Goal: Information Seeking & Learning: Learn about a topic

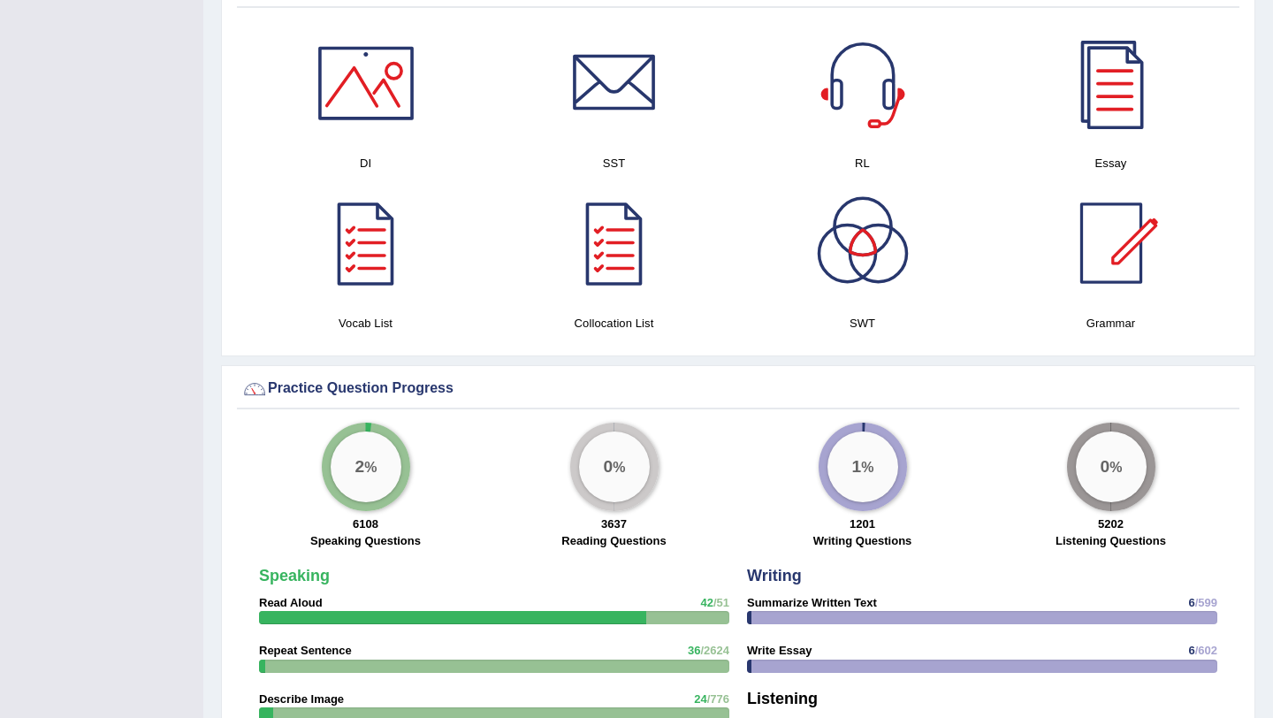
scroll to position [808, 0]
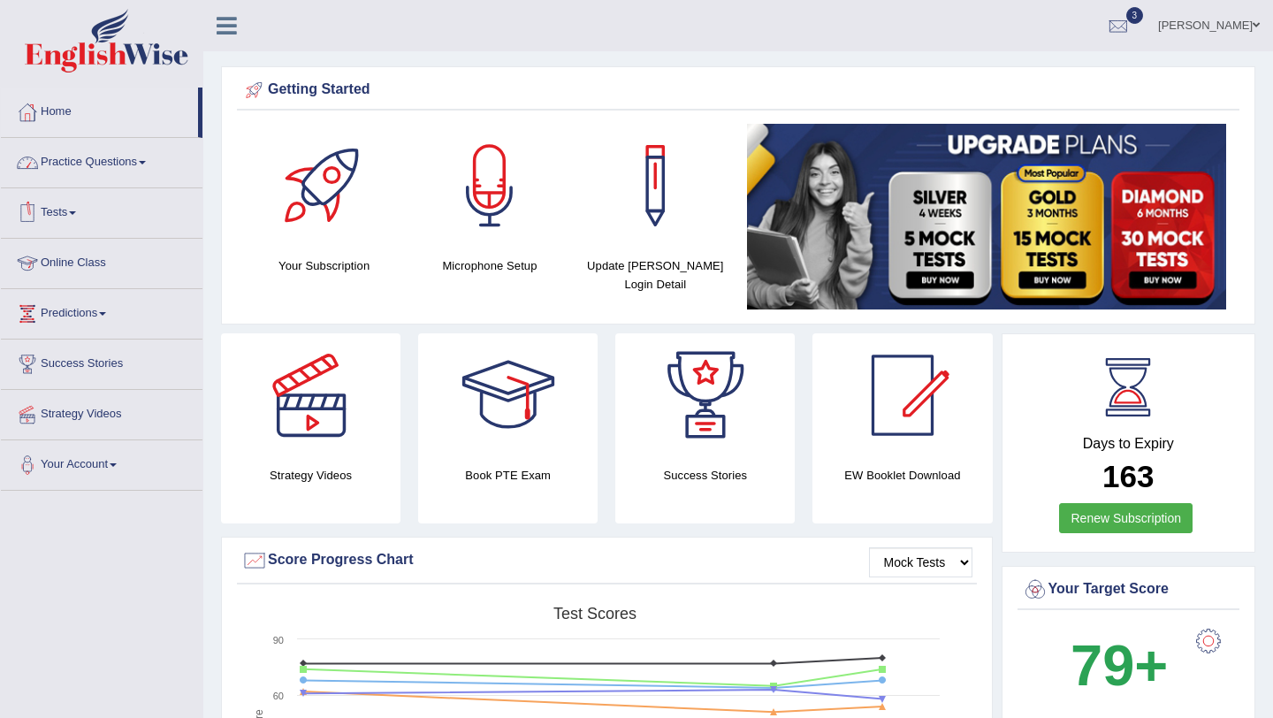
click at [135, 147] on link "Practice Questions" at bounding box center [102, 160] width 202 height 44
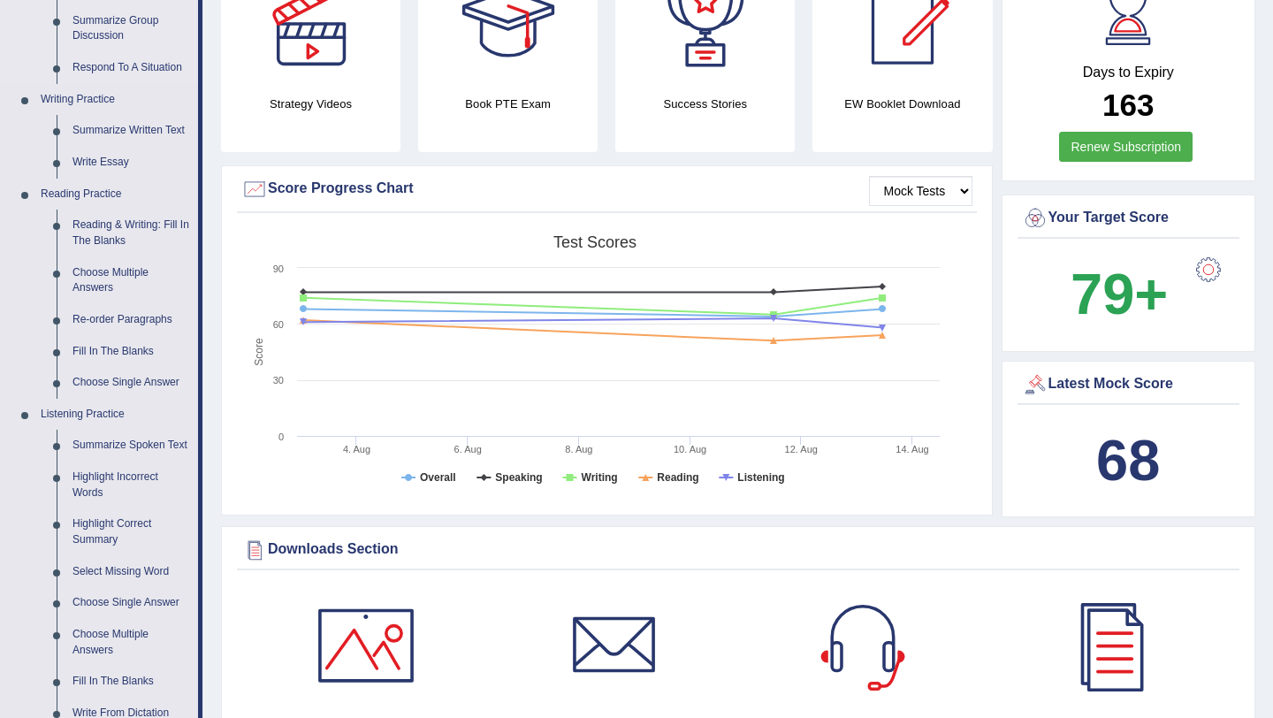
scroll to position [373, 0]
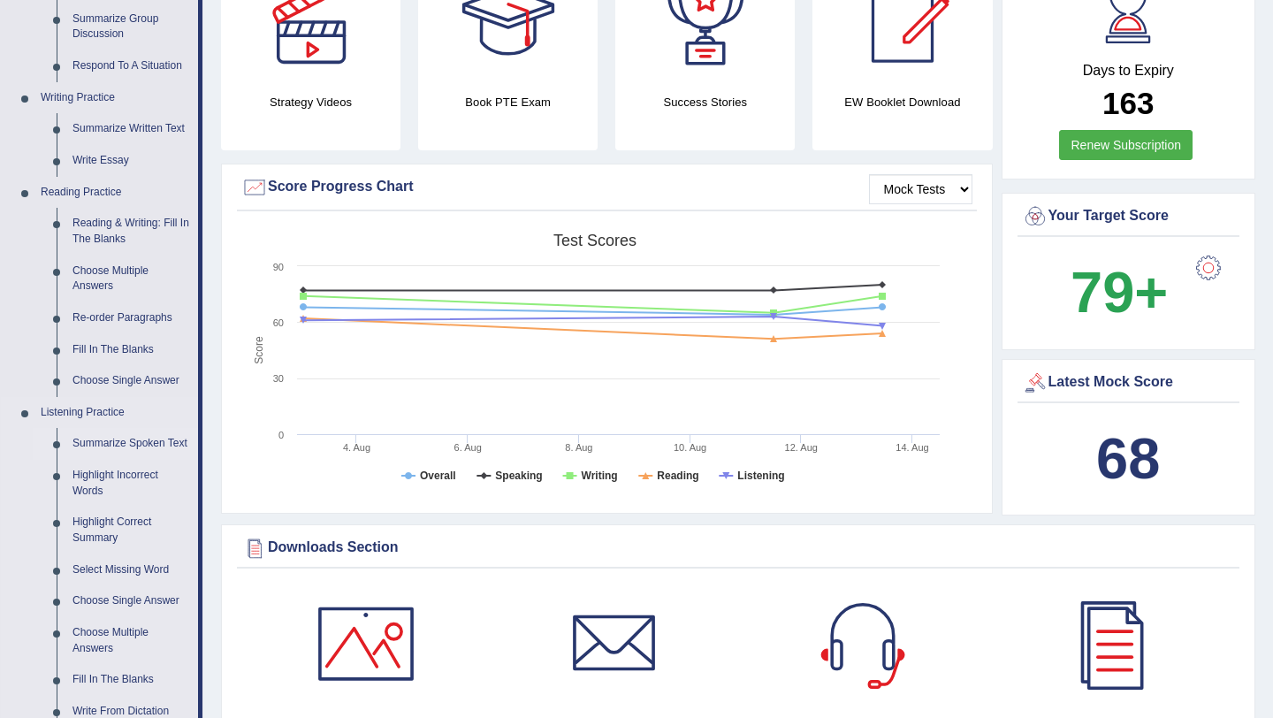
click at [91, 453] on link "Summarize Spoken Text" at bounding box center [131, 444] width 133 height 32
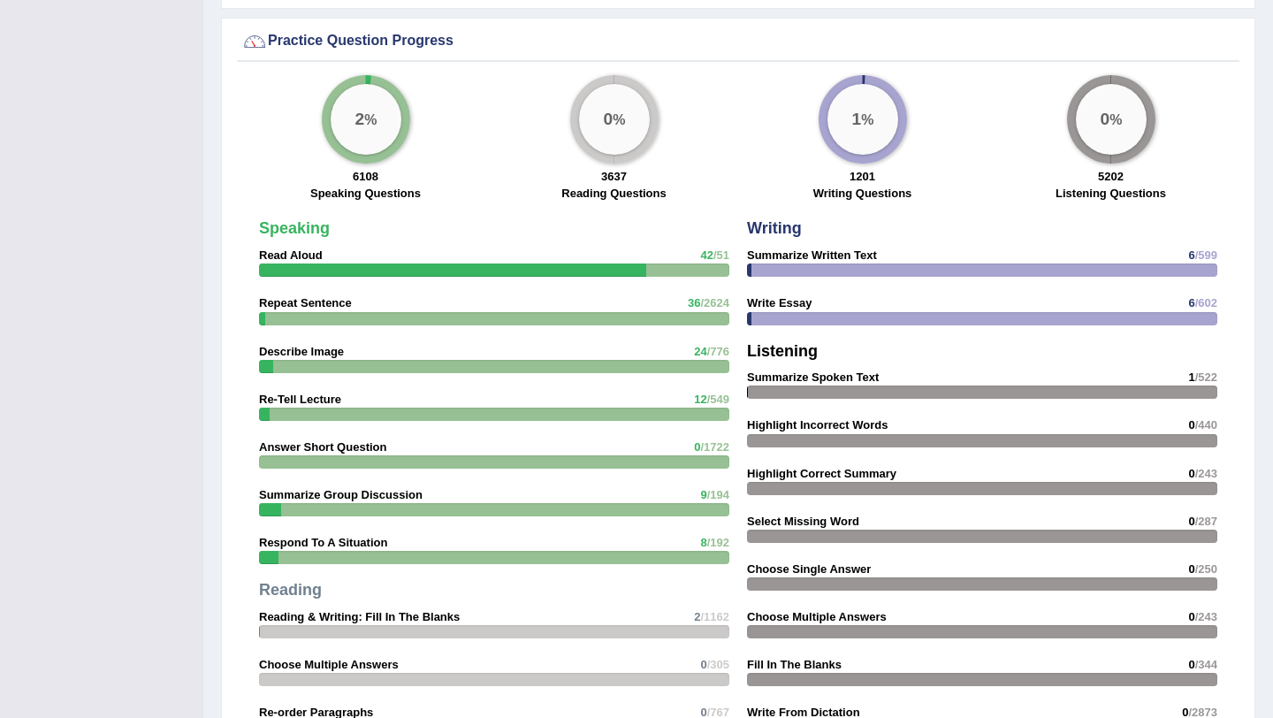
scroll to position [1070, 0]
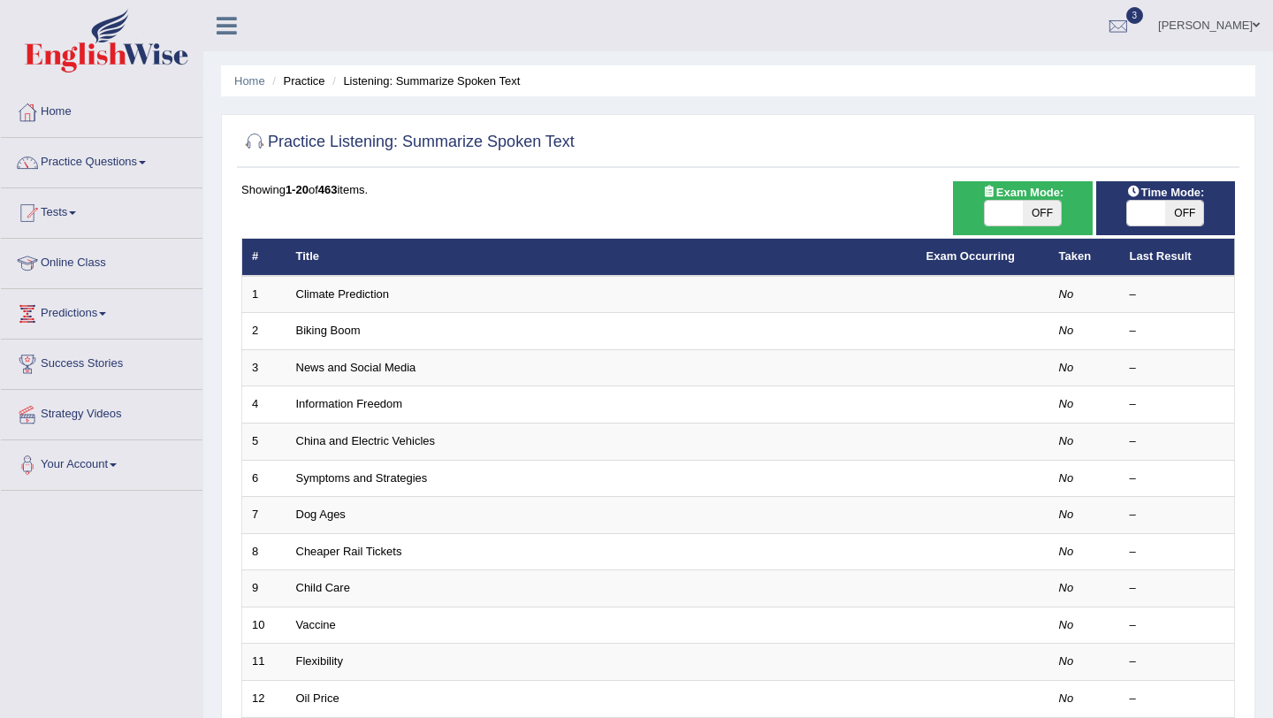
click at [1004, 206] on span at bounding box center [1004, 213] width 38 height 25
checkbox input "true"
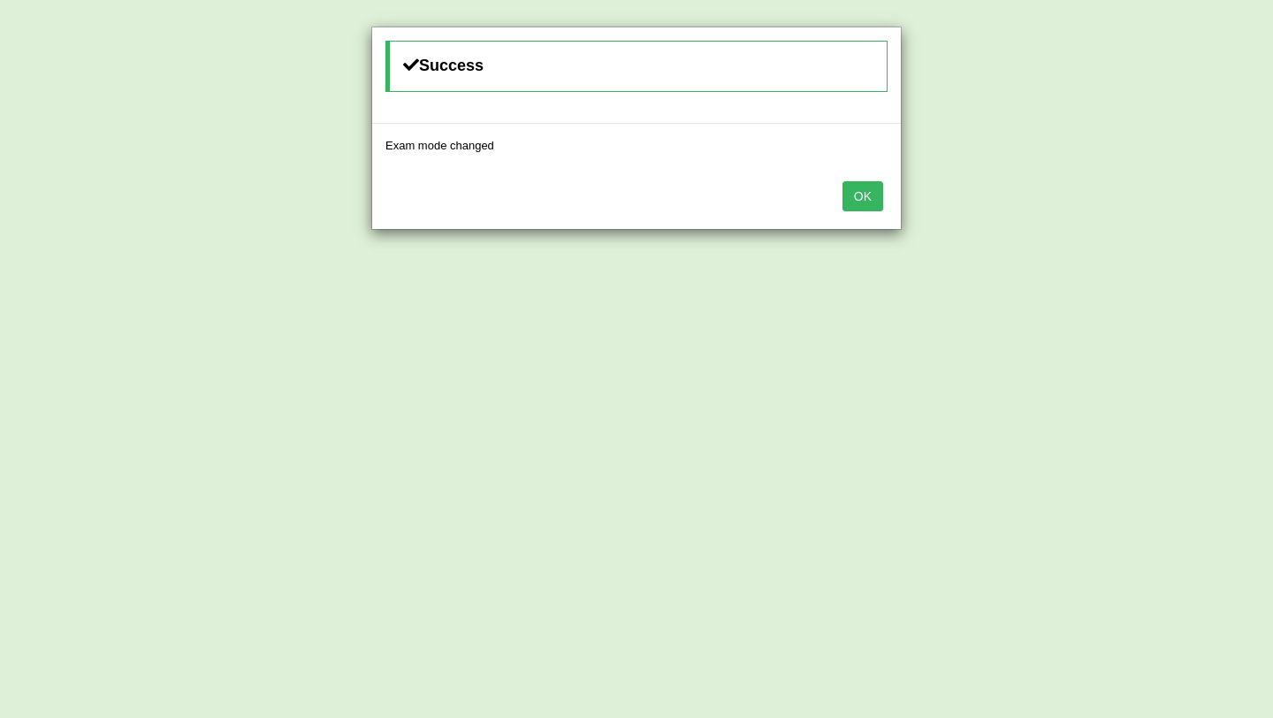
click at [860, 189] on button "OK" at bounding box center [862, 196] width 41 height 30
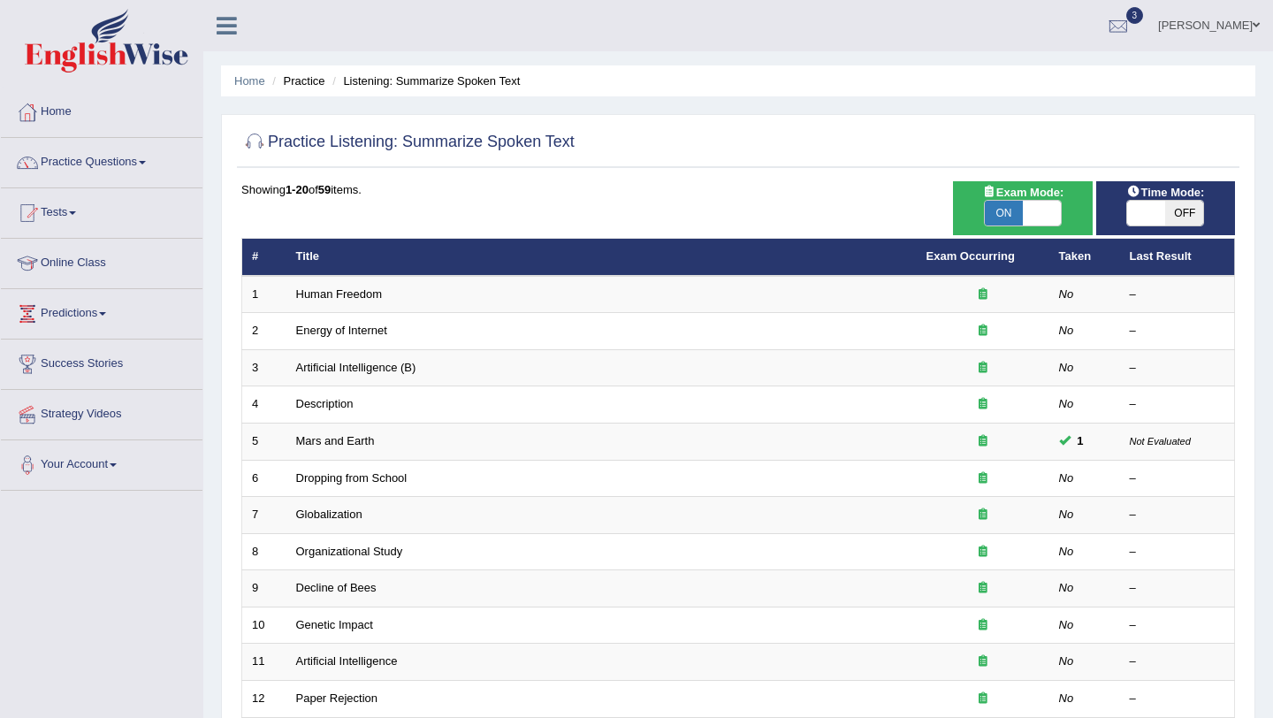
click at [1137, 214] on span at bounding box center [1146, 213] width 38 height 25
checkbox input "true"
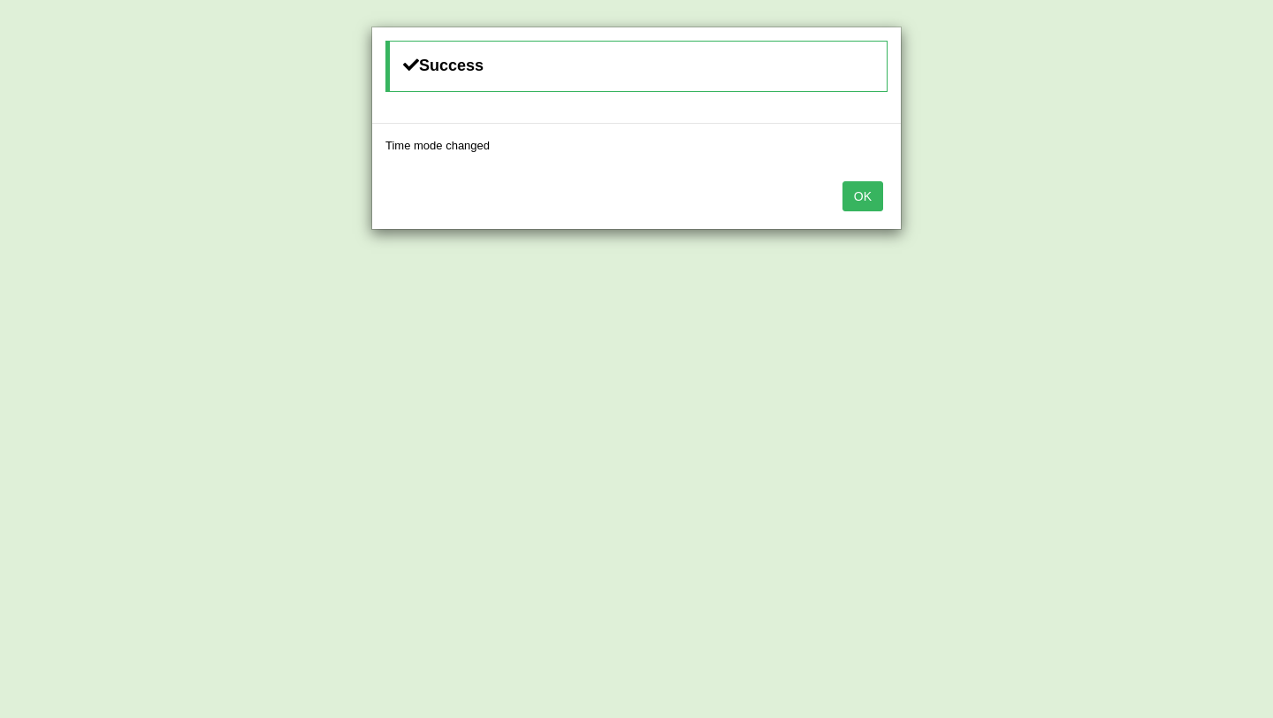
click at [864, 191] on button "OK" at bounding box center [862, 196] width 41 height 30
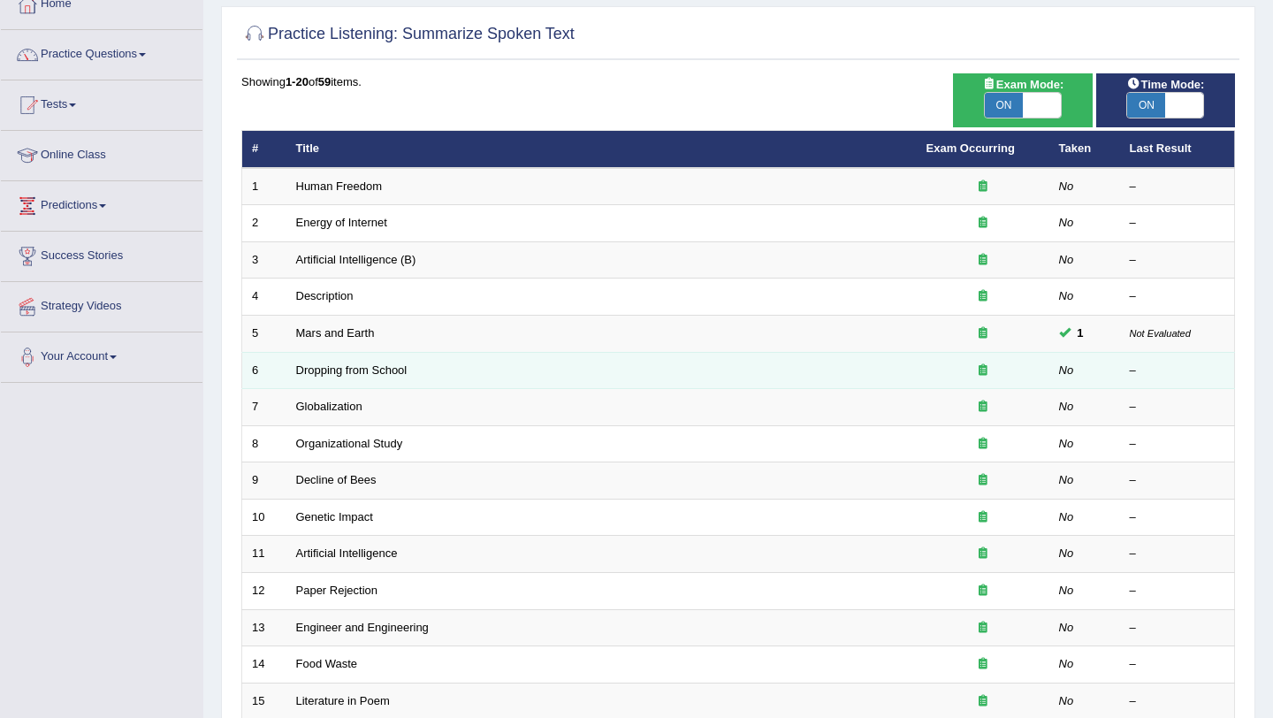
scroll to position [110, 0]
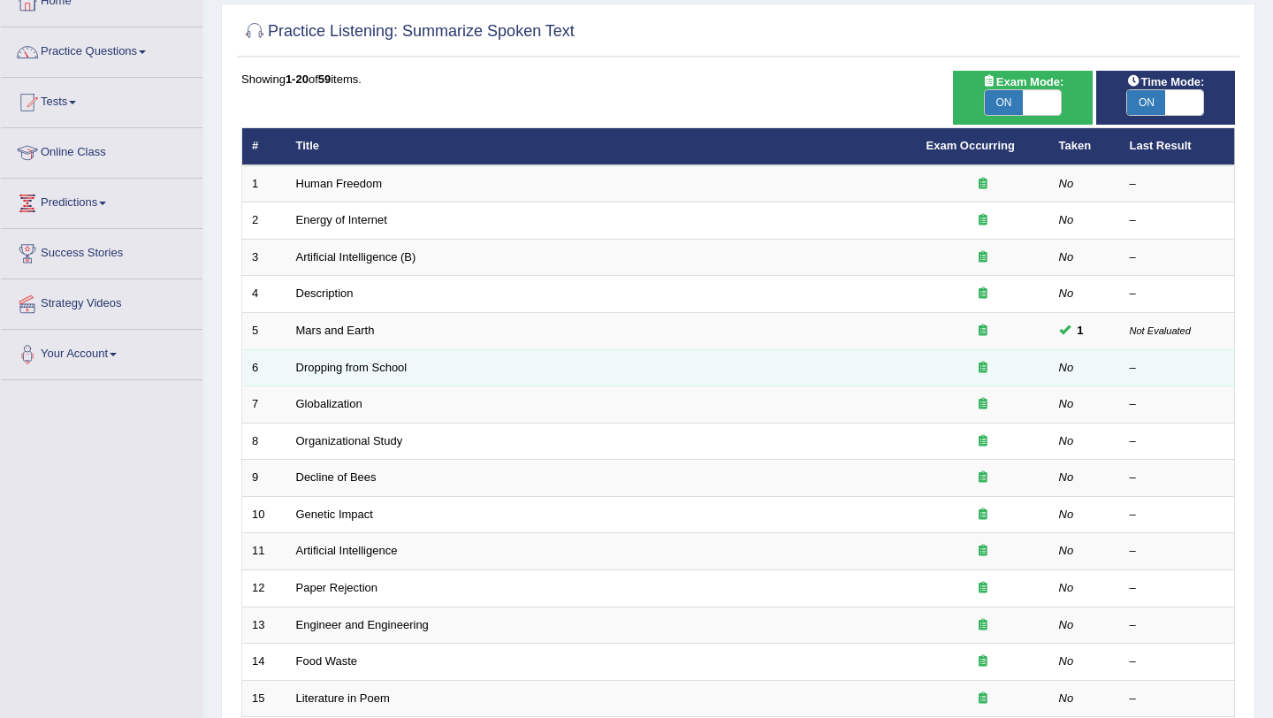
click at [833, 369] on td "Dropping from School" at bounding box center [601, 367] width 630 height 37
click at [379, 371] on link "Dropping from School" at bounding box center [351, 367] width 111 height 13
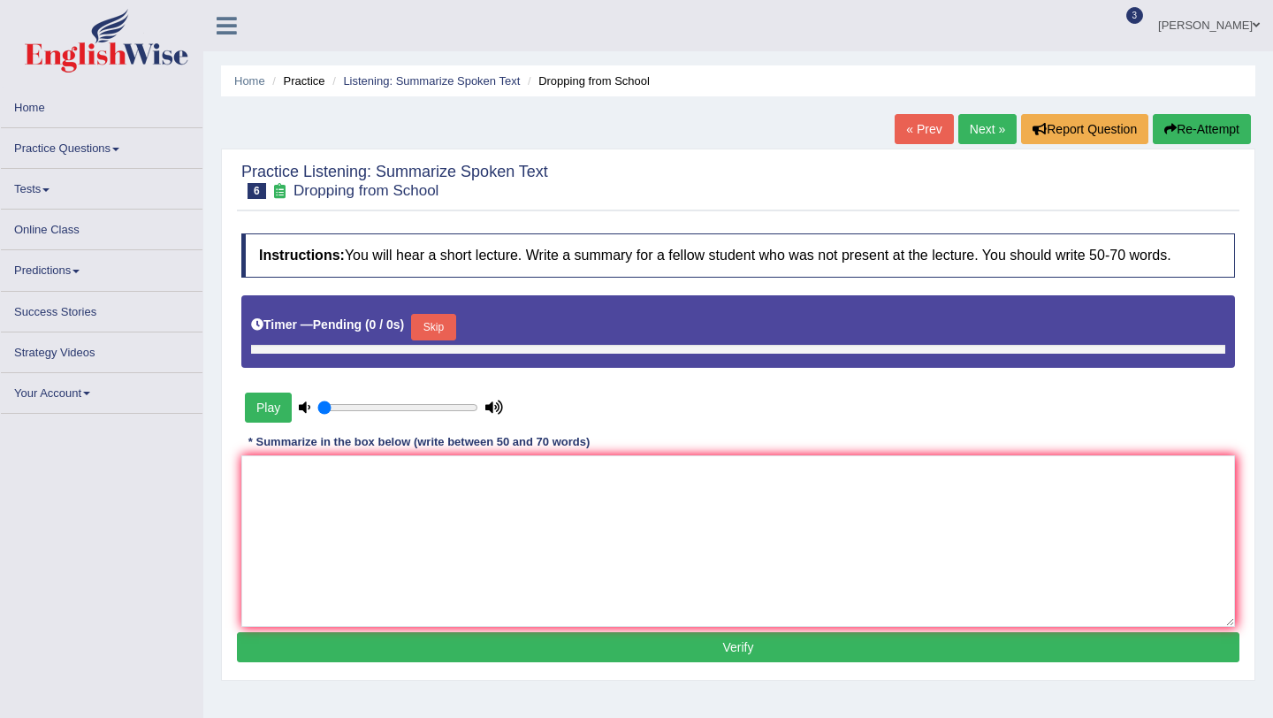
type input "0.95"
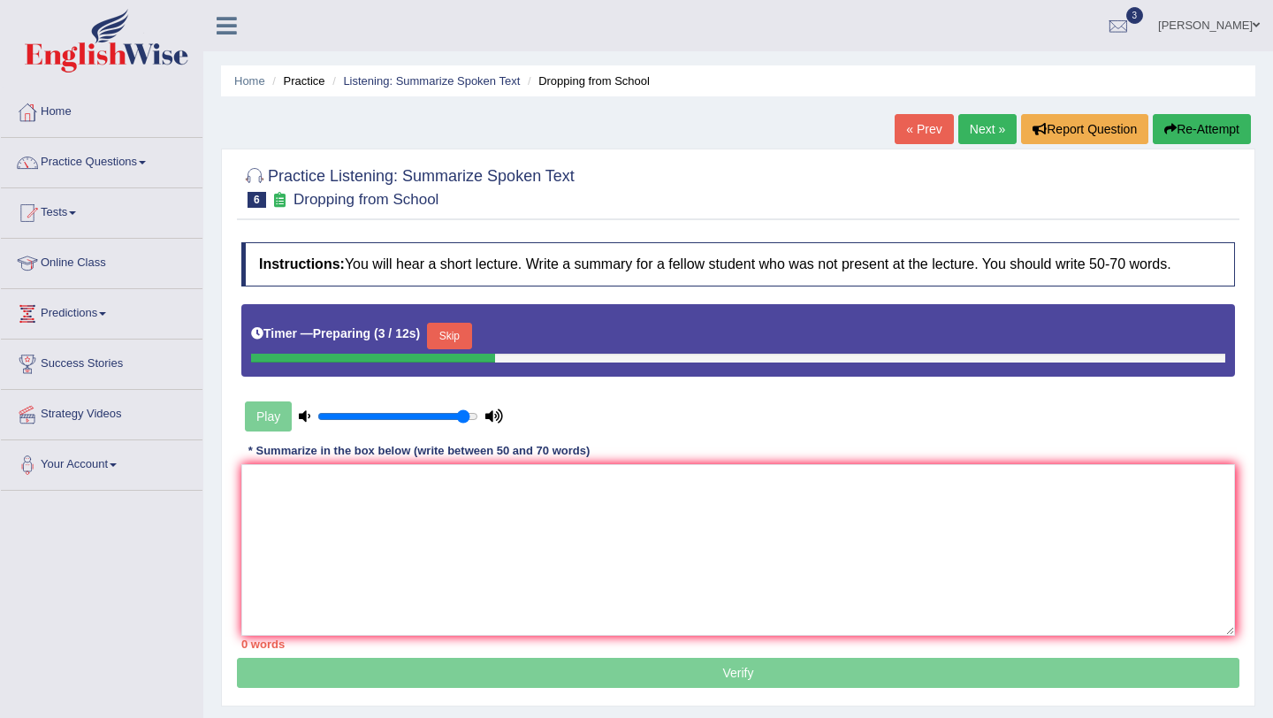
click at [446, 339] on button "Skip" at bounding box center [449, 336] width 44 height 27
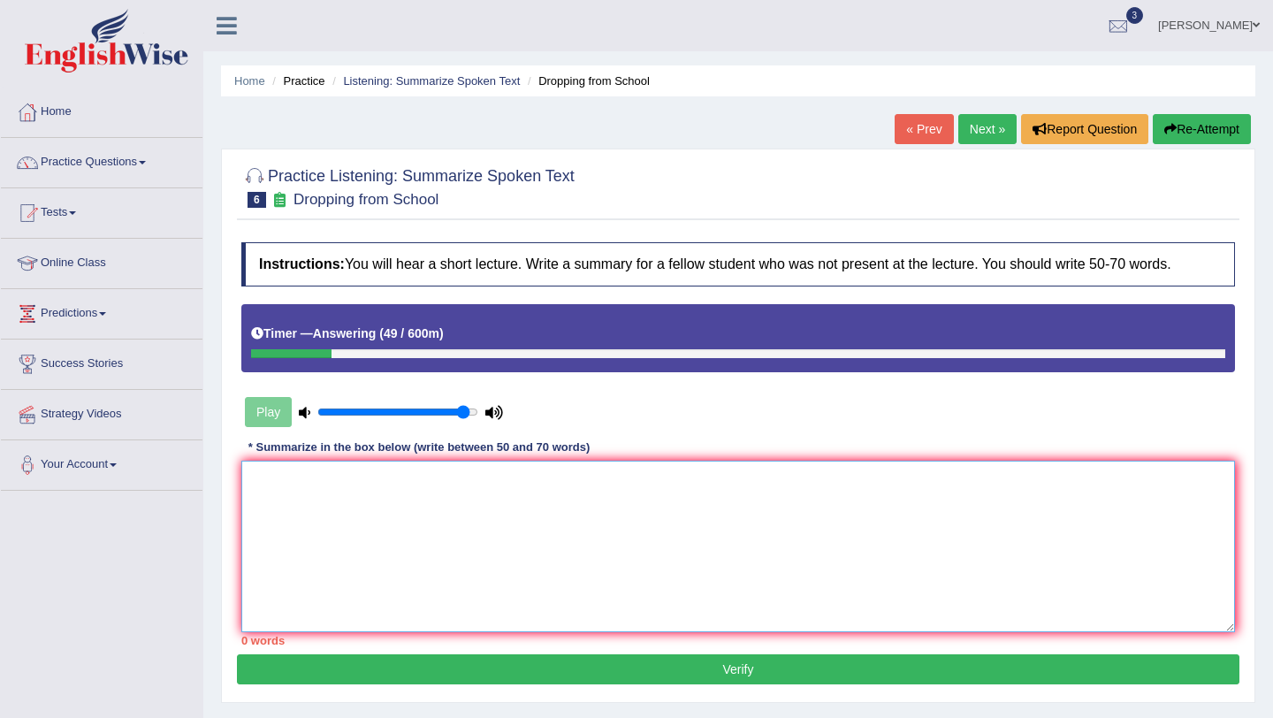
click at [297, 539] on textarea at bounding box center [738, 546] width 994 height 171
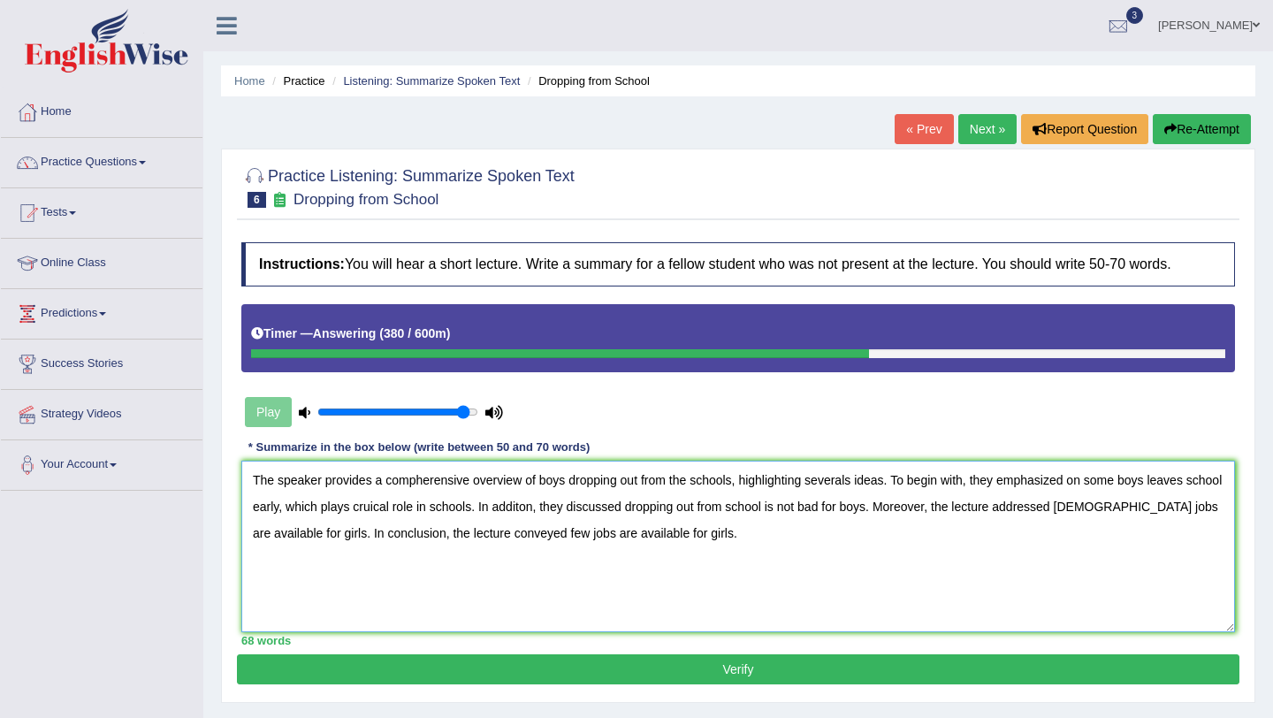
click at [373, 479] on textarea "The speaker provides a compherensive overview of boys dropping out from the sch…" at bounding box center [738, 546] width 994 height 171
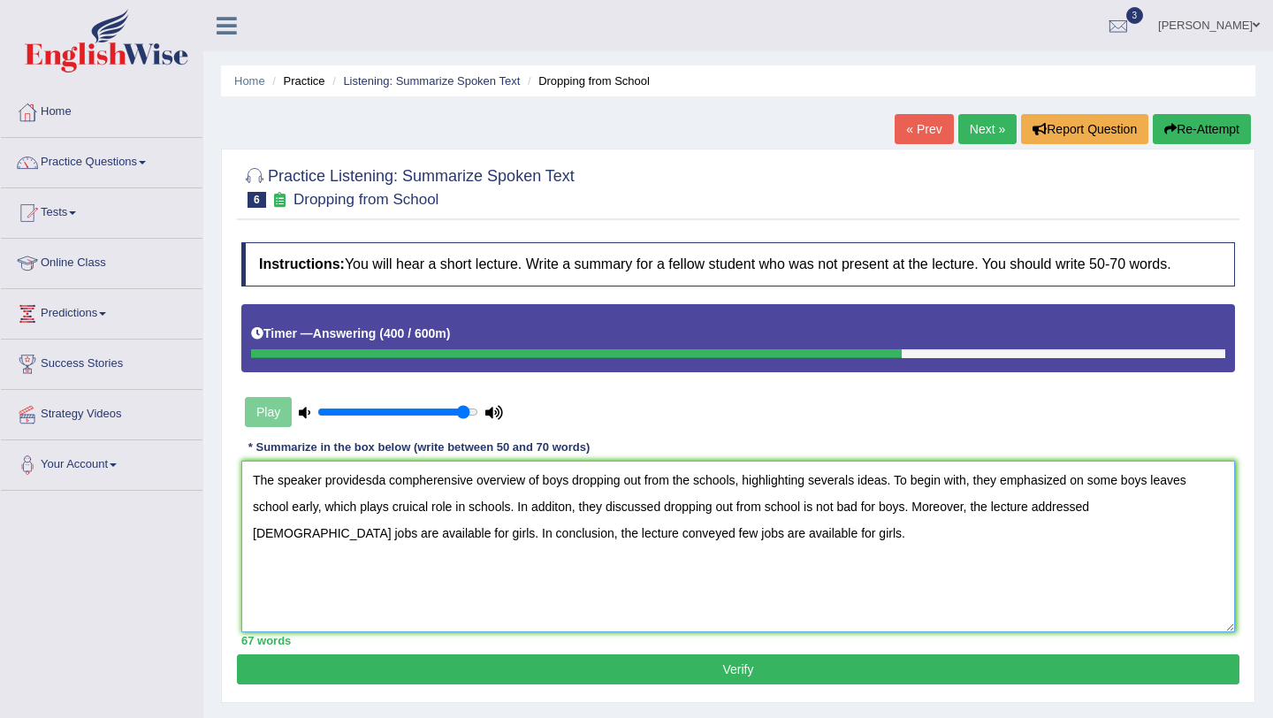
click at [862, 491] on textarea "The speaker providesda compherensive overview of boys dropping out from the sch…" at bounding box center [738, 546] width 994 height 171
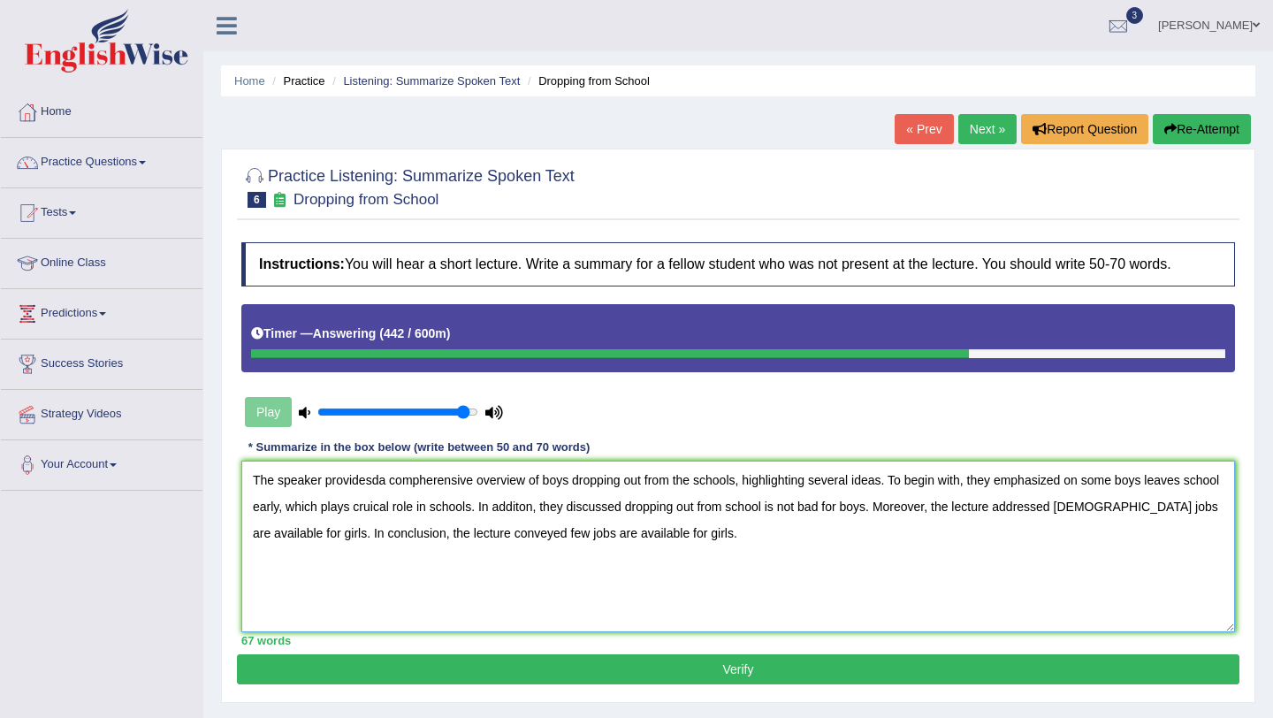
click at [1129, 512] on textarea "The speaker providesda compherensive overview of boys dropping out from the sch…" at bounding box center [738, 546] width 994 height 171
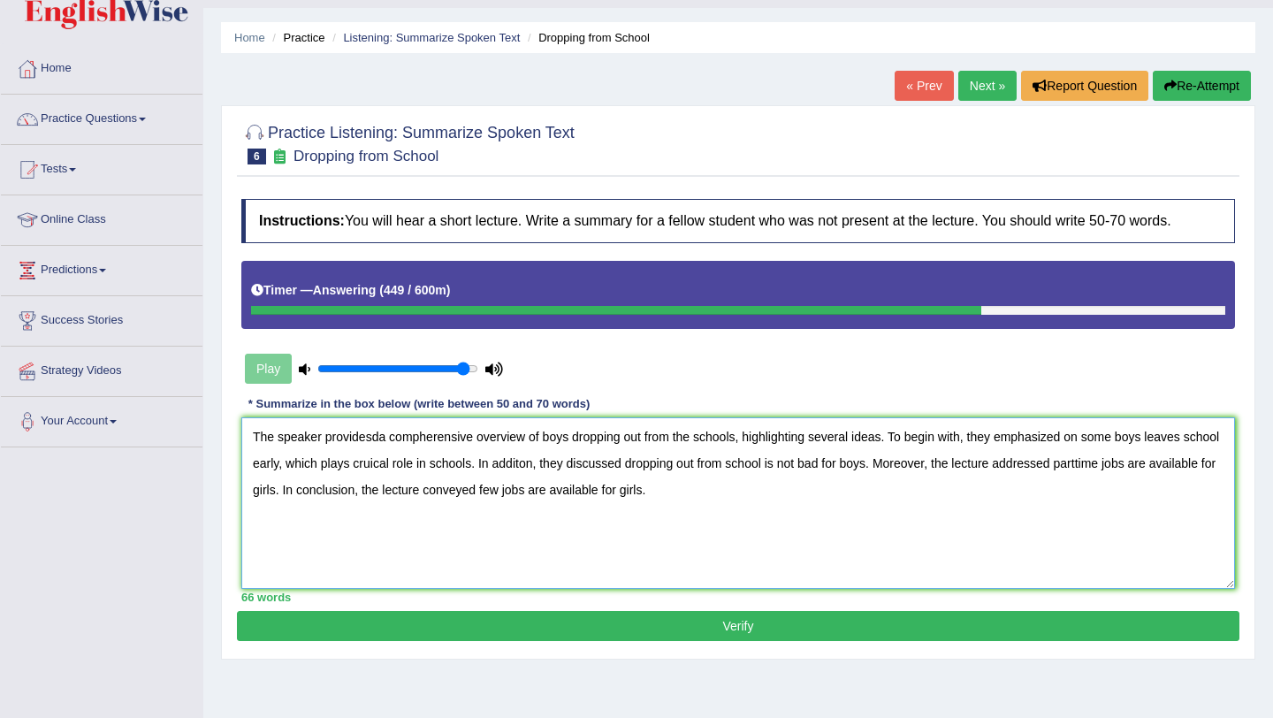
scroll to position [45, 0]
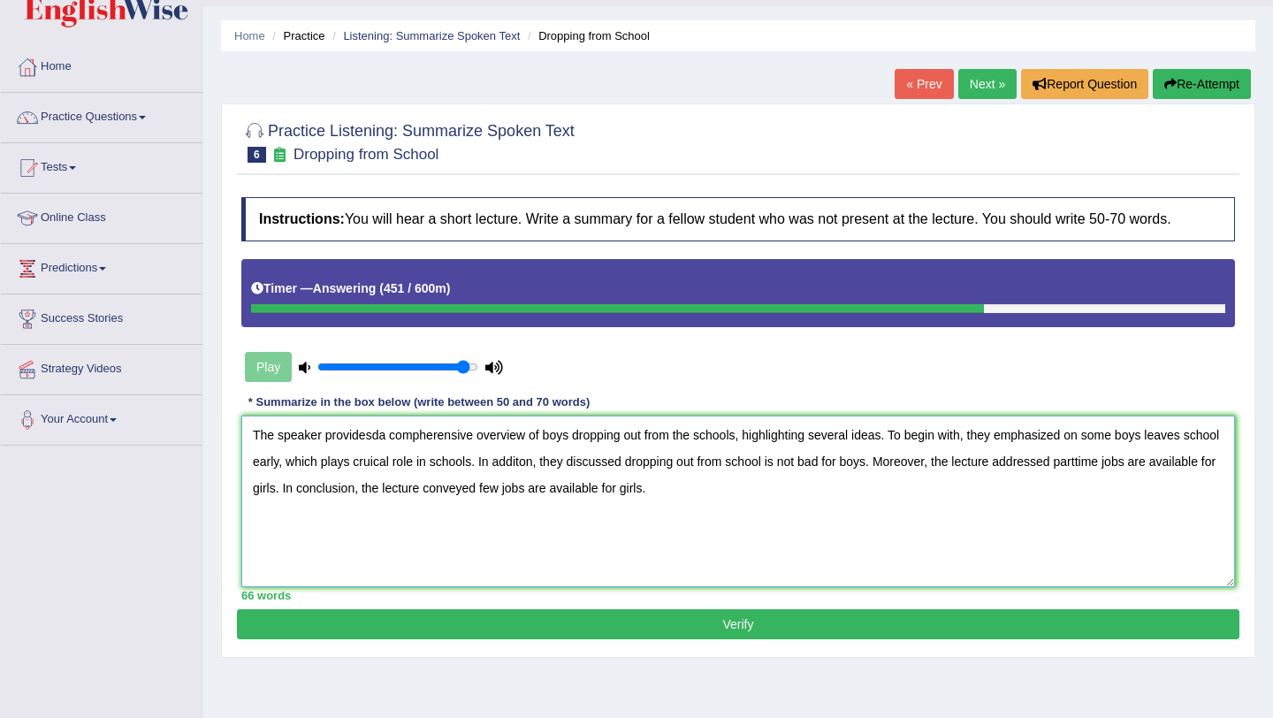
type textarea "The speaker providesda compherensive overview of boys dropping out from the sch…"
click at [801, 616] on button "Verify" at bounding box center [738, 624] width 1002 height 30
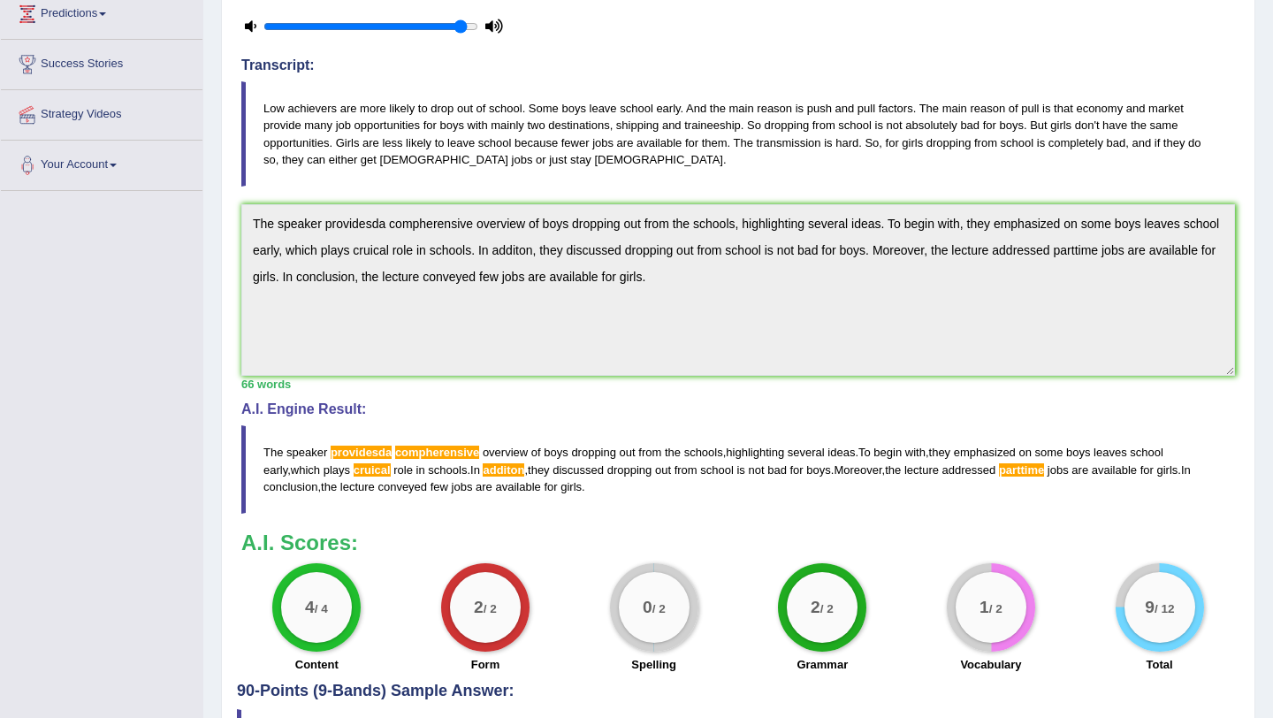
scroll to position [301, 0]
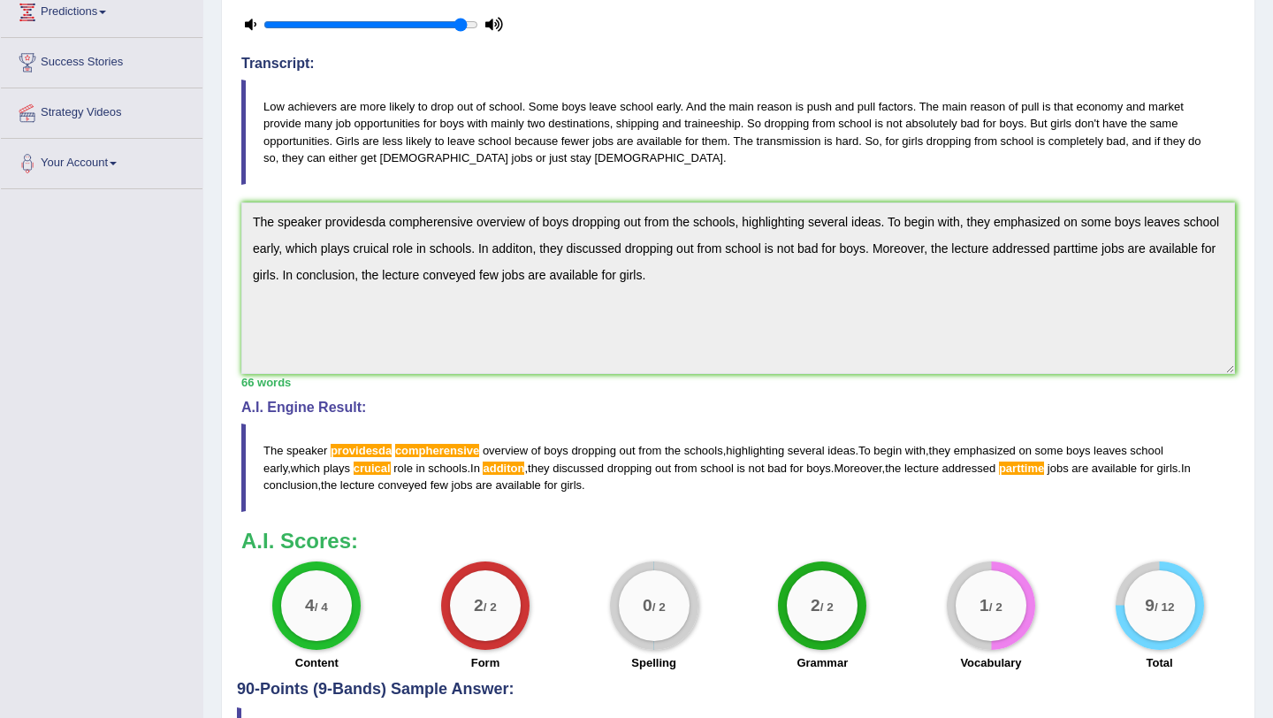
click at [1012, 464] on span "parttime" at bounding box center [1021, 467] width 45 height 13
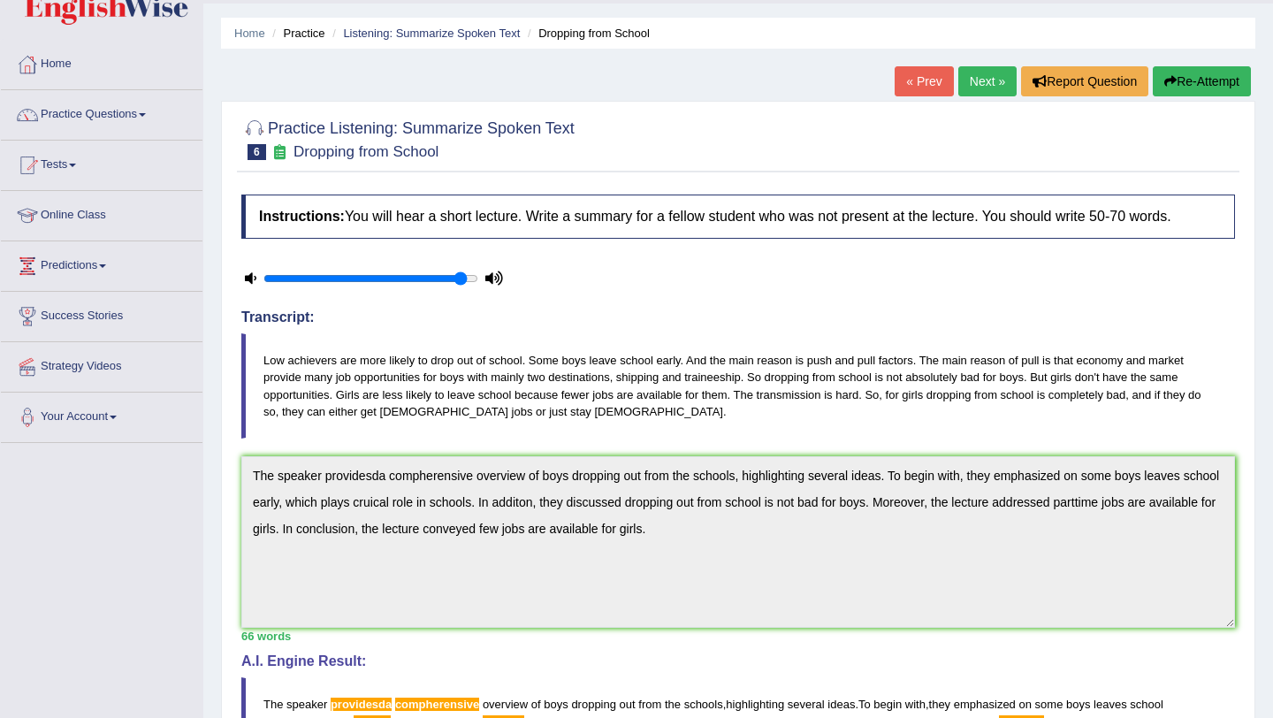
scroll to position [0, 0]
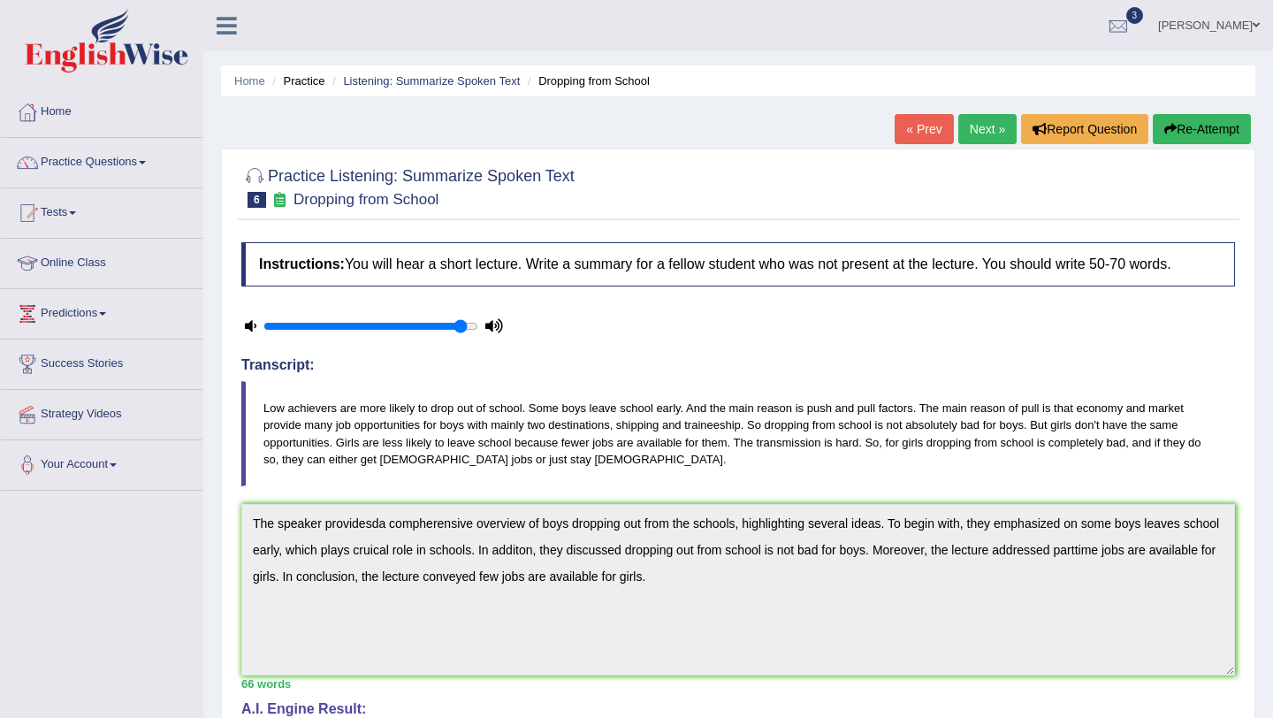
click at [984, 133] on link "Next »" at bounding box center [987, 129] width 58 height 30
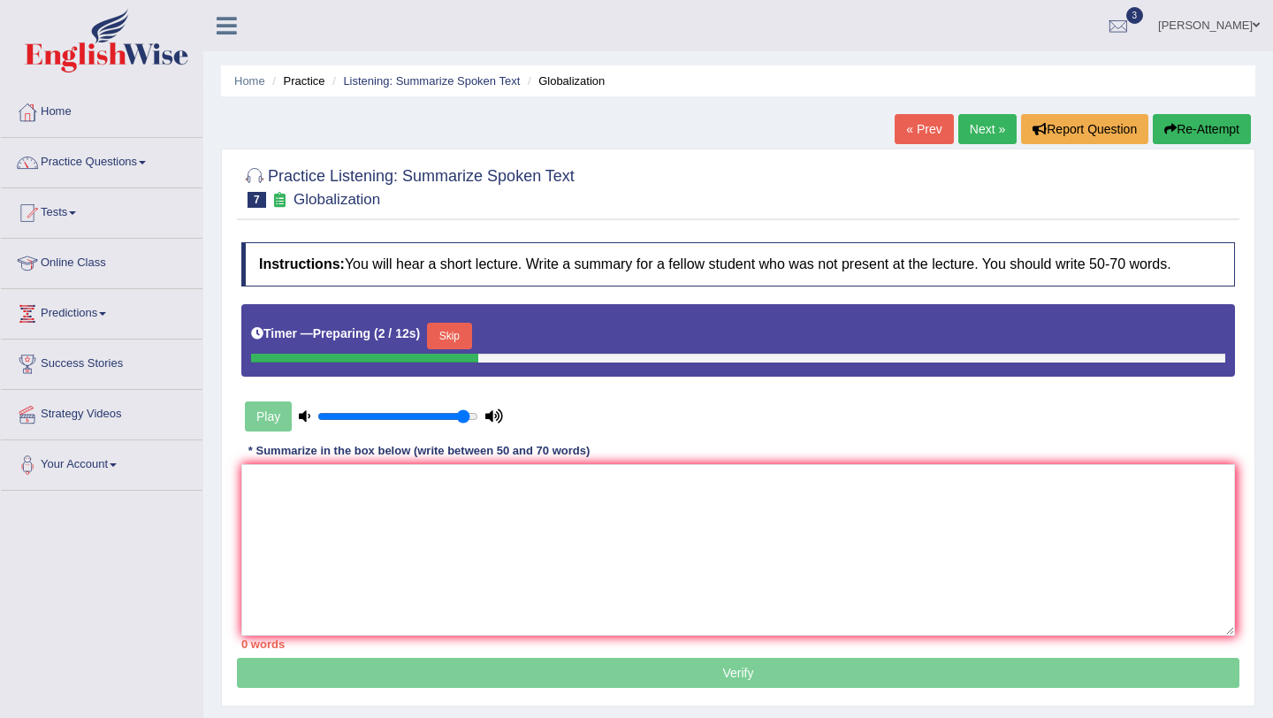
click at [461, 338] on button "Skip" at bounding box center [449, 336] width 44 height 27
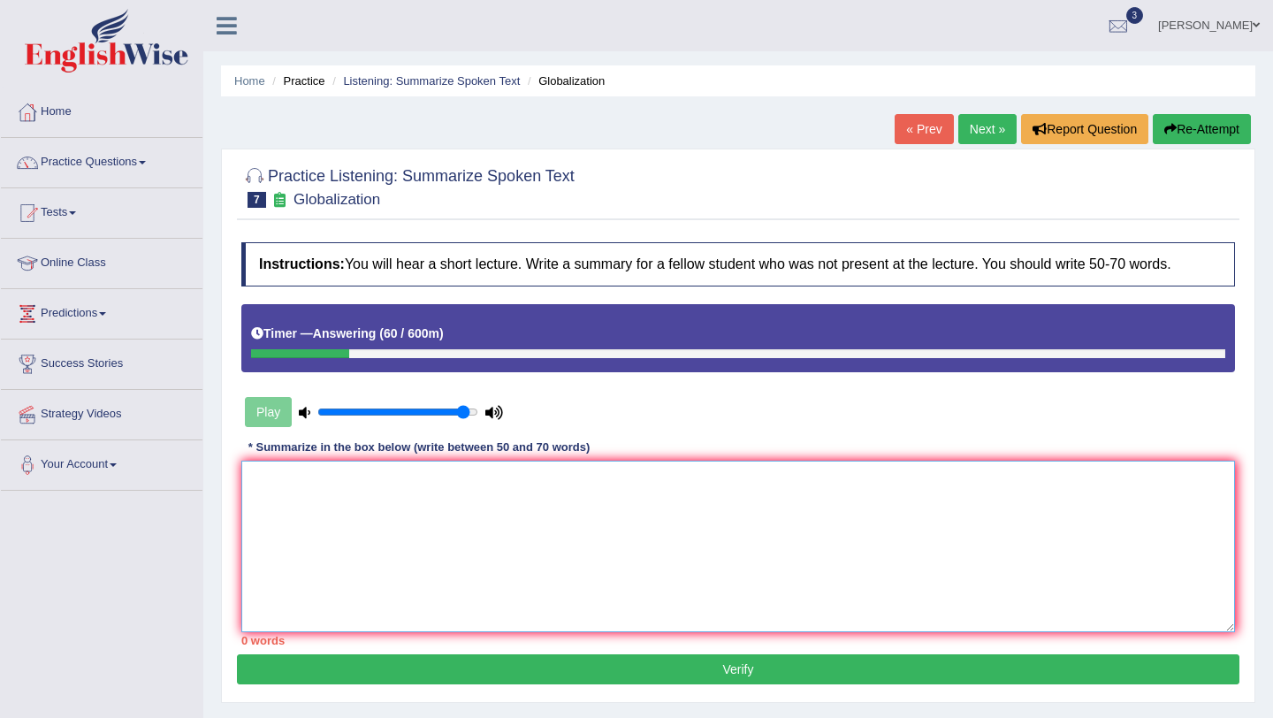
click at [359, 477] on textarea at bounding box center [738, 546] width 994 height 171
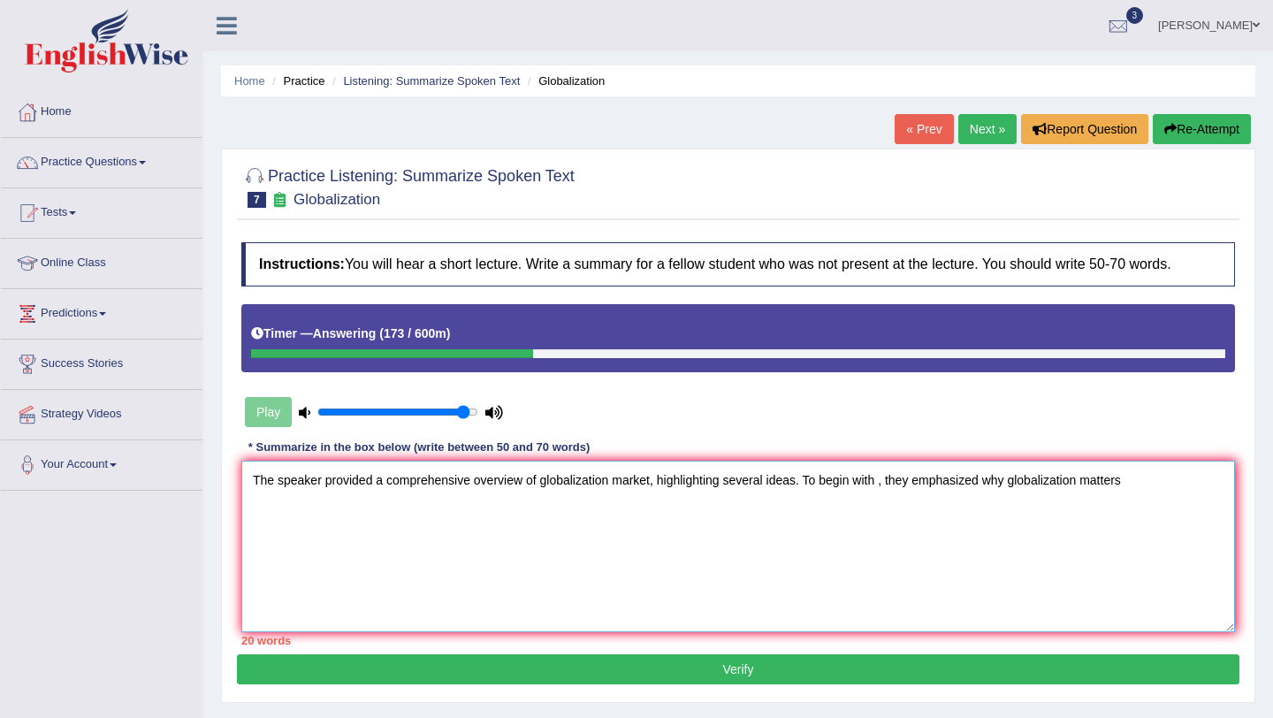
click at [881, 484] on textarea "The speaker provided a comprehensive overview of globalization market, highligh…" at bounding box center [738, 546] width 994 height 171
click at [1127, 481] on textarea "The speaker provided a comprehensive overview of globalization market, highligh…" at bounding box center [738, 546] width 994 height 171
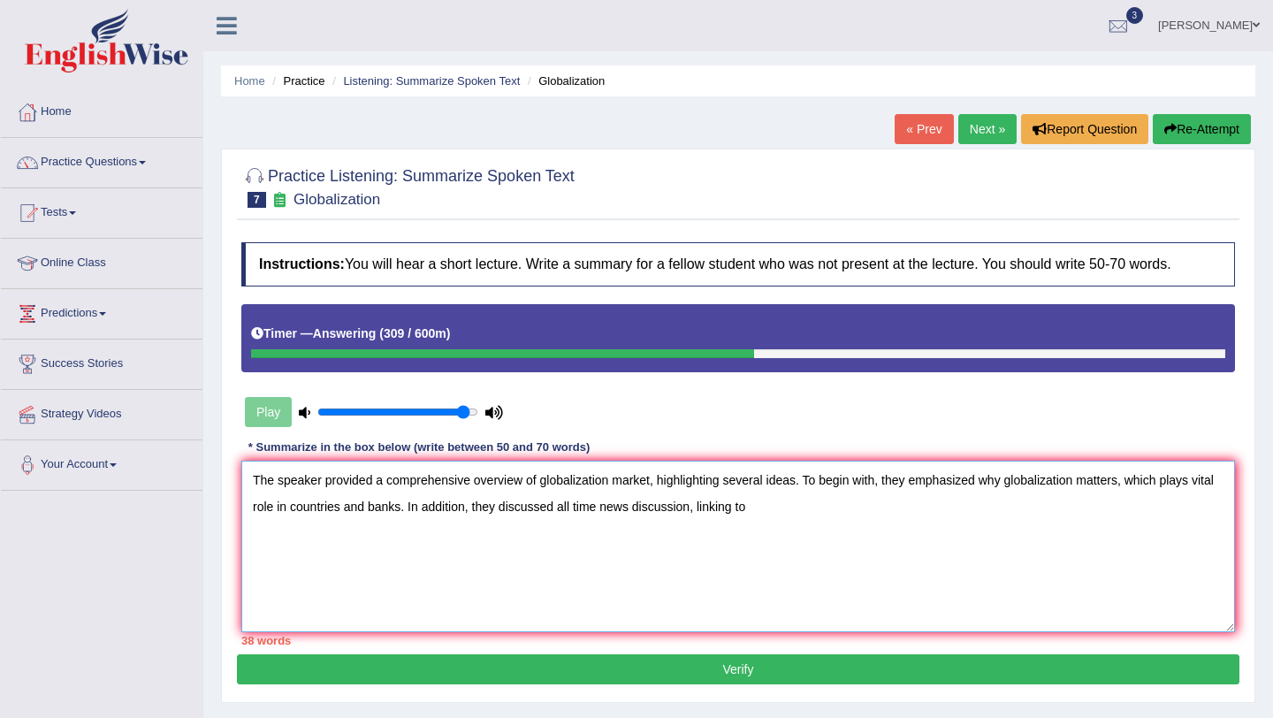
click at [739, 520] on textarea "The speaker provided a comprehensive overview of globalization market, highligh…" at bounding box center [738, 546] width 994 height 171
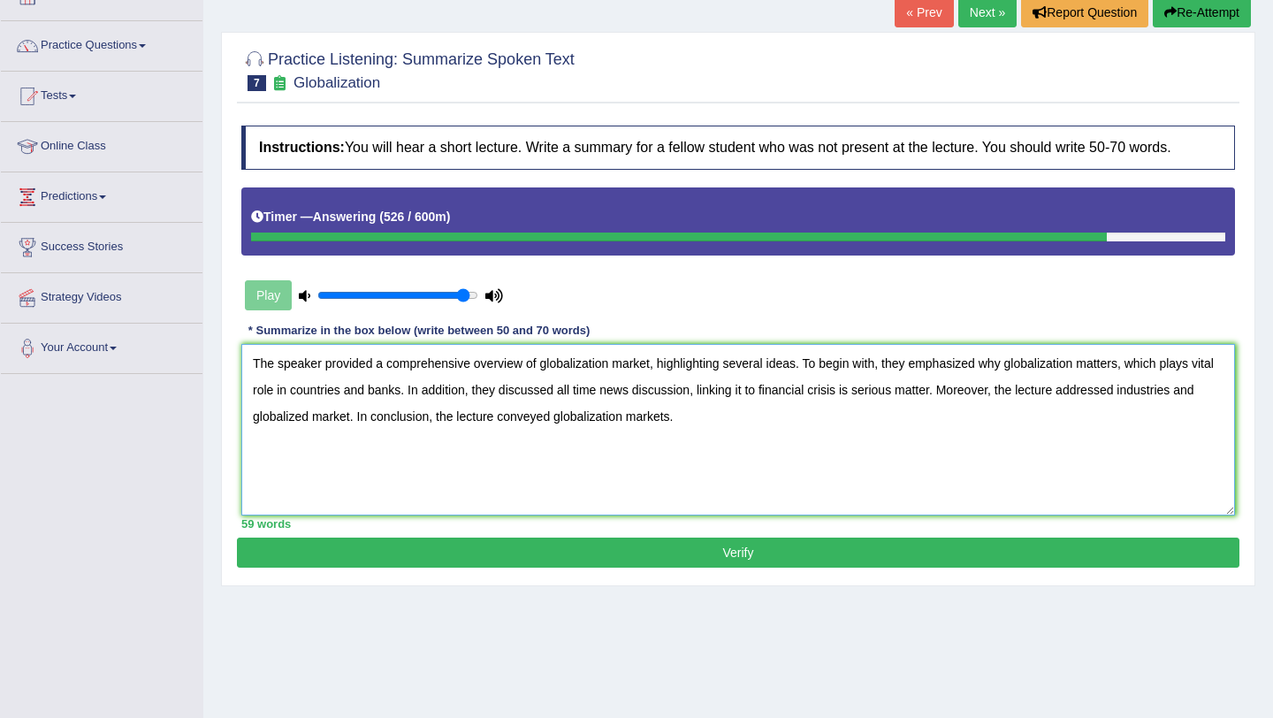
scroll to position [118, 0]
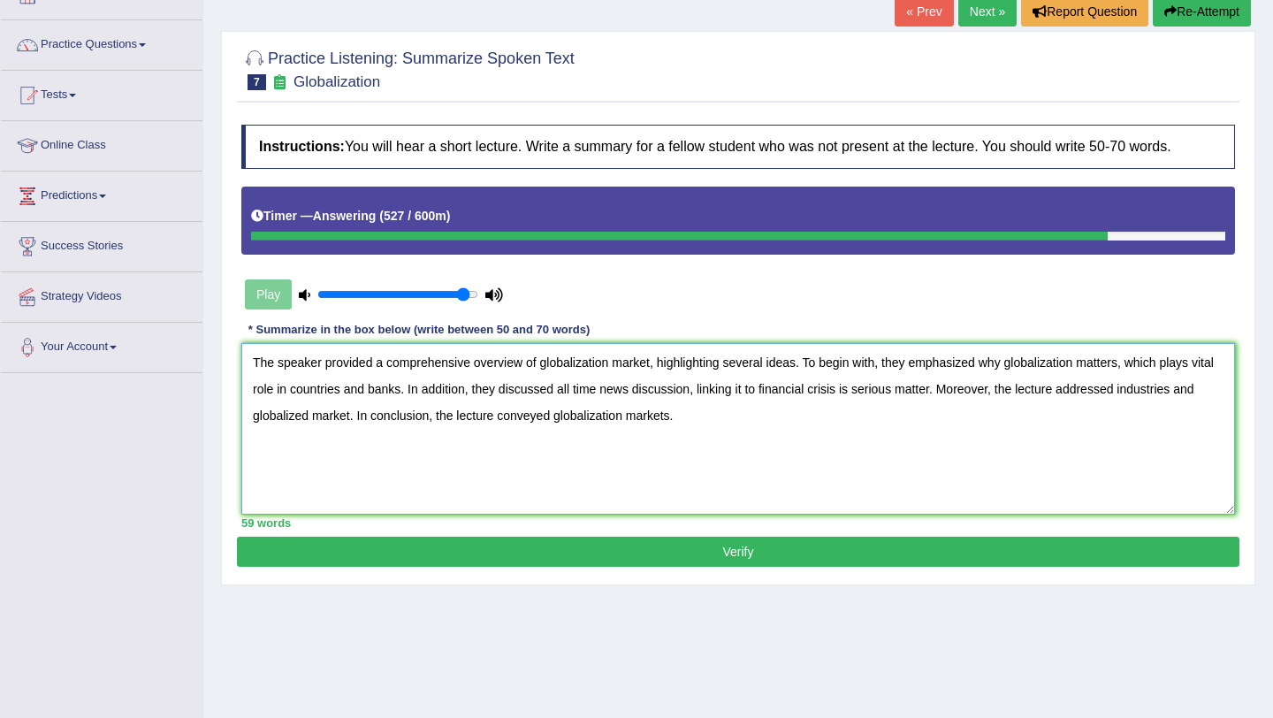
type textarea "The speaker provided a comprehensive overview of globalization market, highligh…"
click at [758, 549] on button "Verify" at bounding box center [738, 552] width 1002 height 30
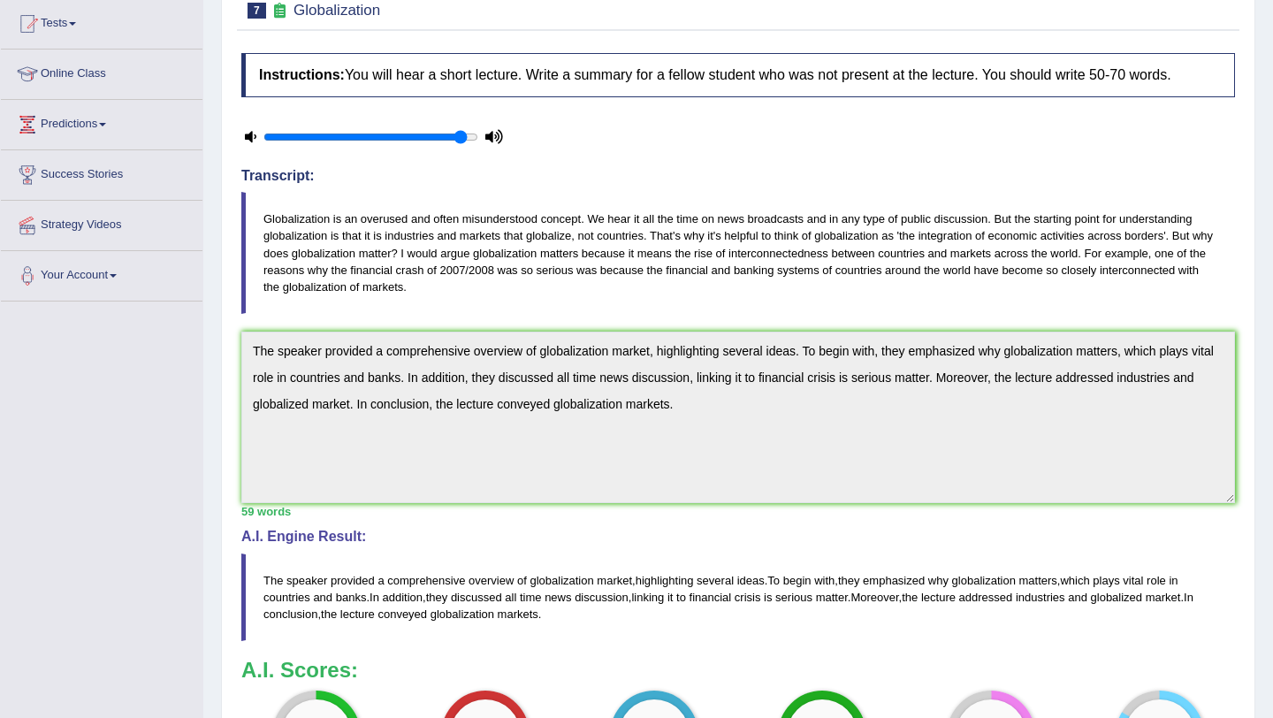
scroll to position [0, 0]
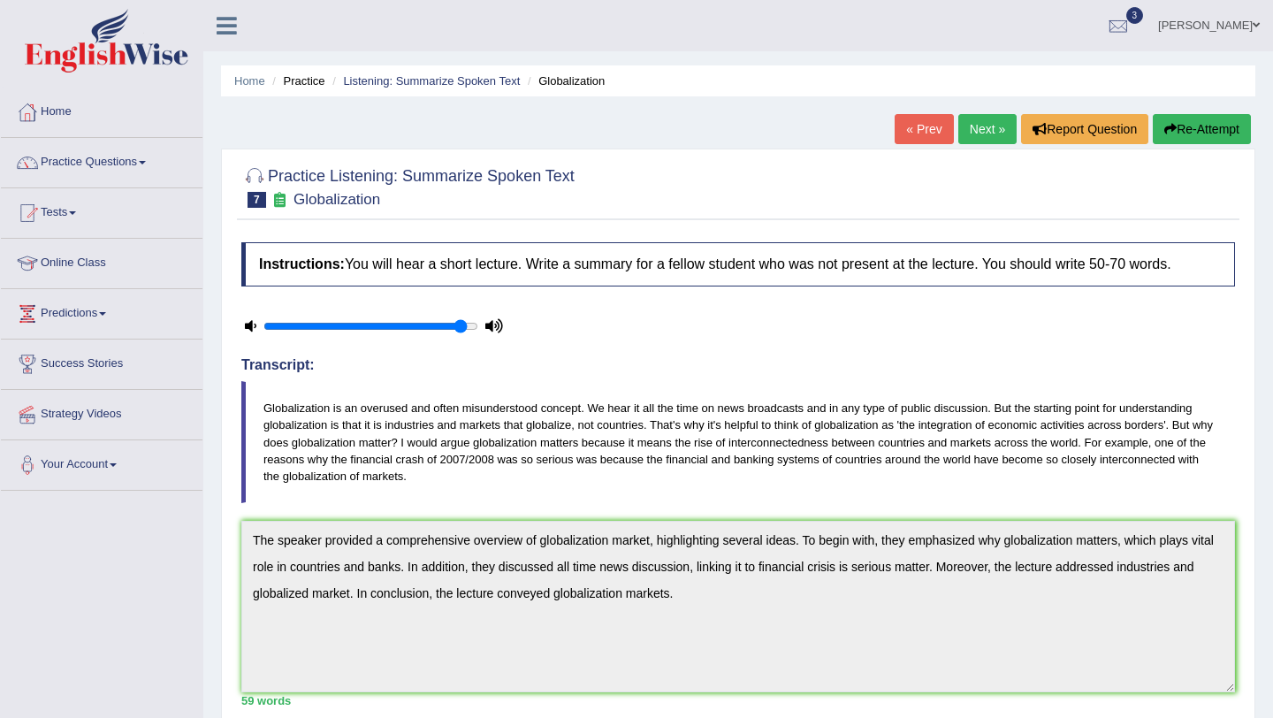
click at [983, 139] on link "Next »" at bounding box center [987, 129] width 58 height 30
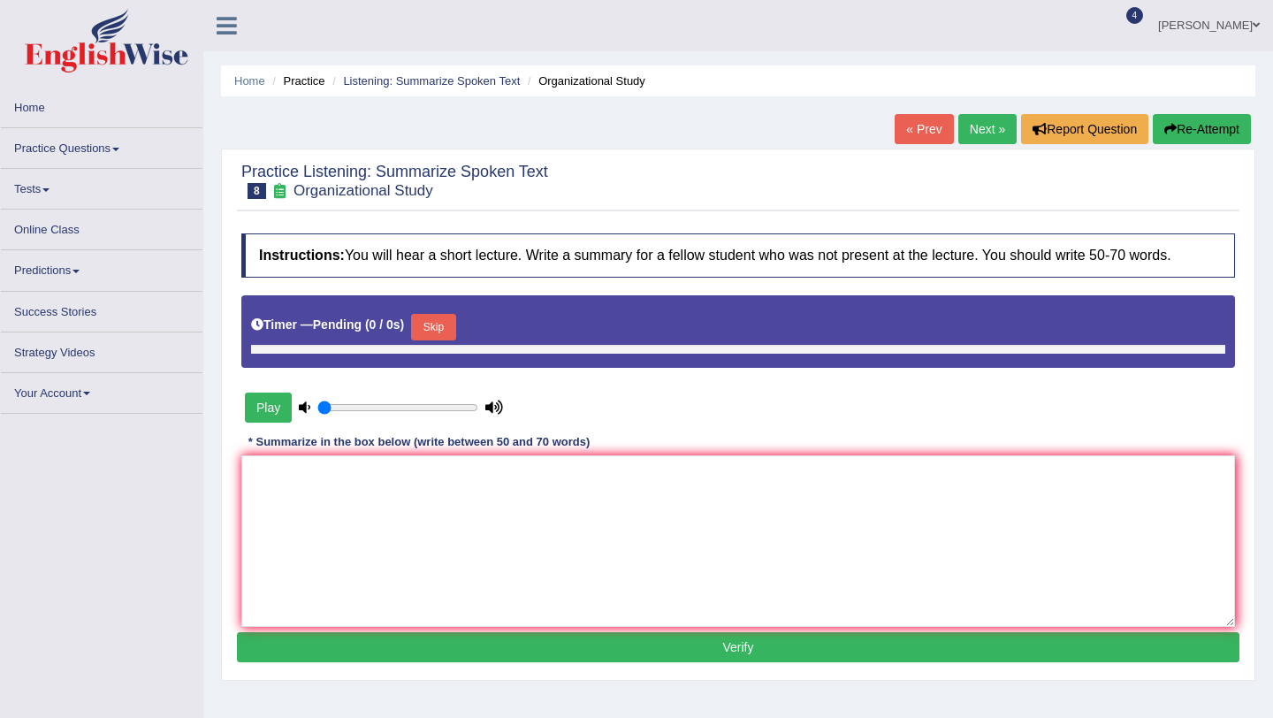
type input "0.95"
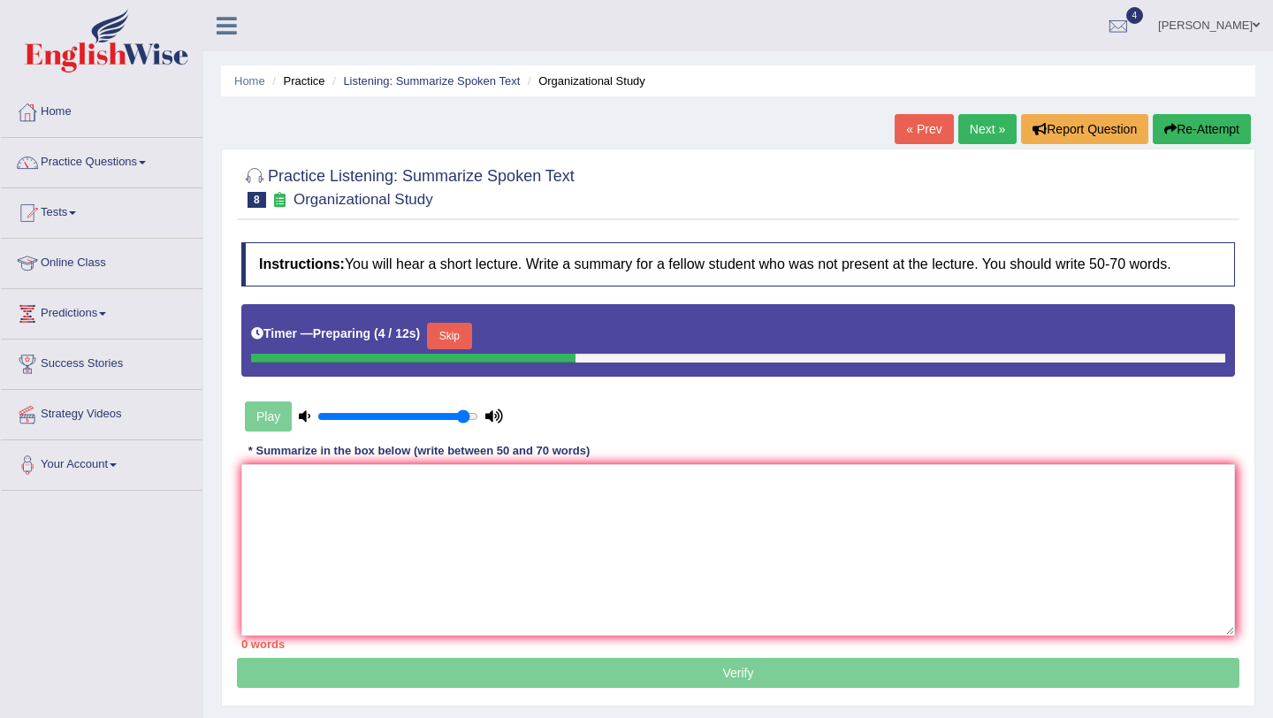
click at [465, 331] on button "Skip" at bounding box center [449, 336] width 44 height 27
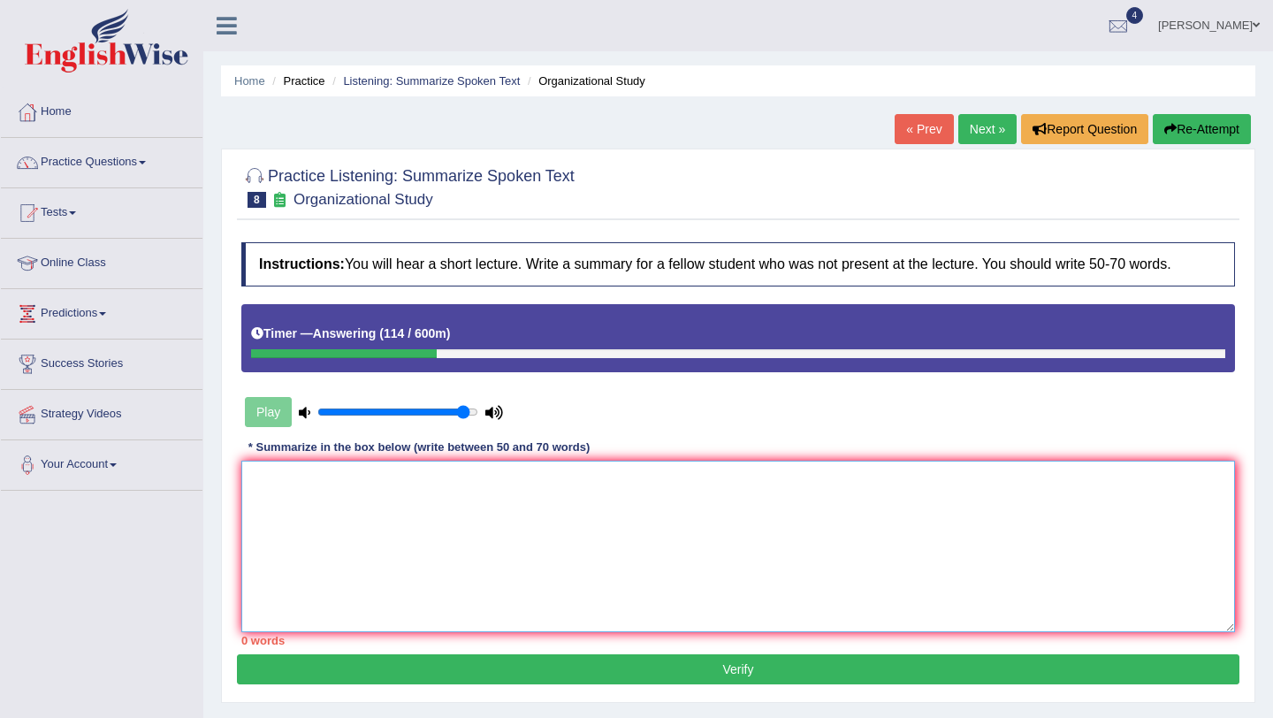
click at [270, 469] on textarea at bounding box center [738, 546] width 994 height 171
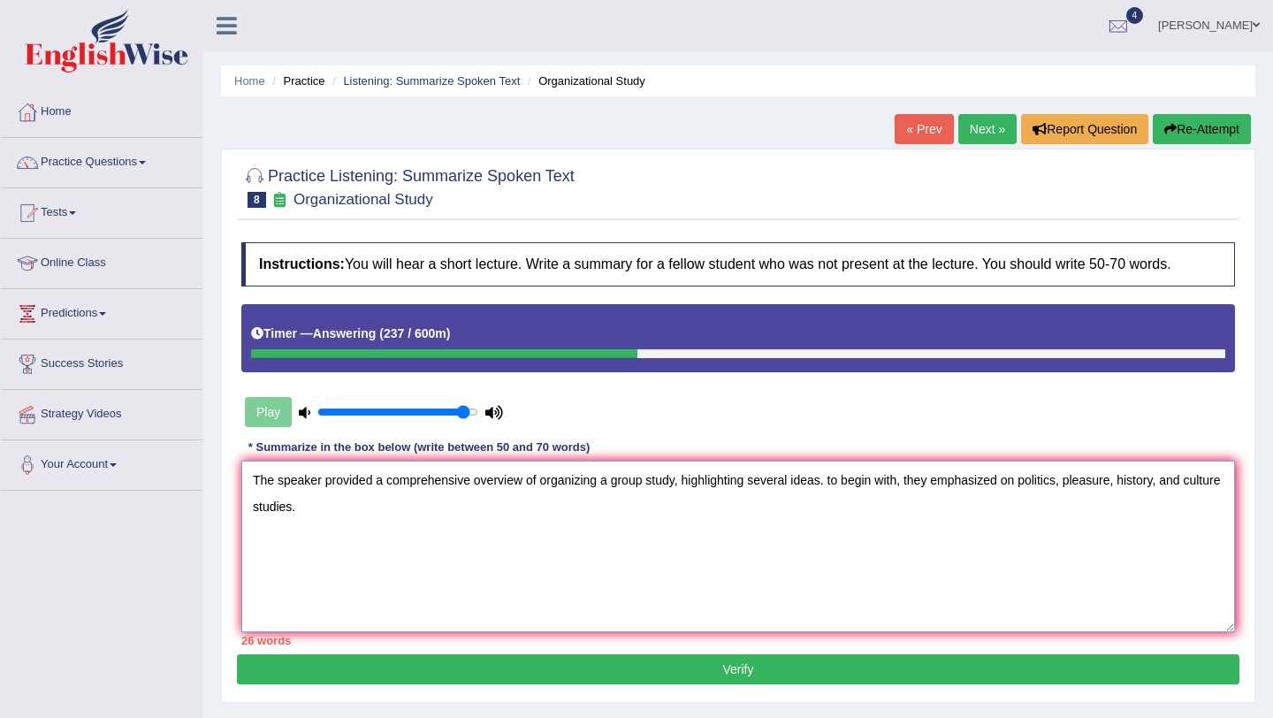
click at [835, 489] on textarea "The speaker provided a comprehensive overview of organizing a group study, high…" at bounding box center [738, 546] width 994 height 171
click at [830, 484] on textarea "The speaker provided a comprehensive overview of organizing a group study, high…" at bounding box center [738, 546] width 994 height 171
click at [356, 515] on textarea "The speaker provided a comprehensive overview of organizing a group study, high…" at bounding box center [738, 546] width 994 height 171
click at [603, 516] on textarea "The speaker provided a comprehensive overview of organizing a group study, high…" at bounding box center [738, 546] width 994 height 171
click at [679, 511] on textarea "The speaker provided a comprehensive overview of organizing a group study, high…" at bounding box center [738, 546] width 994 height 171
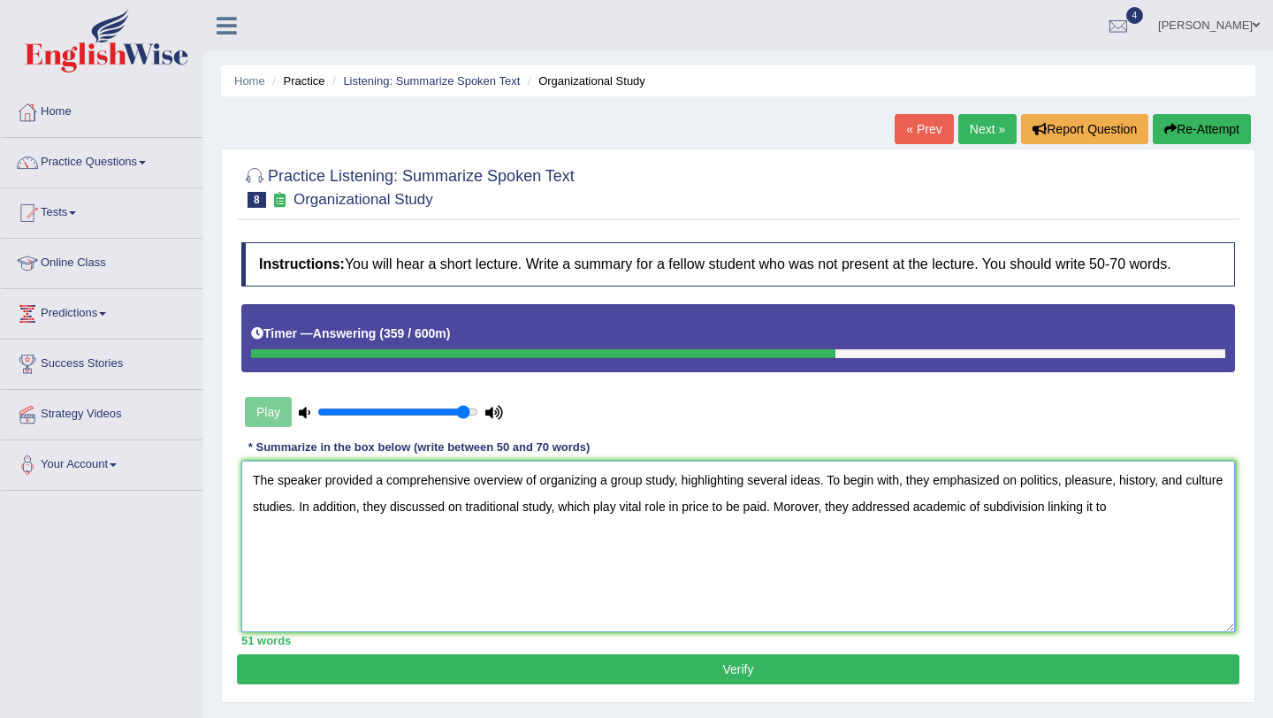
click at [1101, 514] on textarea "The speaker provided a comprehensive overview of organizing a group study, high…" at bounding box center [738, 546] width 994 height 171
click at [1170, 511] on textarea "The speaker provided a comprehensive overview of organizing a group study, high…" at bounding box center [738, 546] width 994 height 171
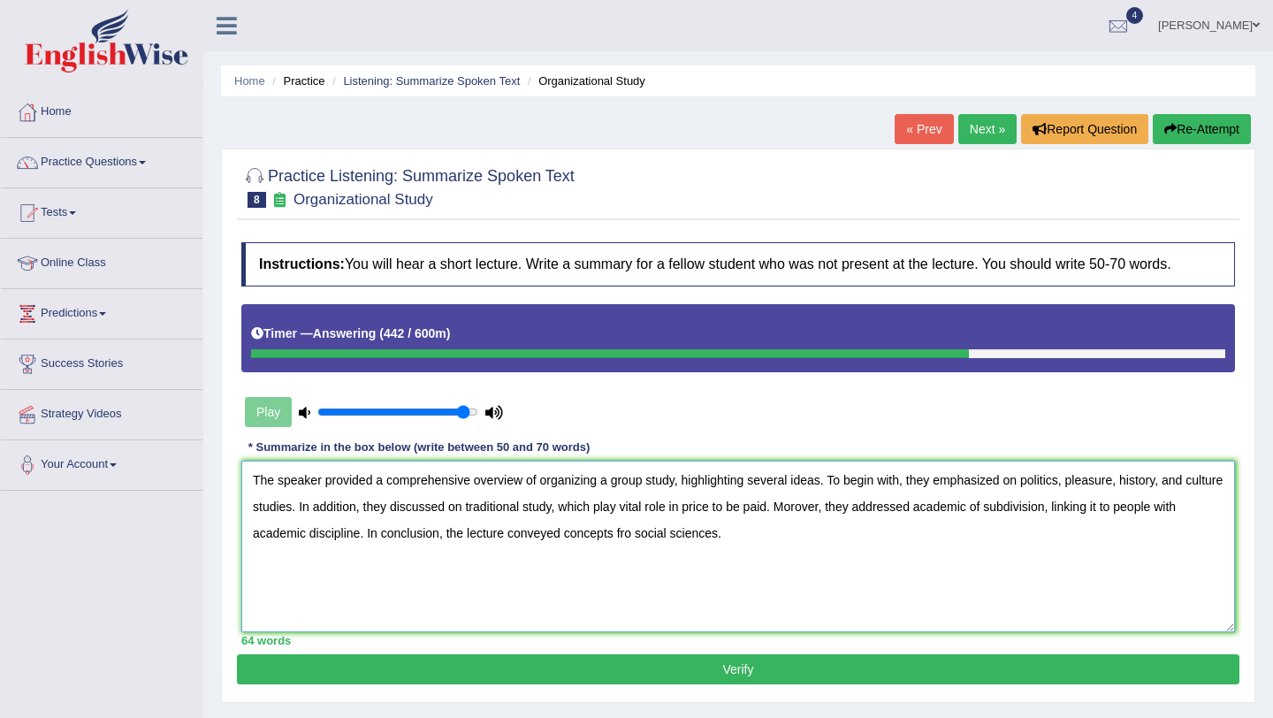
click at [898, 507] on textarea "The speaker provided a comprehensive overview of organizing a group study, high…" at bounding box center [738, 546] width 994 height 171
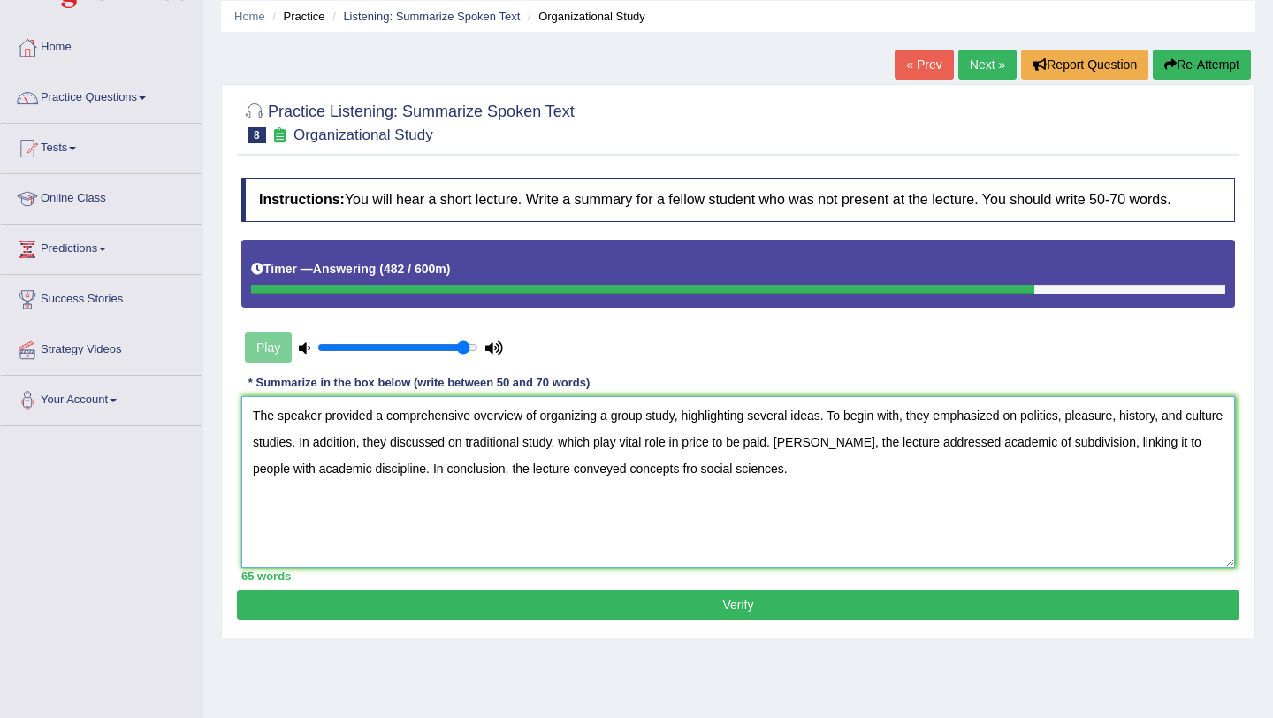
scroll to position [65, 0]
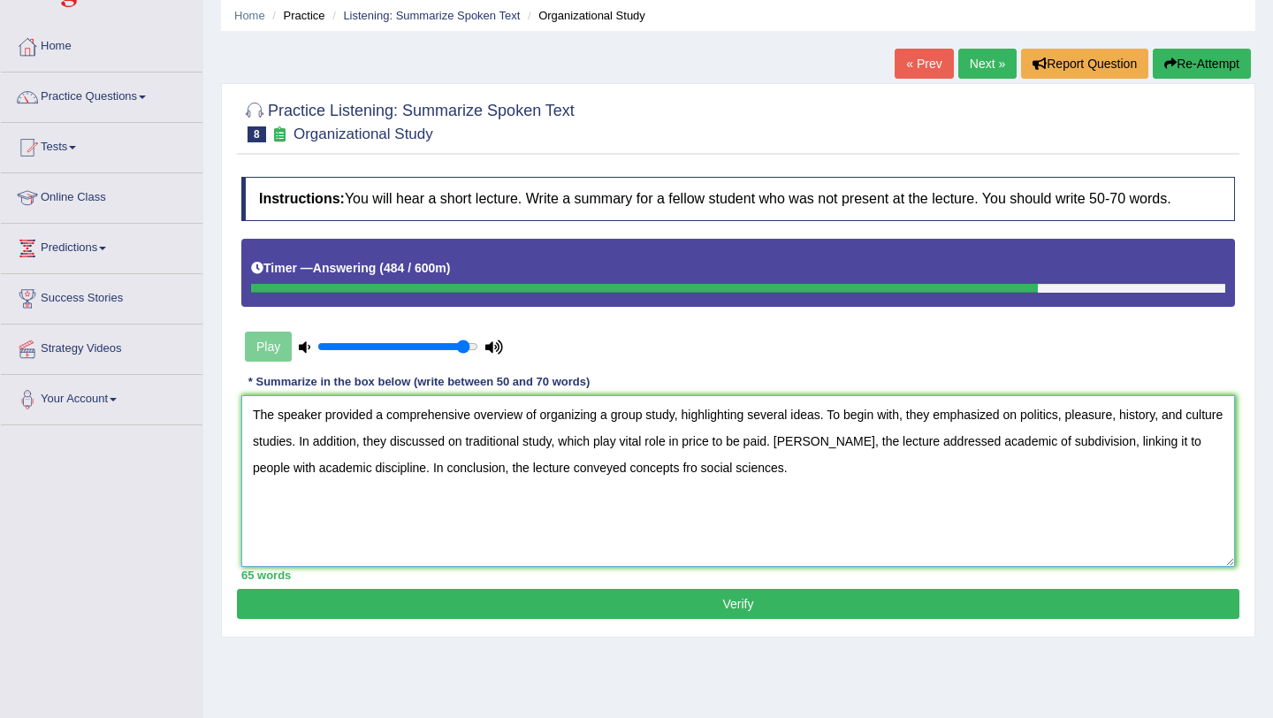
type textarea "The speaker provided a comprehensive overview of organizing a group study, high…"
click at [653, 598] on button "Verify" at bounding box center [738, 604] width 1002 height 30
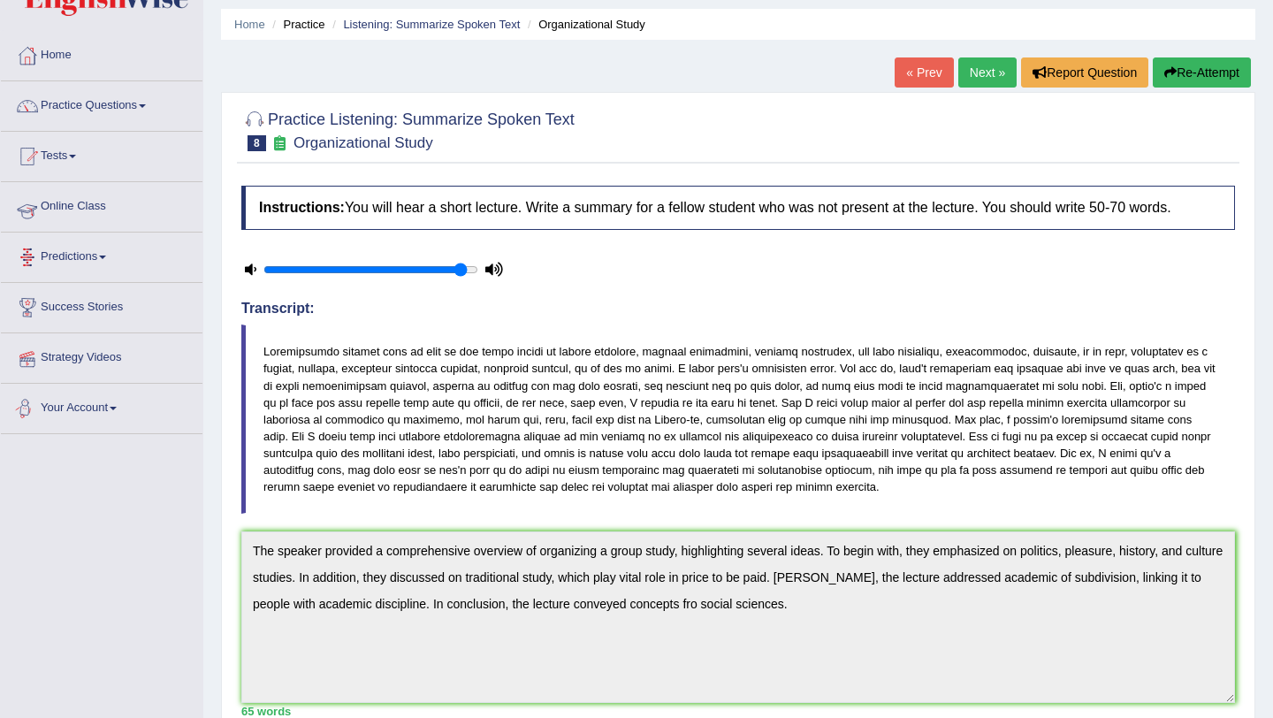
scroll to position [17, 0]
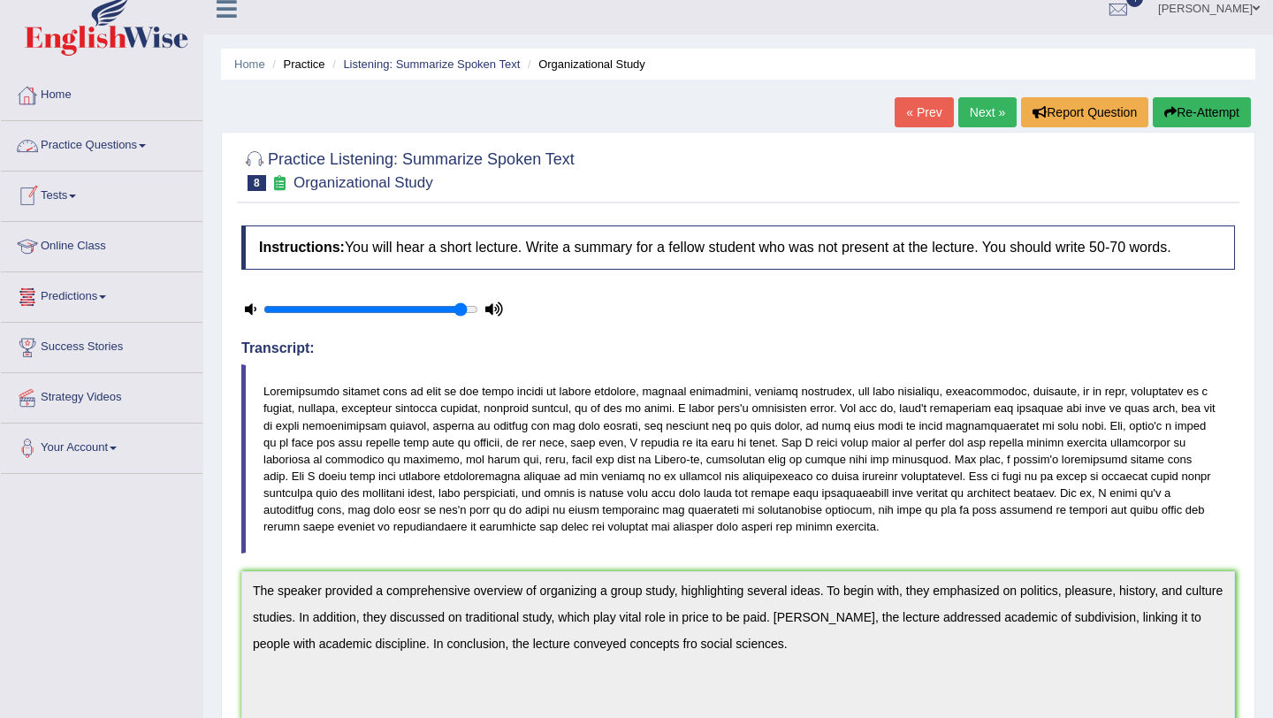
click at [66, 101] on link "Home" at bounding box center [102, 93] width 202 height 44
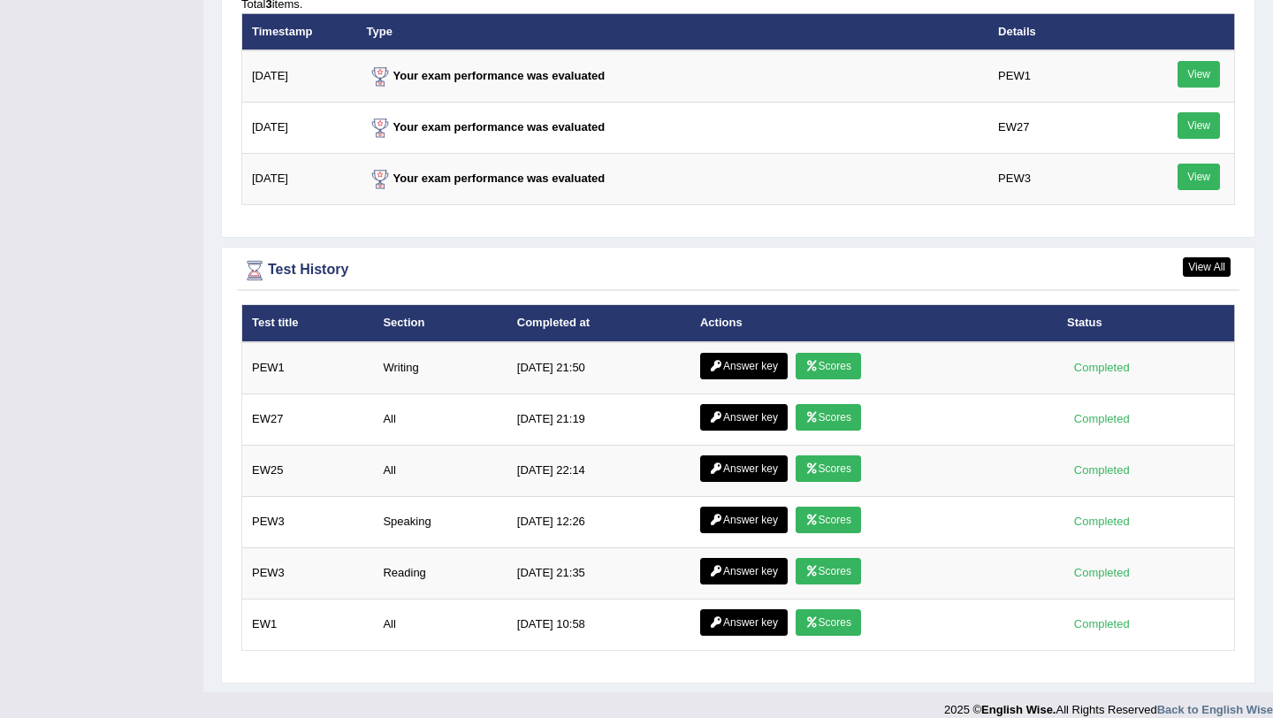
scroll to position [2220, 0]
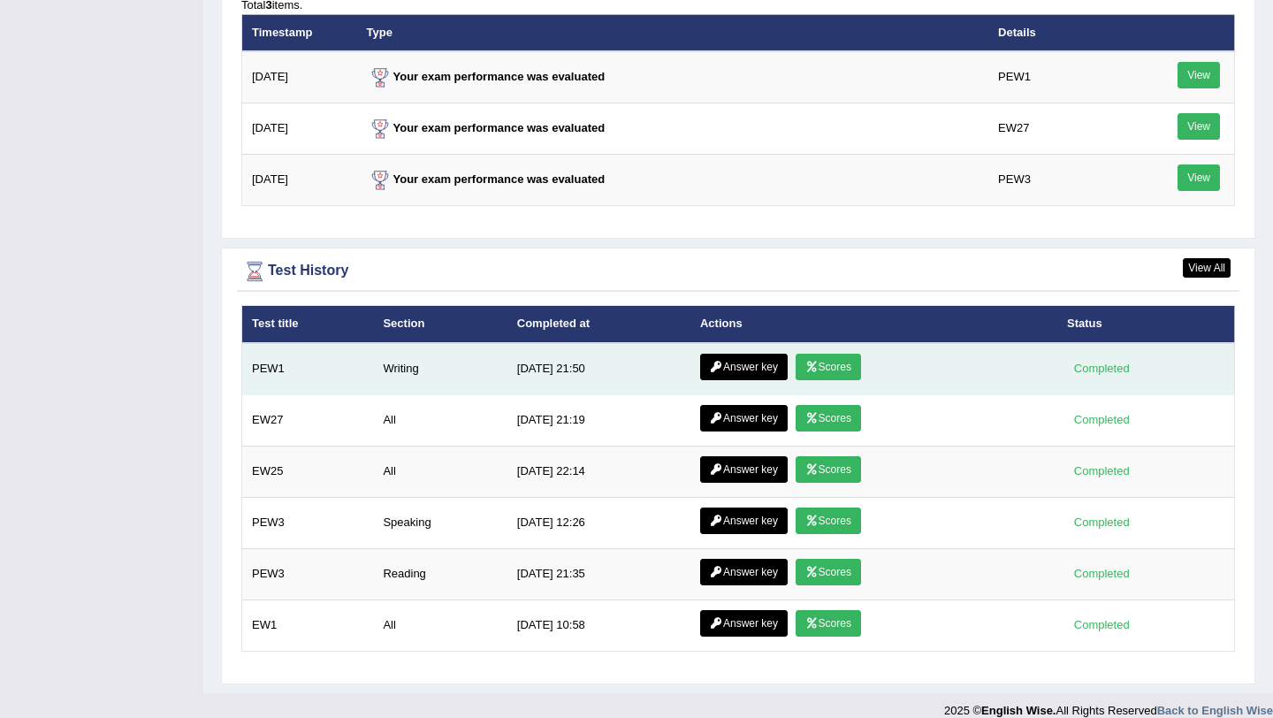
click at [835, 364] on link "Scores" at bounding box center [828, 367] width 65 height 27
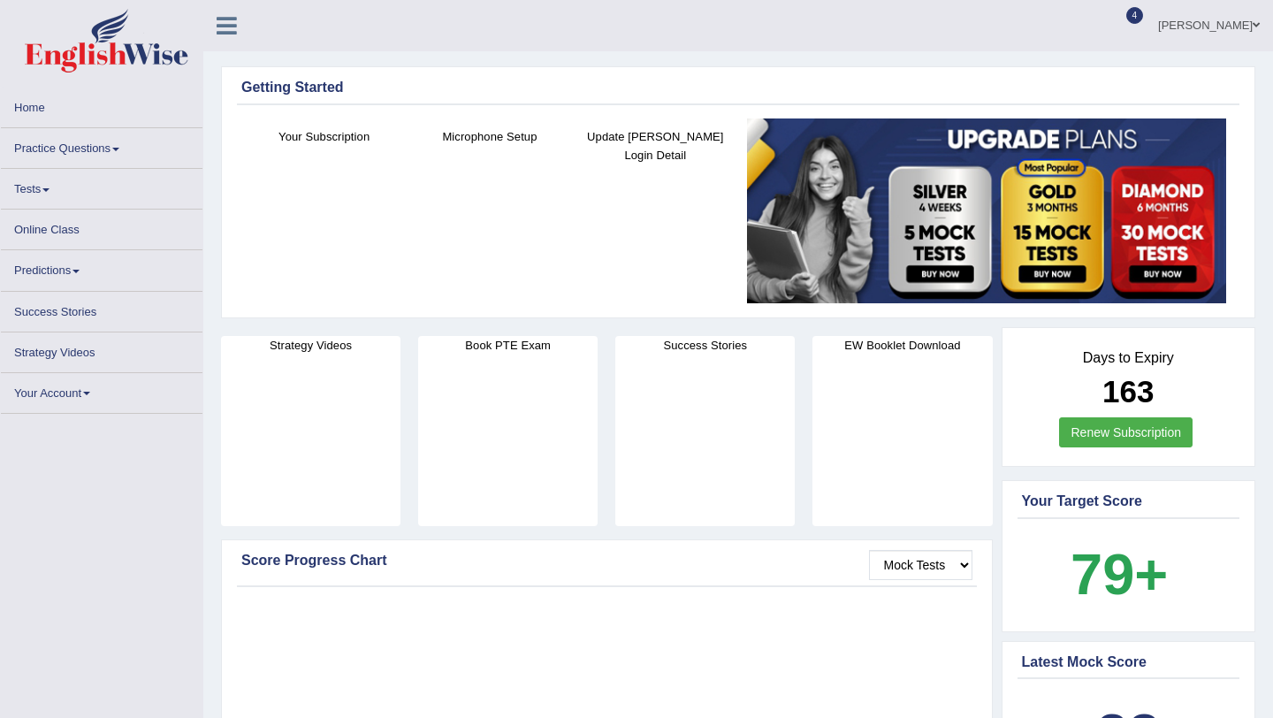
scroll to position [2242, 0]
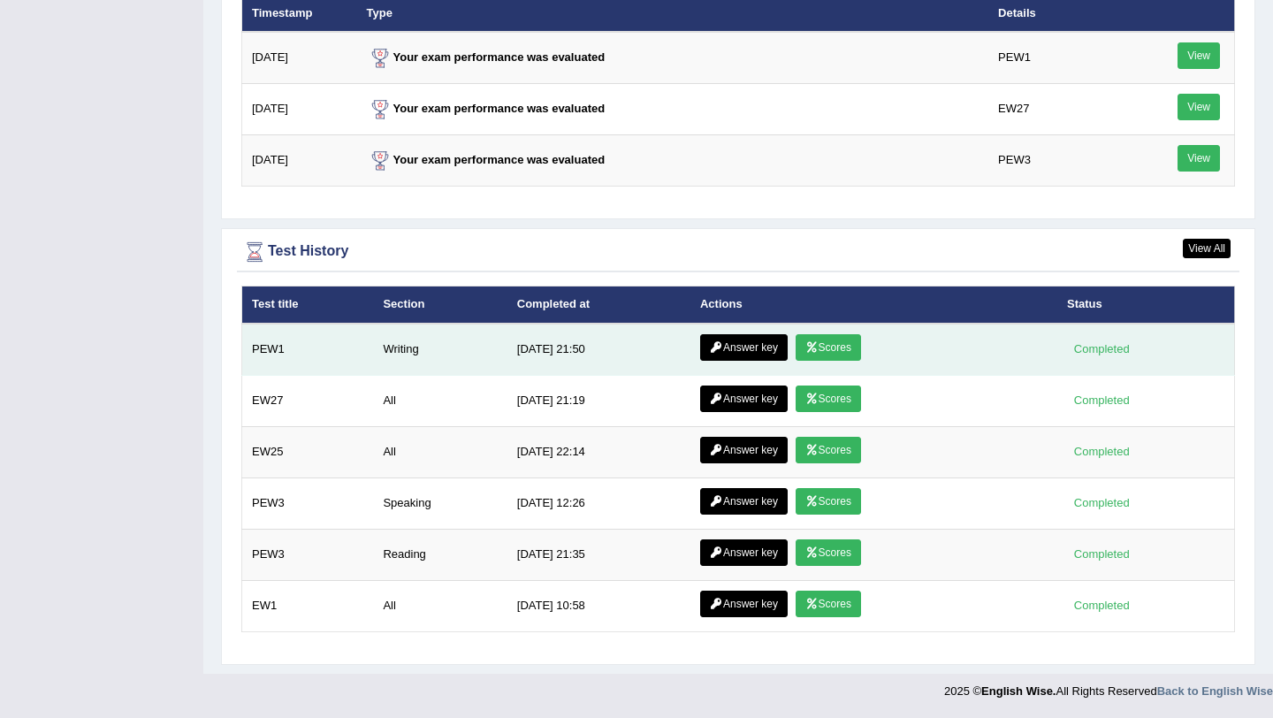
click at [767, 348] on link "Answer key" at bounding box center [744, 347] width 88 height 27
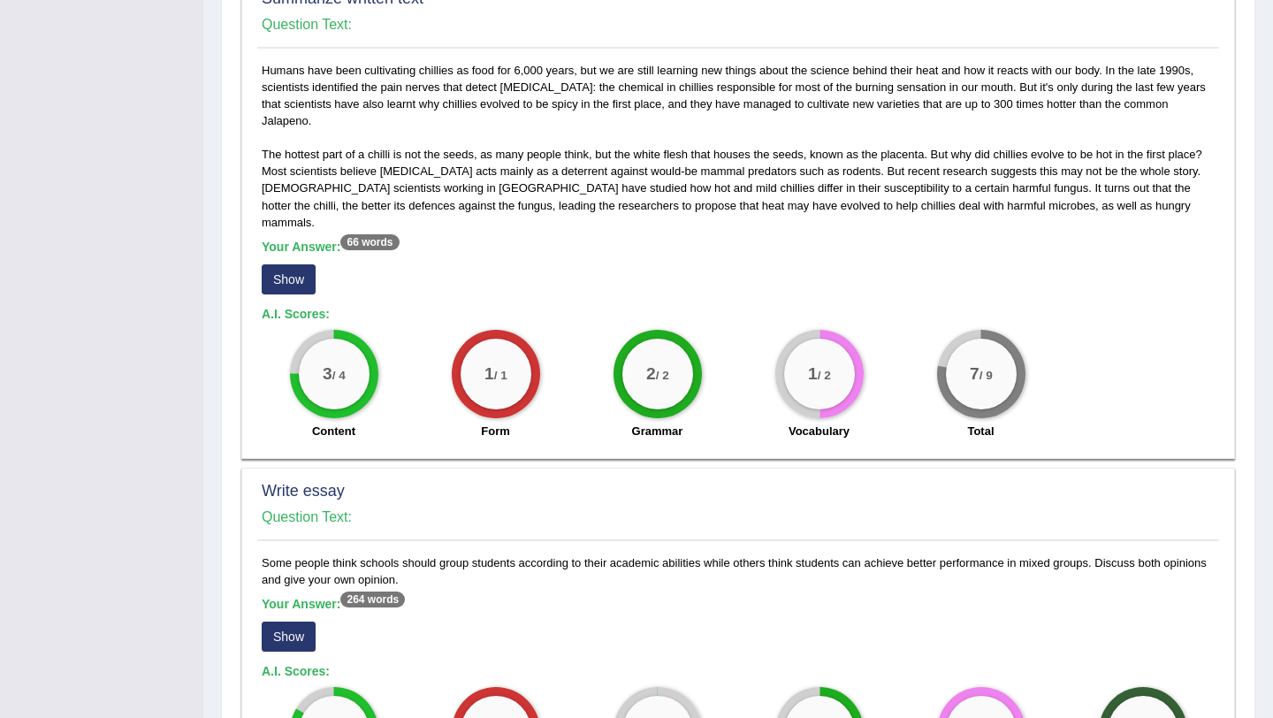
scroll to position [784, 0]
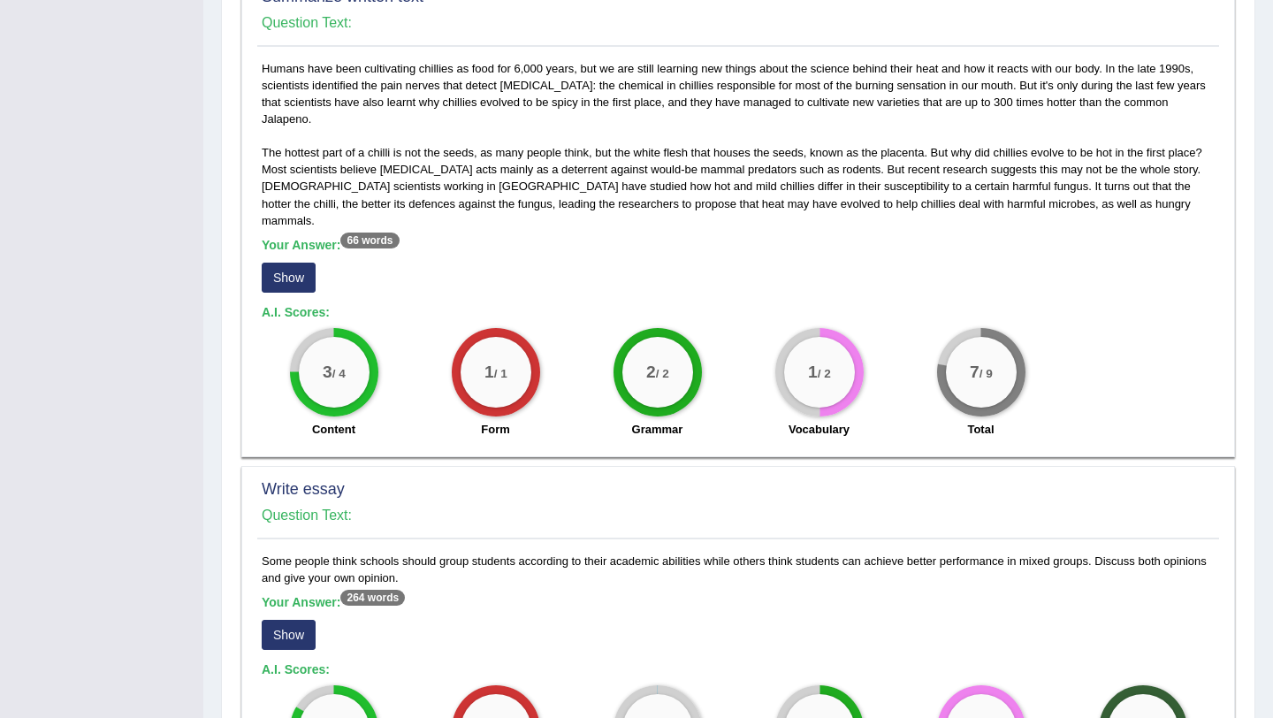
click at [310, 263] on button "Show" at bounding box center [289, 278] width 54 height 30
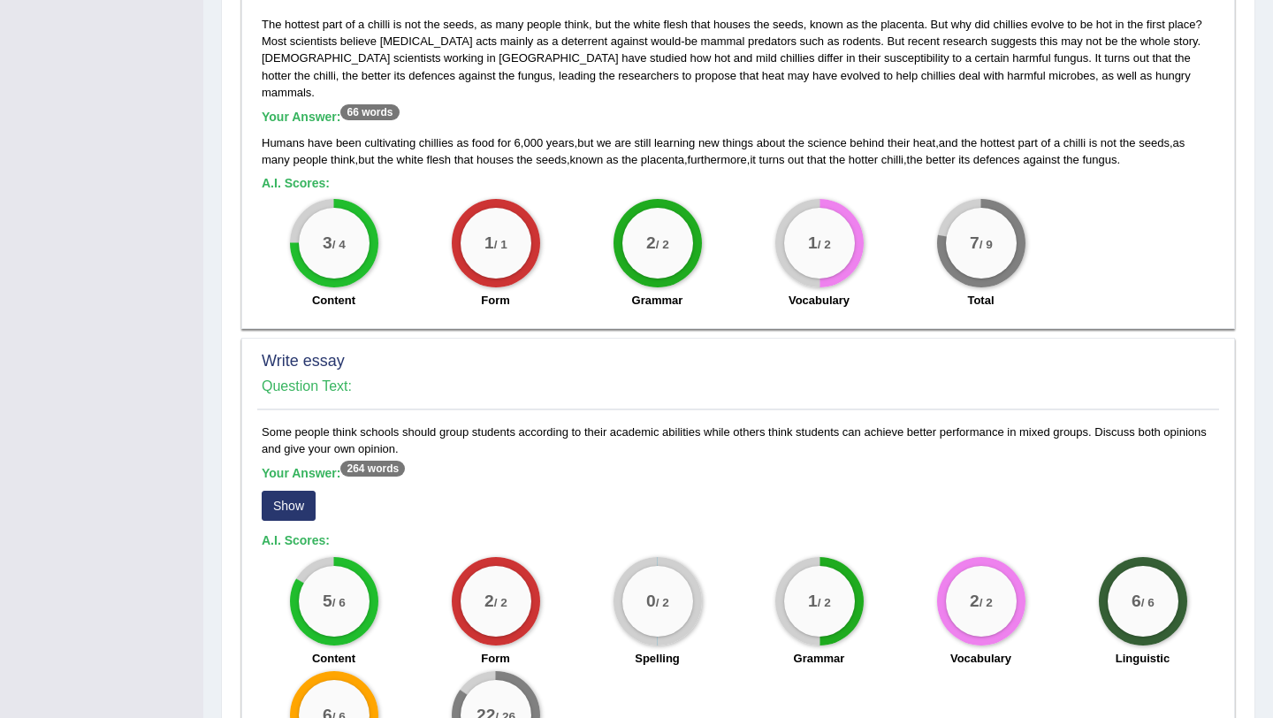
scroll to position [916, 0]
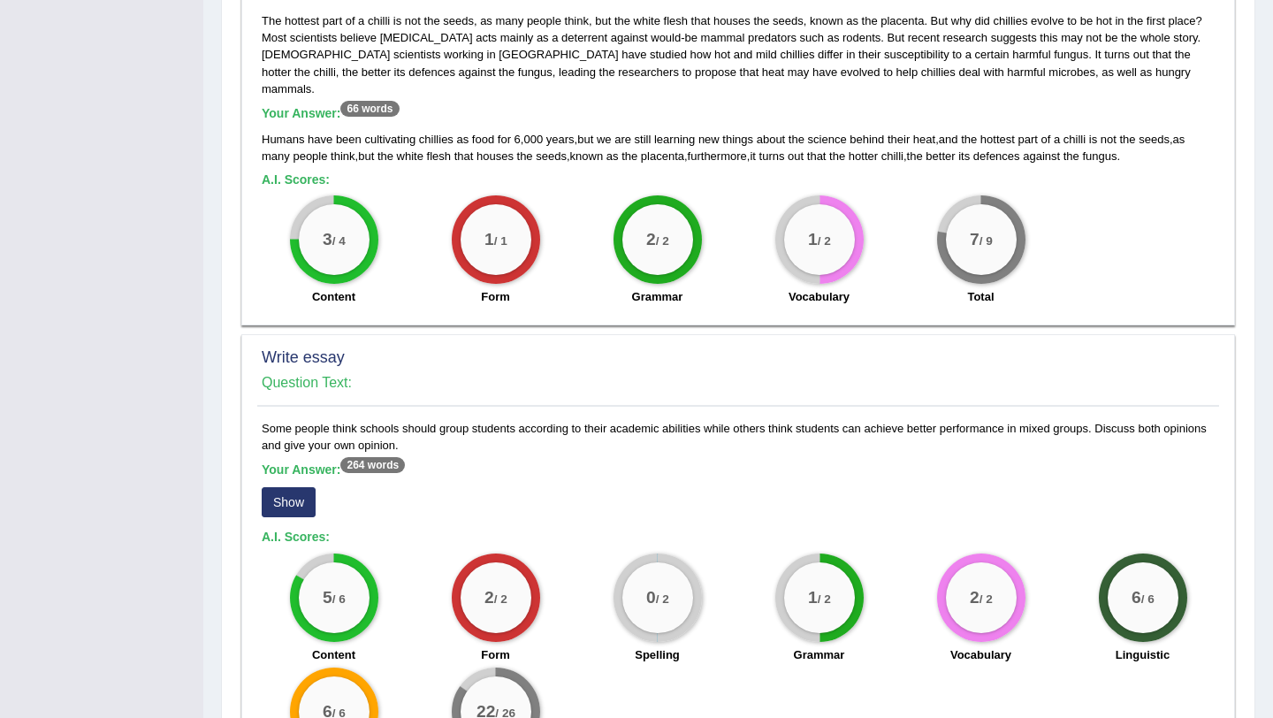
click at [304, 487] on button "Show" at bounding box center [289, 502] width 54 height 30
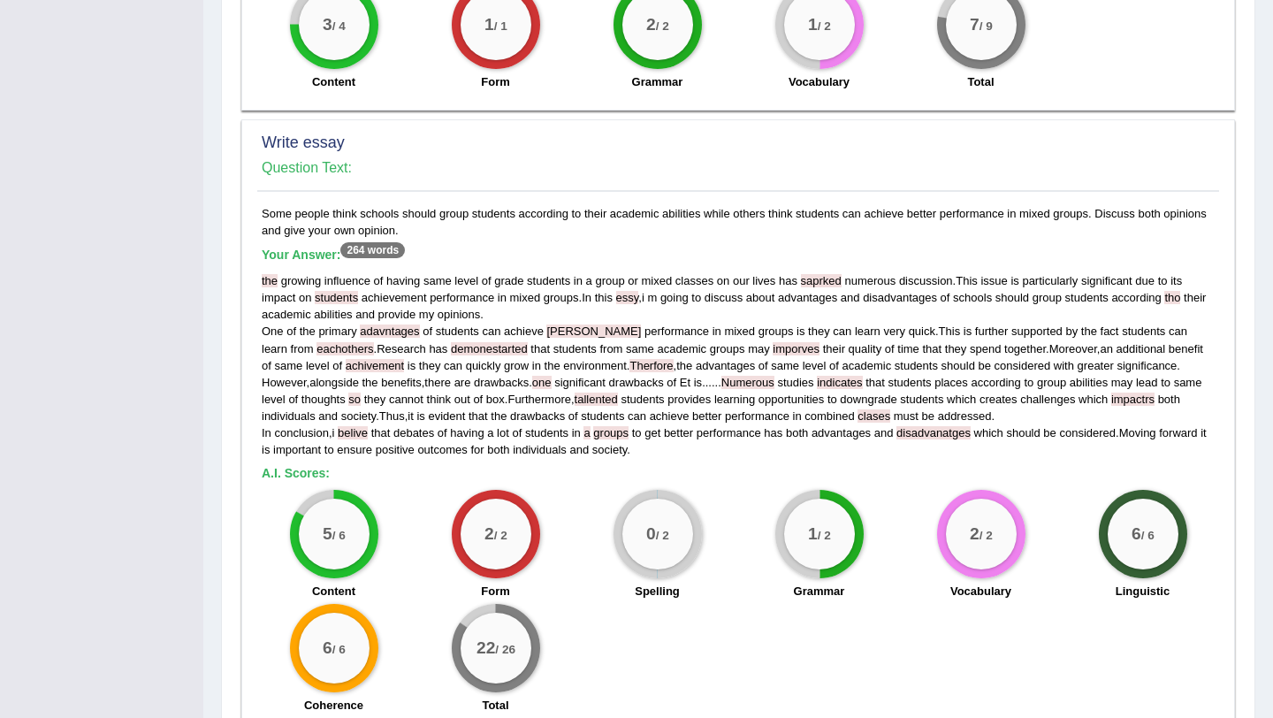
scroll to position [1157, 0]
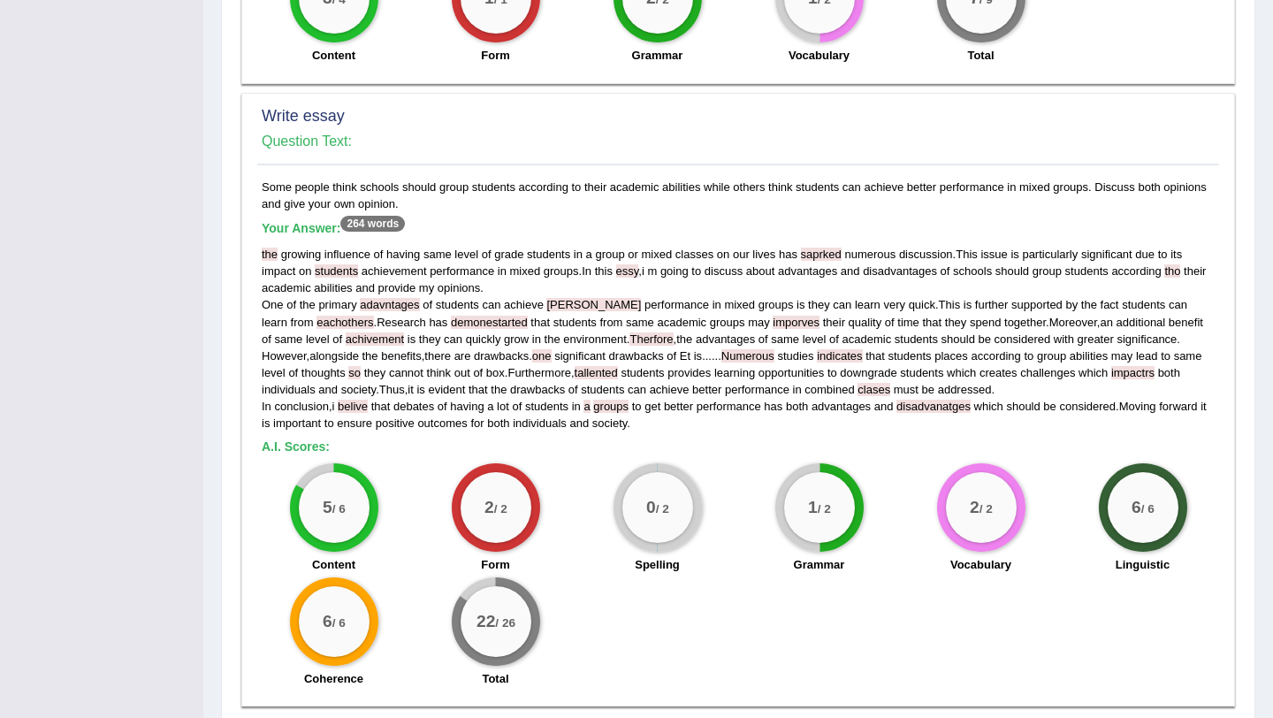
click at [770, 349] on span "Numerous" at bounding box center [747, 355] width 53 height 13
click at [849, 349] on span "indicates" at bounding box center [839, 355] width 45 height 13
click at [971, 400] on span "disadvanatges" at bounding box center [933, 406] width 74 height 13
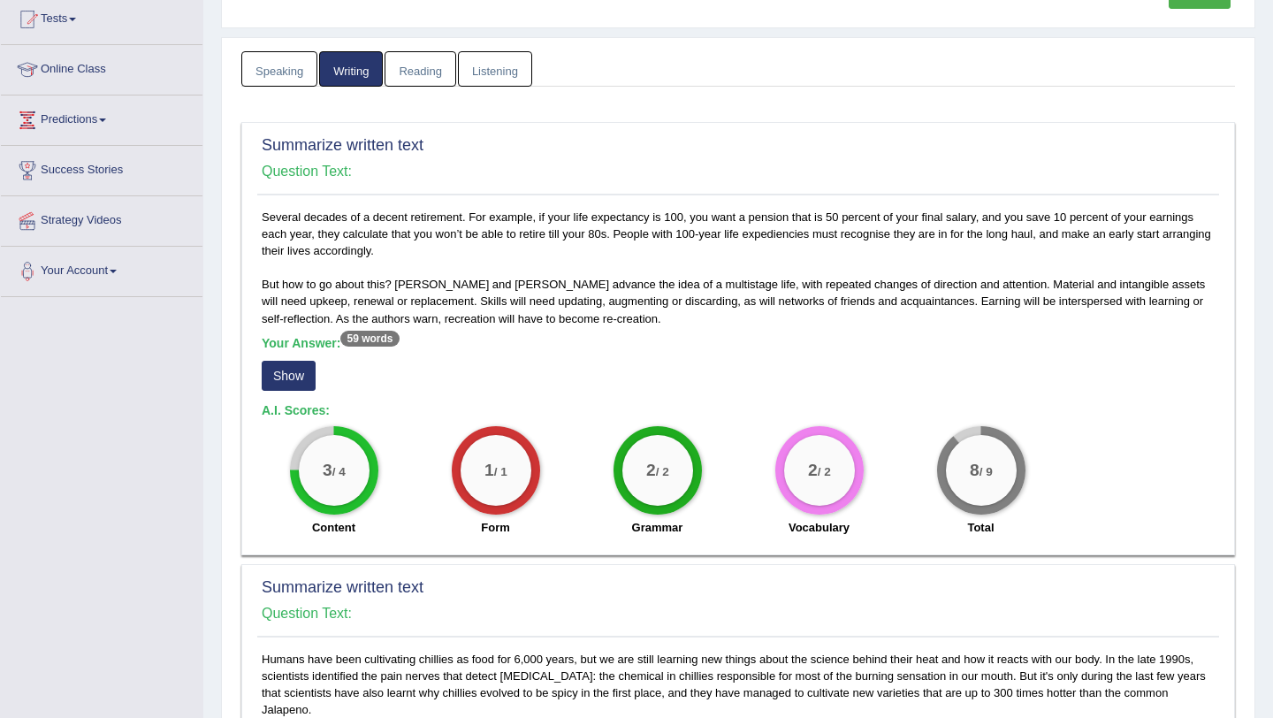
scroll to position [0, 0]
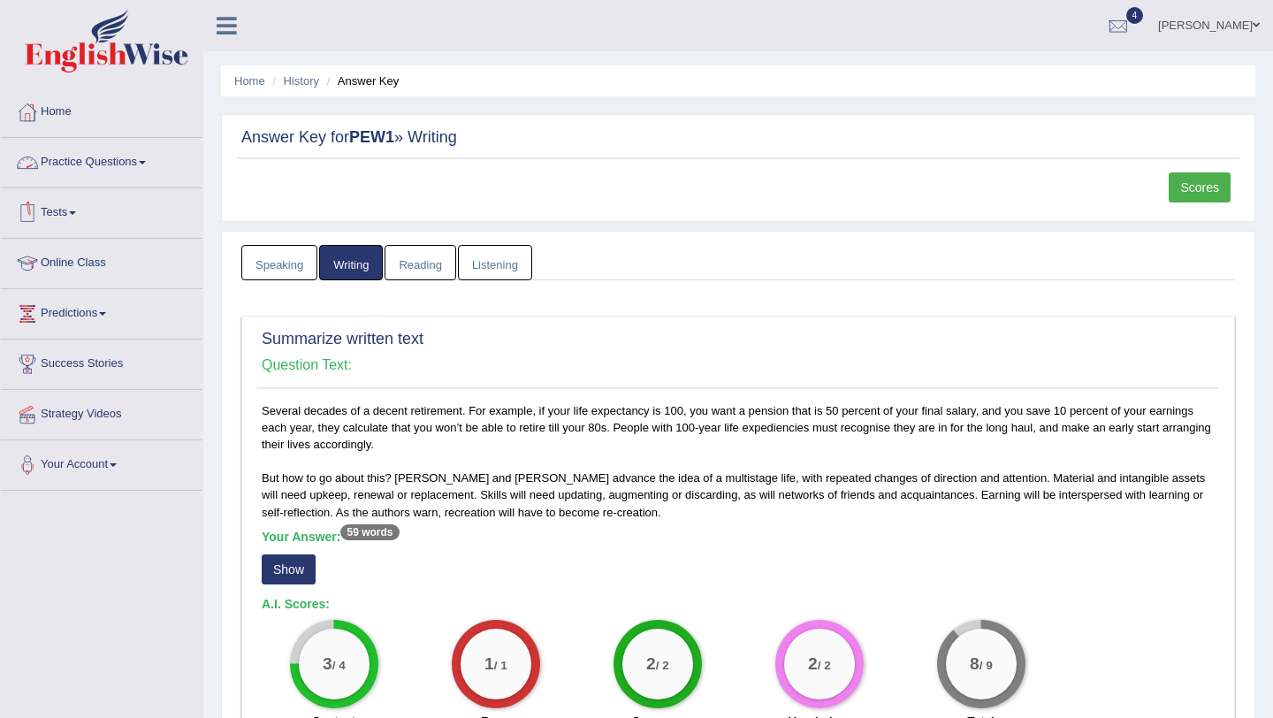
click at [107, 174] on link "Practice Questions" at bounding box center [102, 160] width 202 height 44
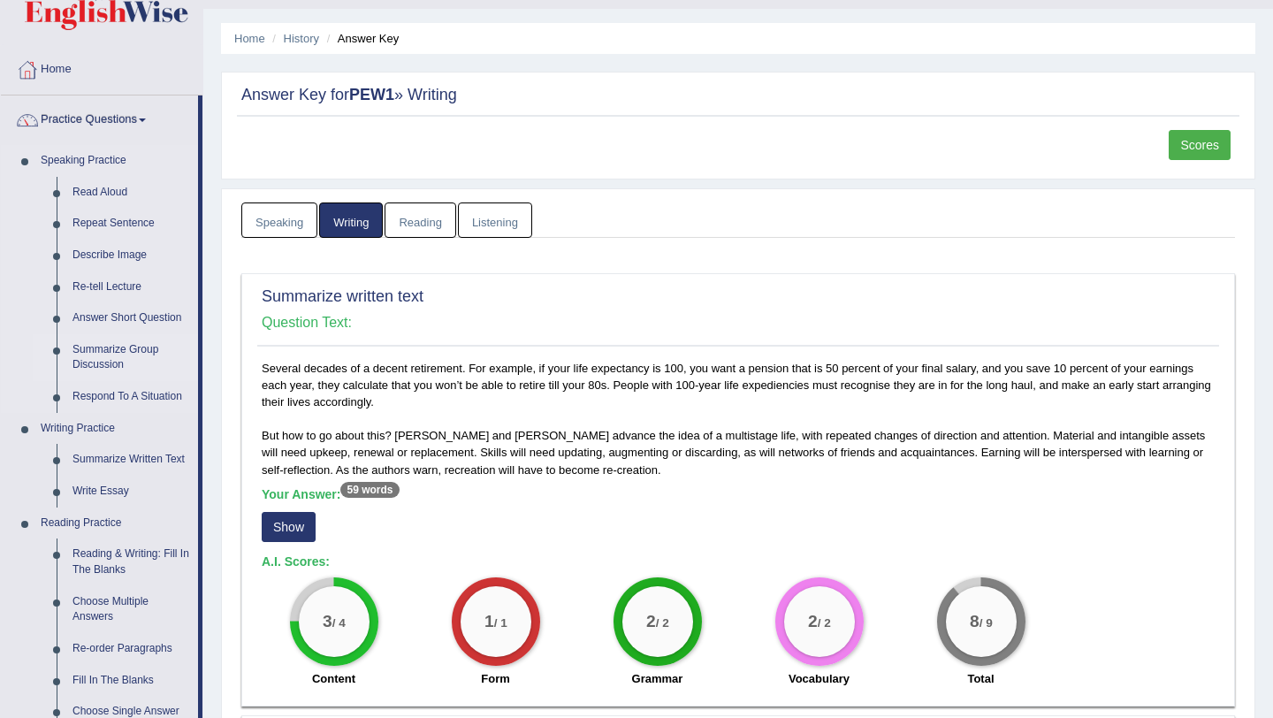
scroll to position [48, 0]
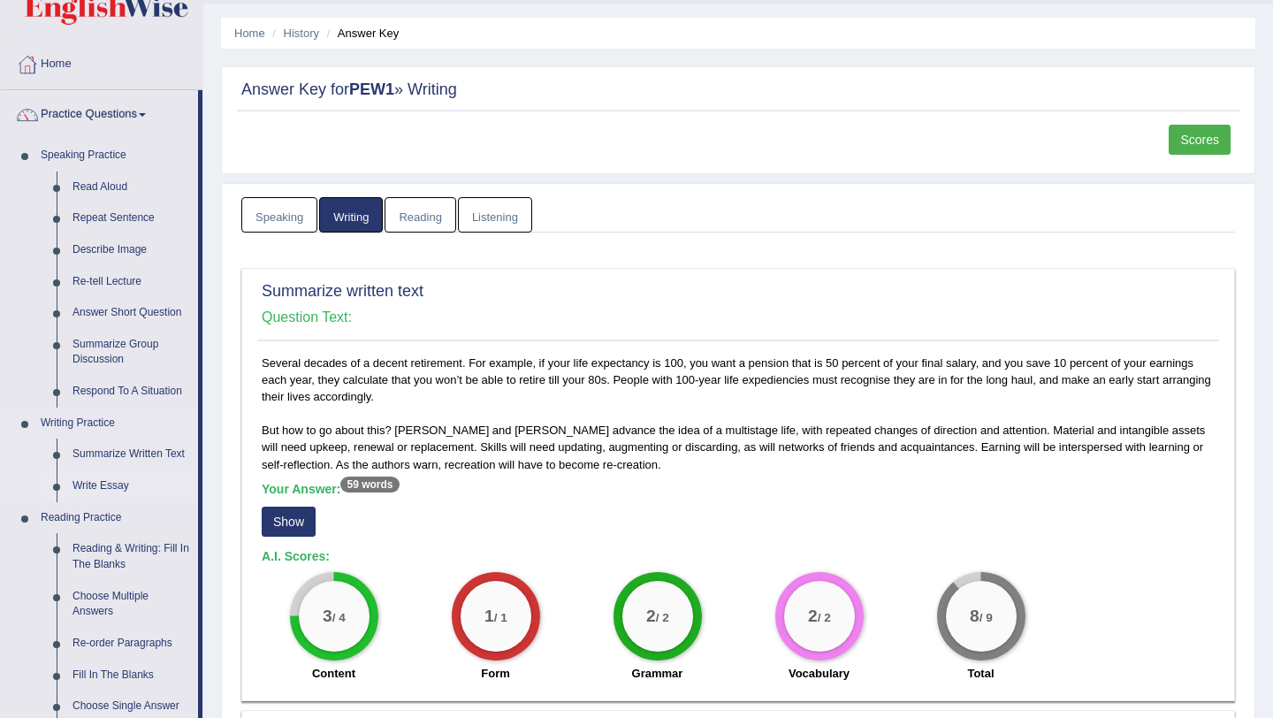
click at [110, 479] on link "Write Essay" at bounding box center [131, 486] width 133 height 32
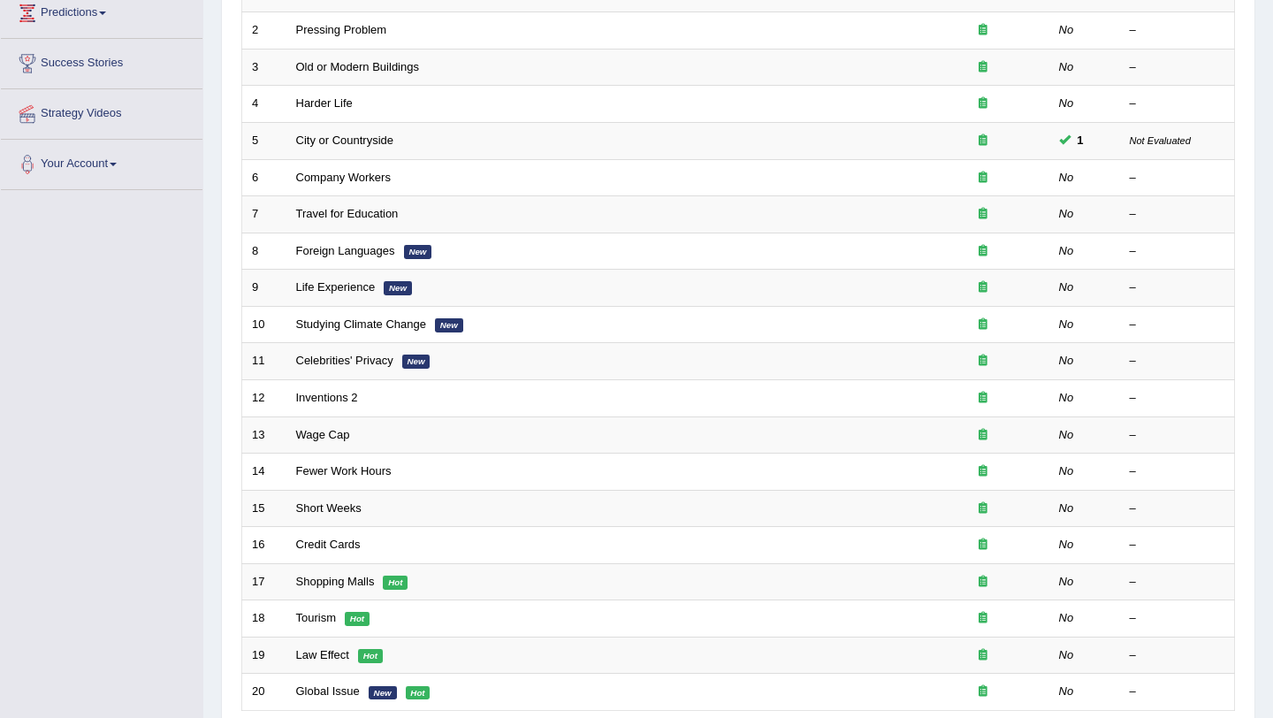
scroll to position [322, 0]
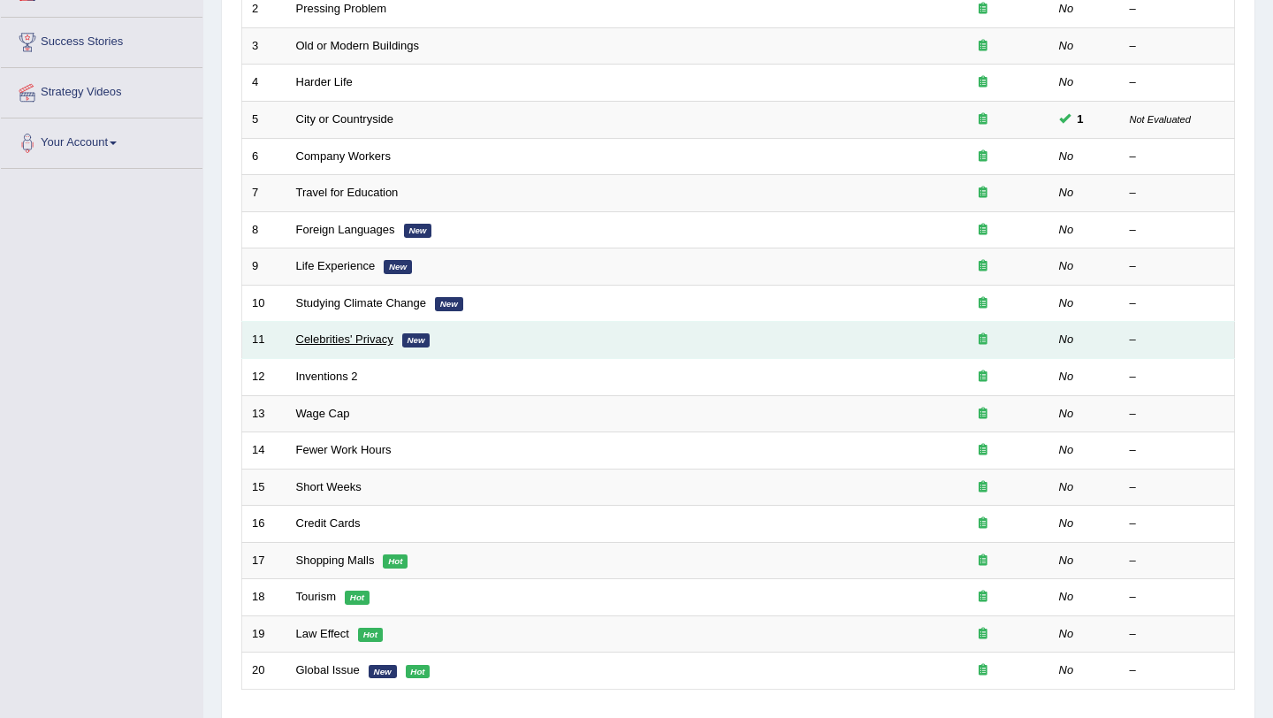
click at [359, 339] on link "Celebrities' Privacy" at bounding box center [344, 338] width 97 height 13
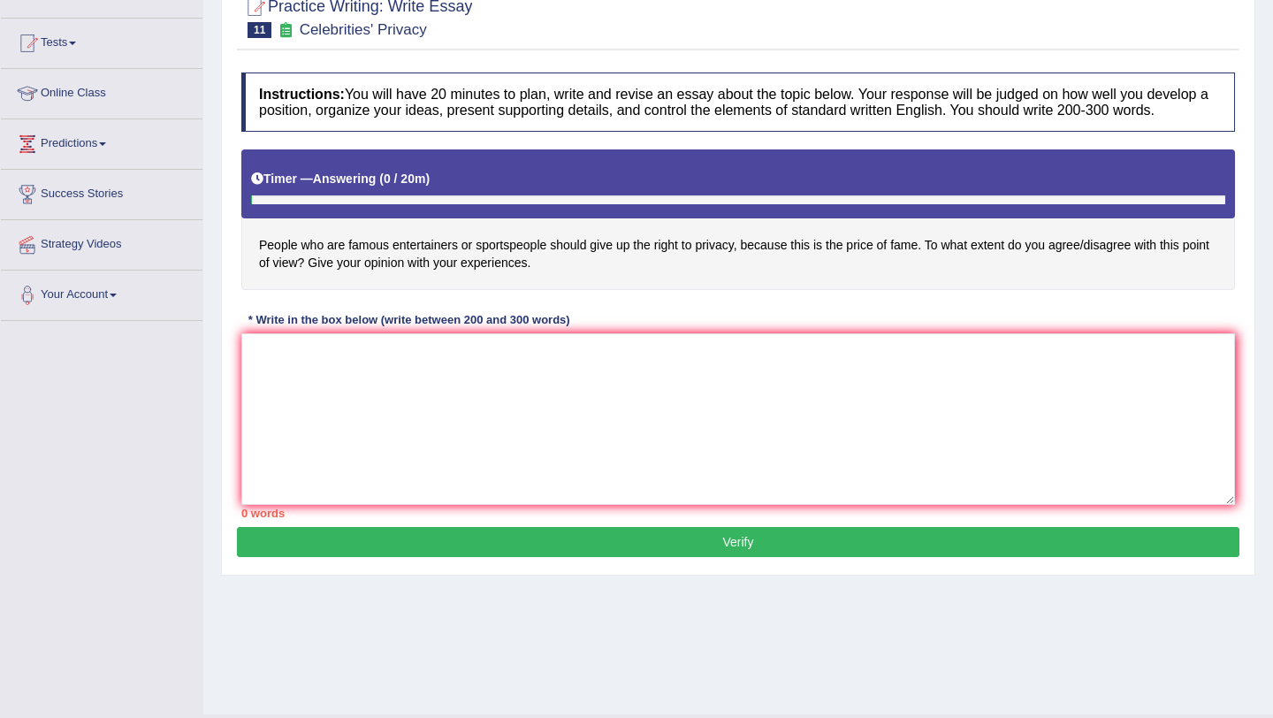
scroll to position [179, 0]
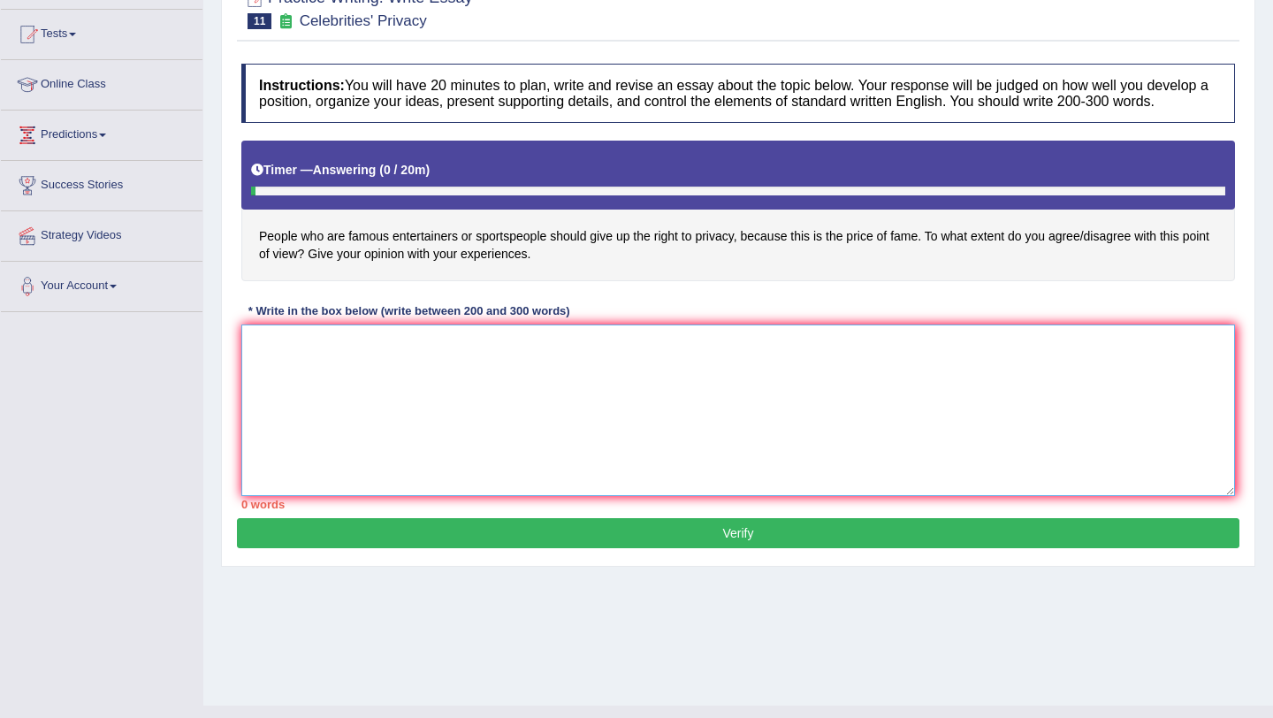
click at [326, 364] on textarea at bounding box center [738, 409] width 994 height 171
click at [408, 365] on textarea "The growing influence of Et has ignited numerous discussion on our lives" at bounding box center [738, 409] width 994 height 171
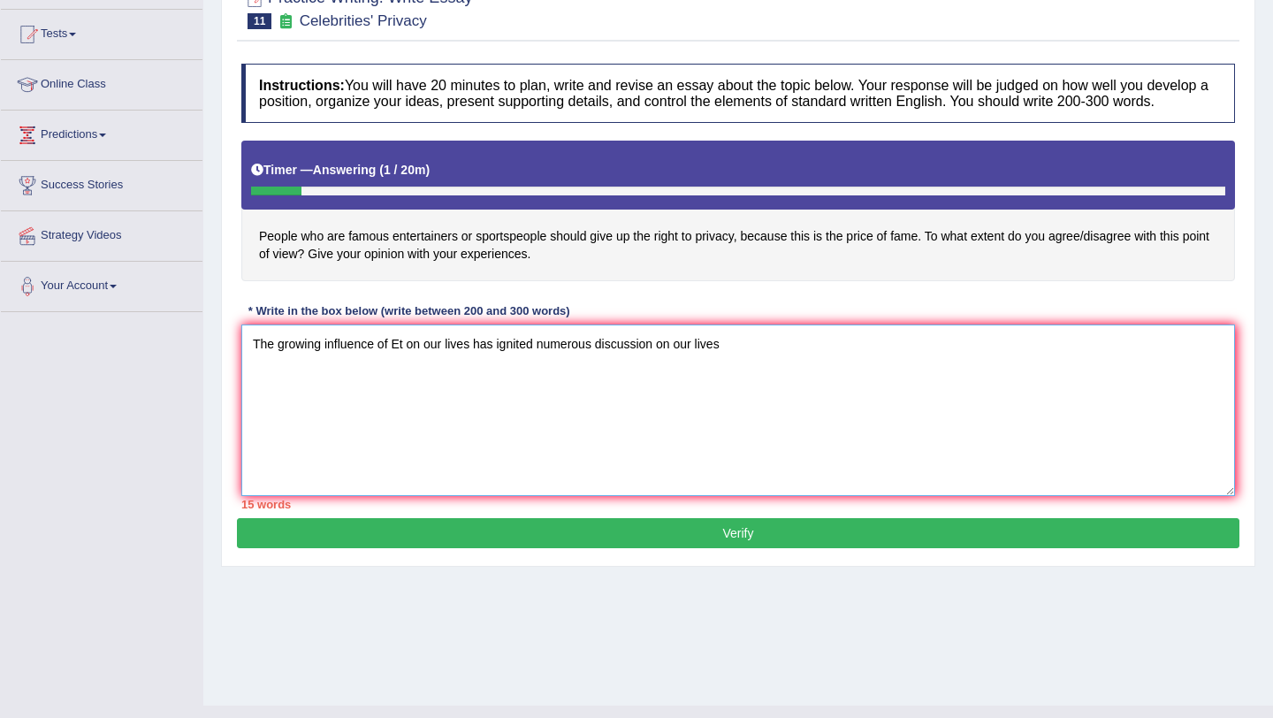
click at [754, 366] on textarea "The growing influence of Et on our lives has ignited numerous discussion on our…" at bounding box center [738, 409] width 994 height 171
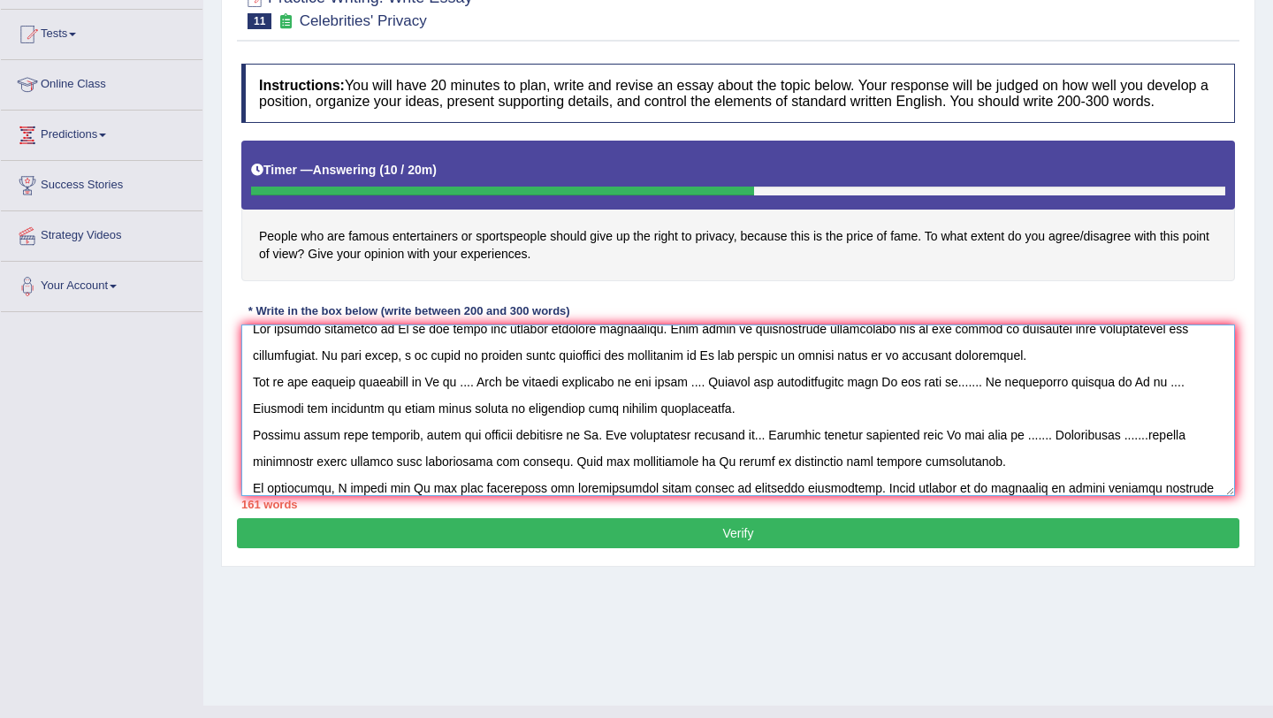
scroll to position [42, 0]
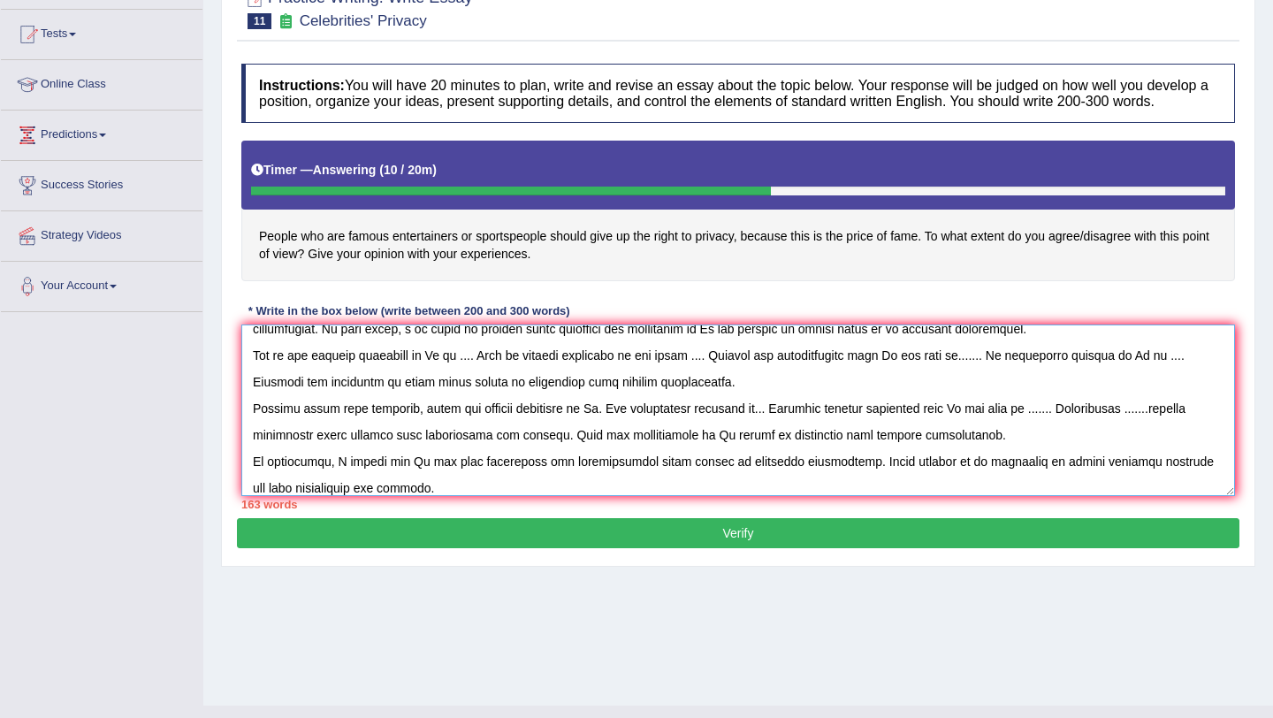
click at [409, 480] on textarea at bounding box center [738, 409] width 994 height 171
click at [714, 453] on textarea at bounding box center [738, 409] width 994 height 171
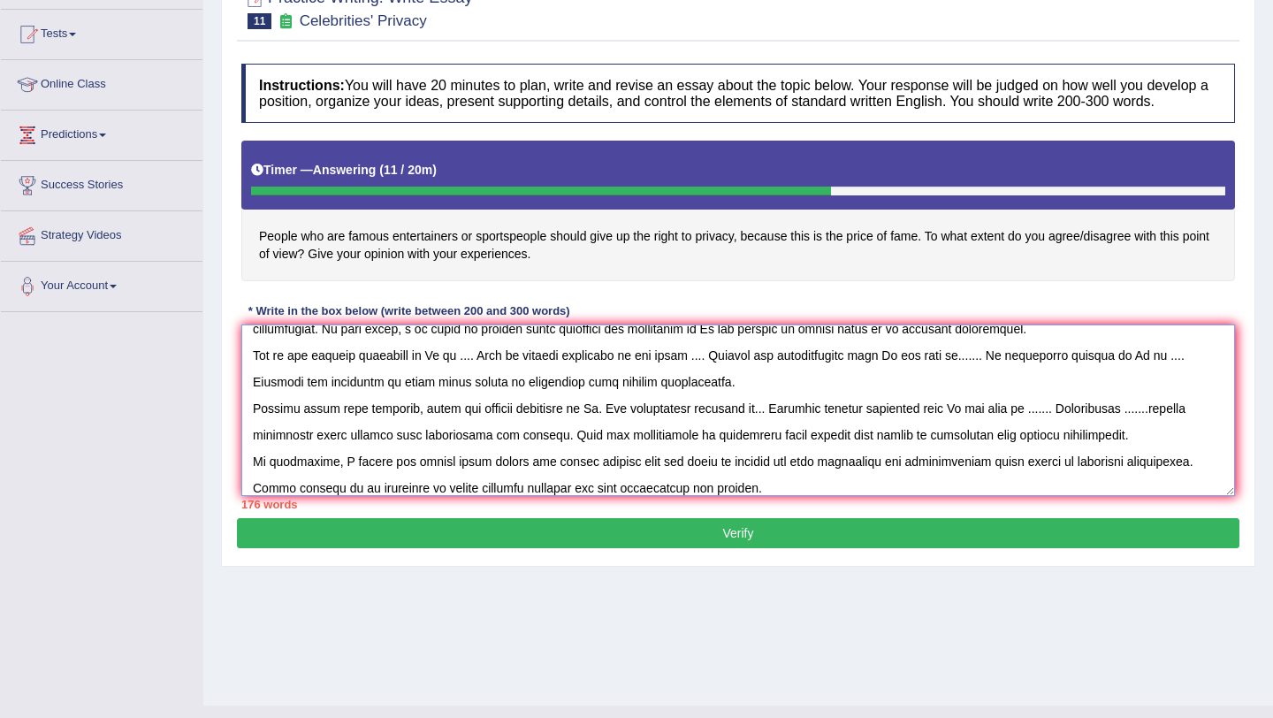
click at [1163, 426] on textarea at bounding box center [738, 409] width 994 height 171
click at [600, 425] on textarea at bounding box center [738, 409] width 994 height 171
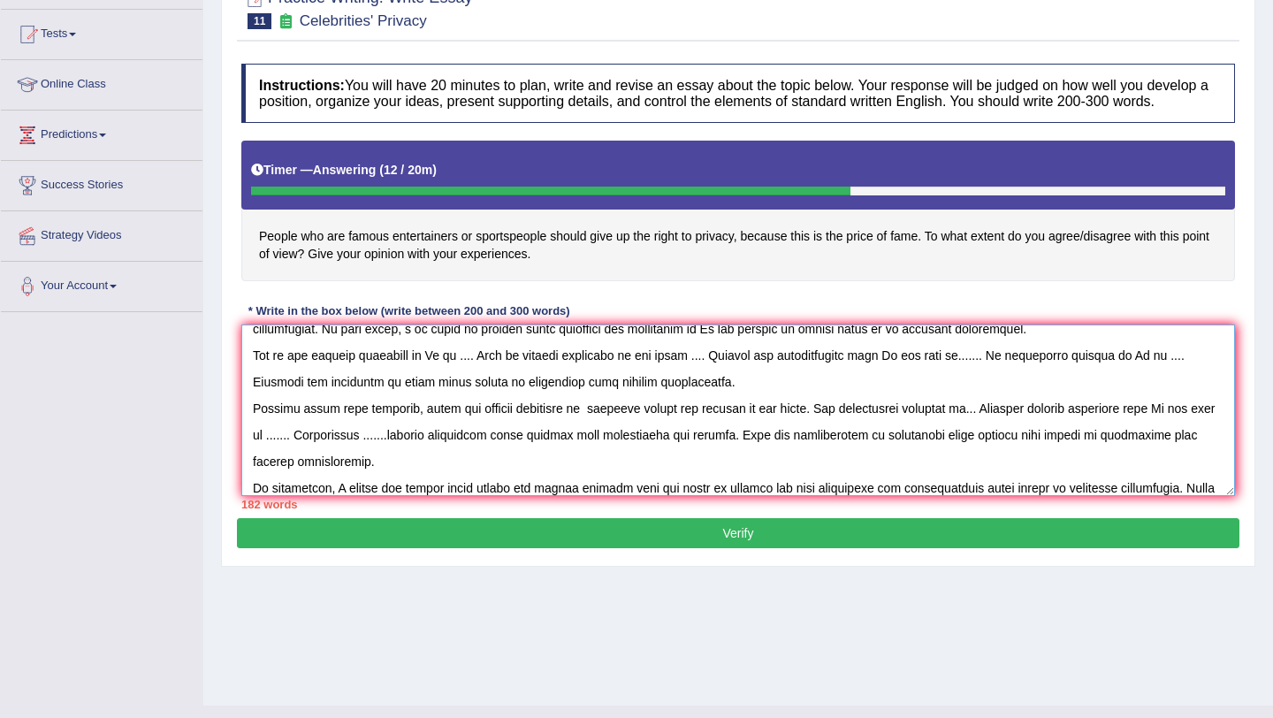
click at [1005, 427] on textarea at bounding box center [738, 409] width 994 height 171
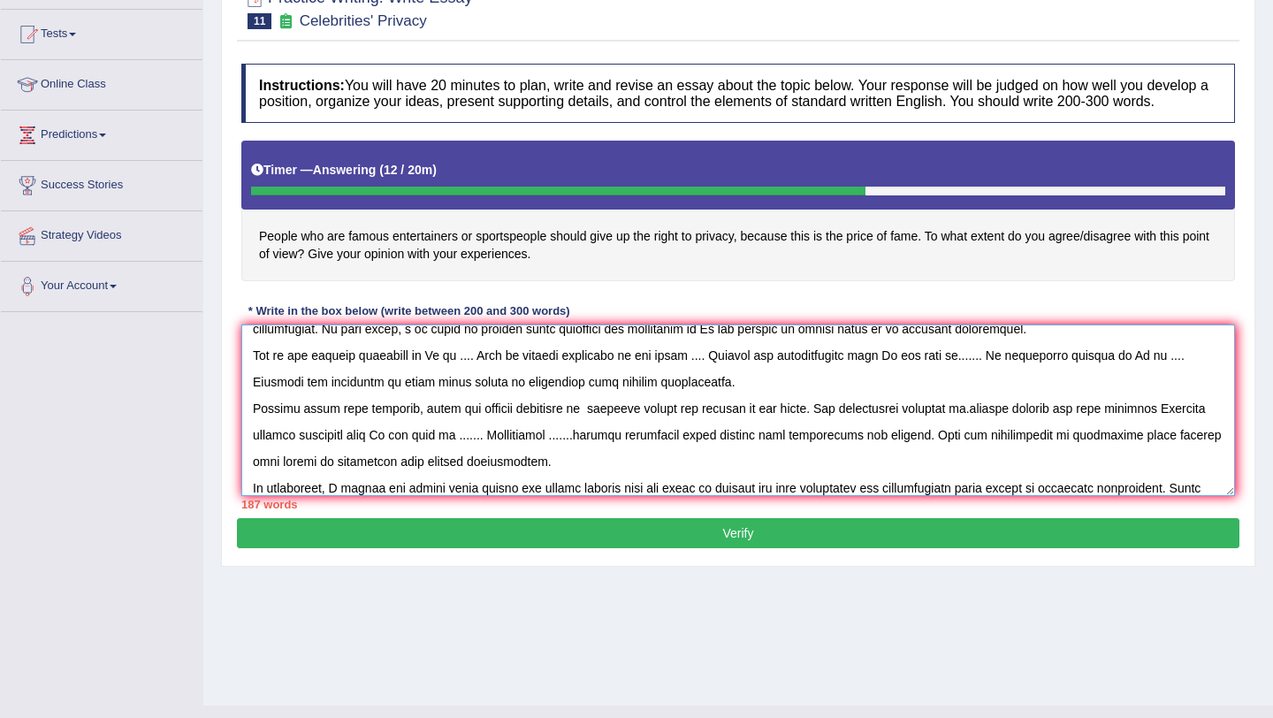
click at [1025, 430] on textarea at bounding box center [738, 409] width 994 height 171
click at [997, 426] on textarea at bounding box center [738, 409] width 994 height 171
click at [1067, 431] on textarea at bounding box center [738, 409] width 994 height 171
click at [300, 451] on textarea at bounding box center [738, 409] width 994 height 171
click at [500, 453] on textarea at bounding box center [738, 409] width 994 height 171
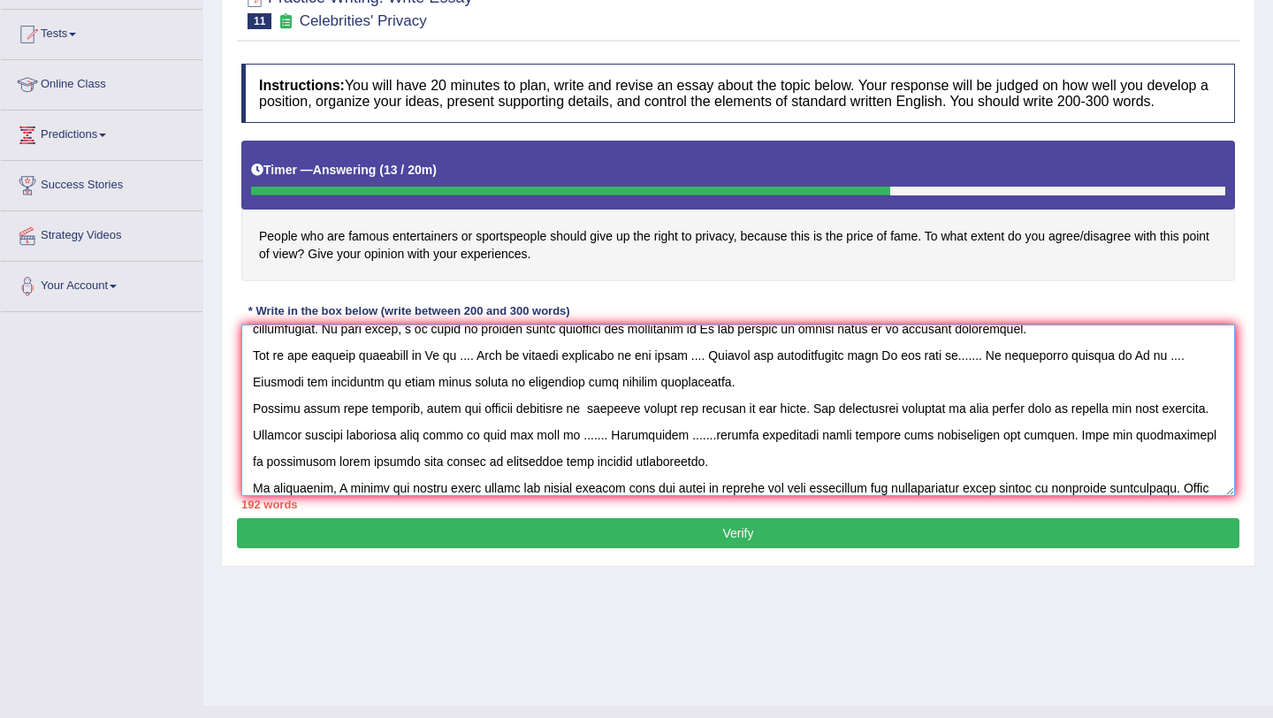
click at [654, 454] on textarea at bounding box center [738, 409] width 994 height 171
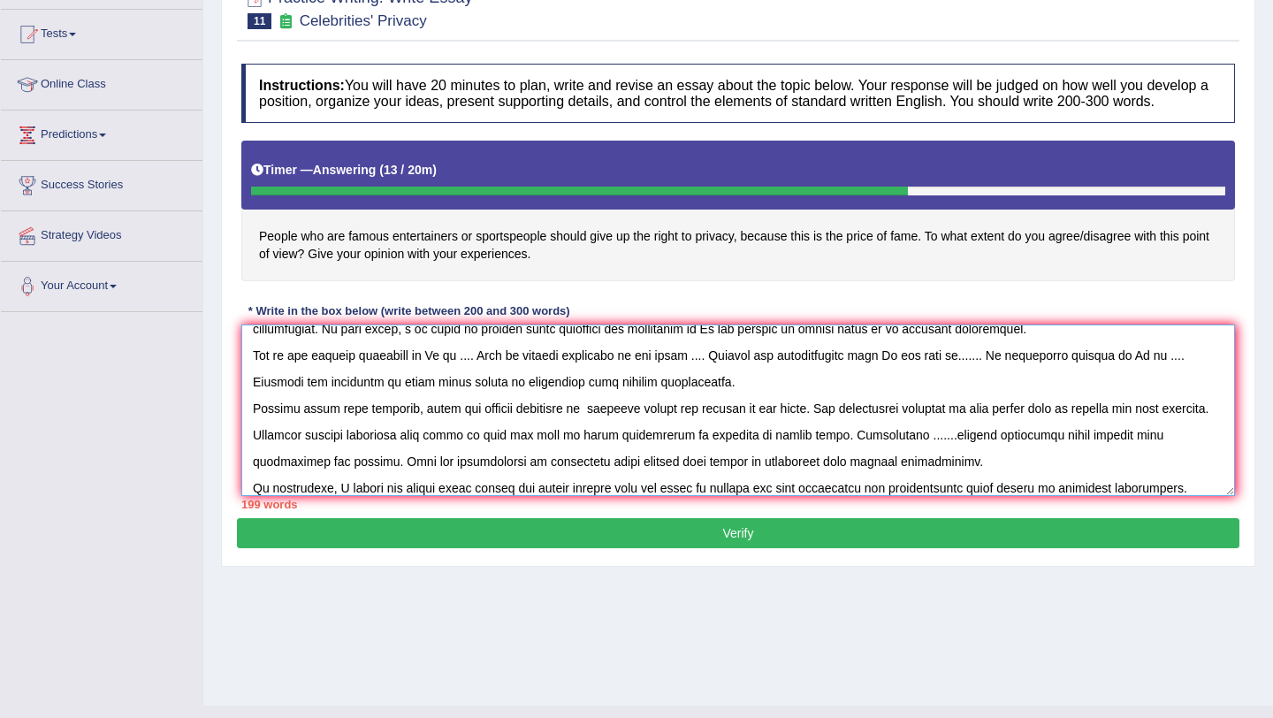
click at [983, 453] on textarea at bounding box center [738, 409] width 994 height 171
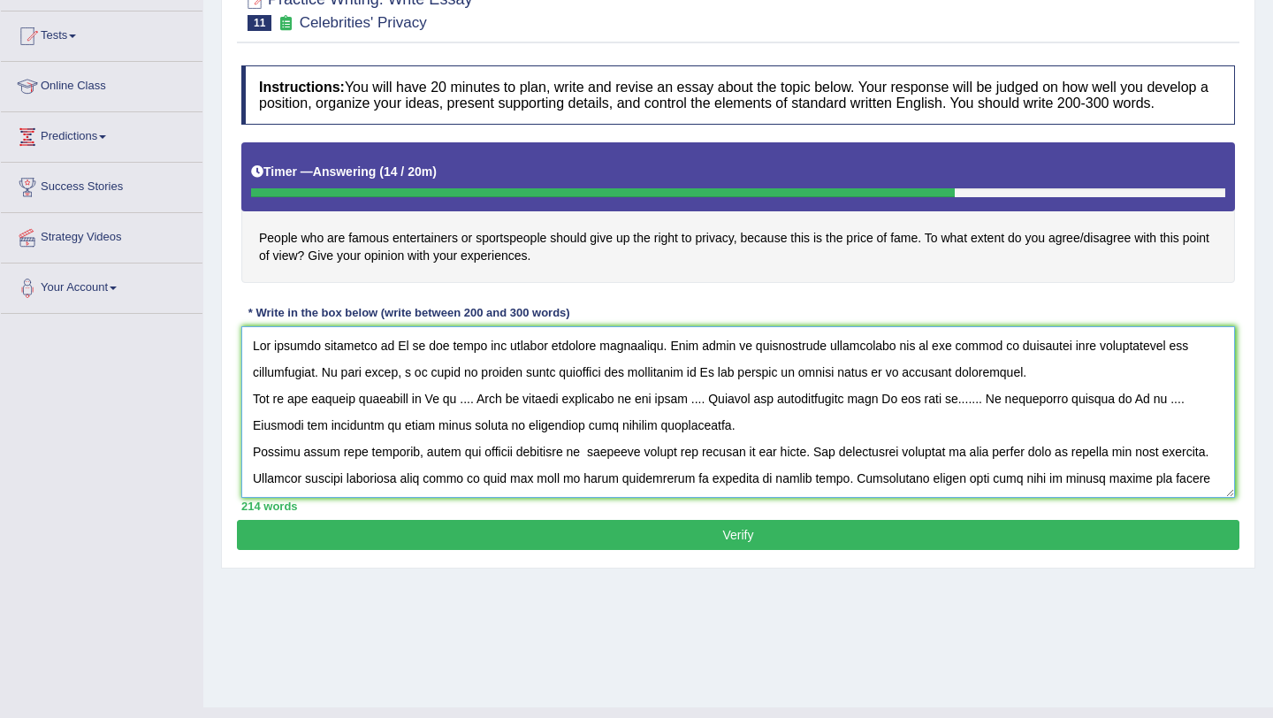
scroll to position [149, 0]
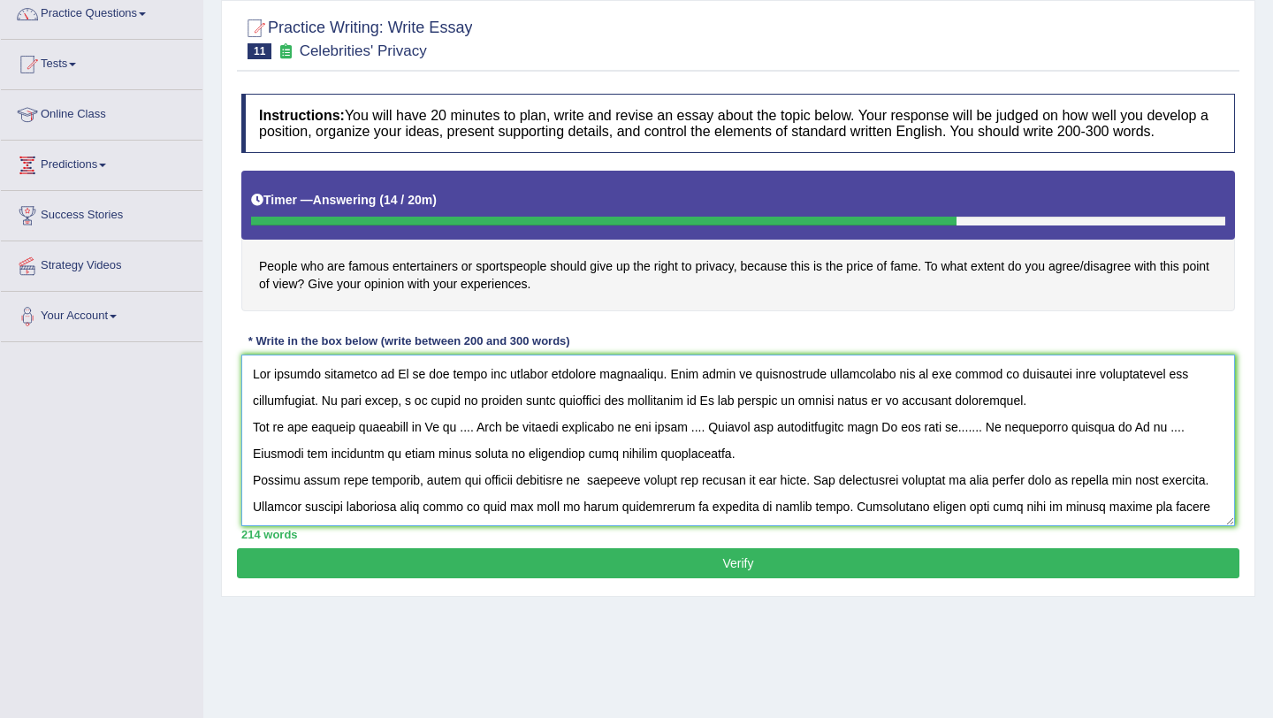
click at [403, 391] on textarea at bounding box center [738, 439] width 994 height 171
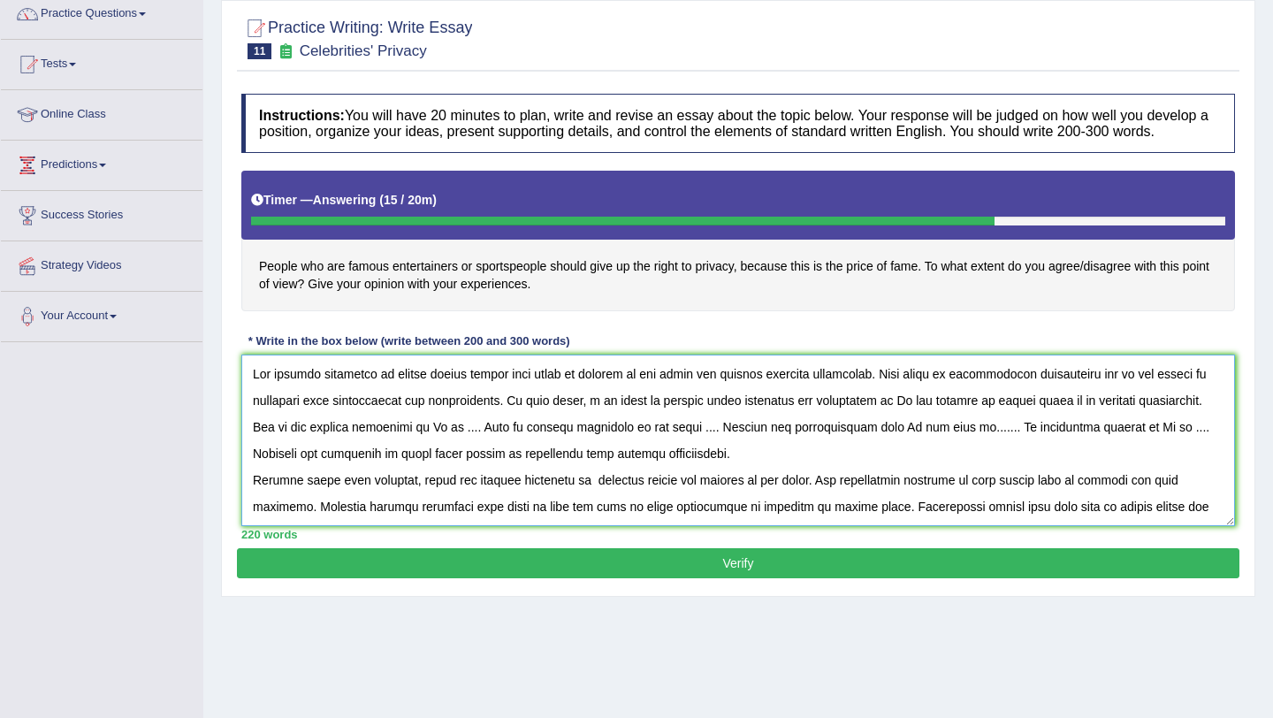
click at [914, 416] on textarea at bounding box center [738, 439] width 994 height 171
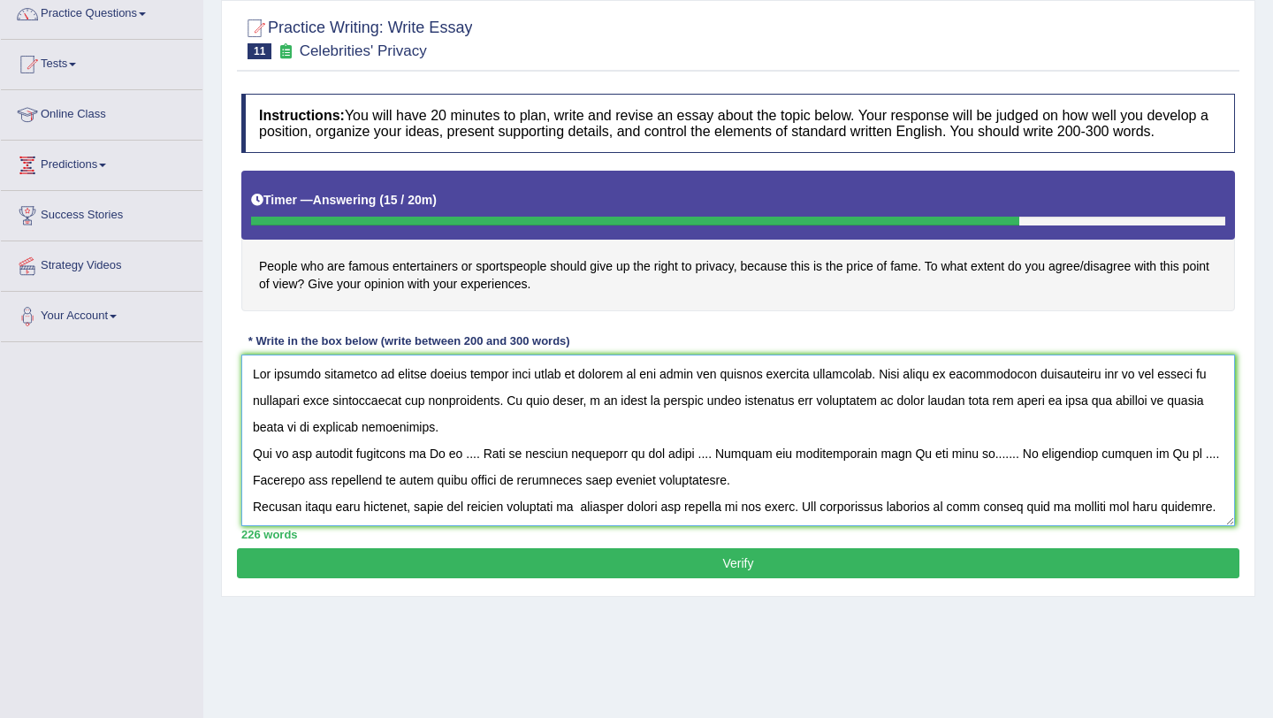
click at [448, 472] on textarea at bounding box center [738, 439] width 994 height 171
click at [543, 475] on textarea at bounding box center [738, 439] width 994 height 171
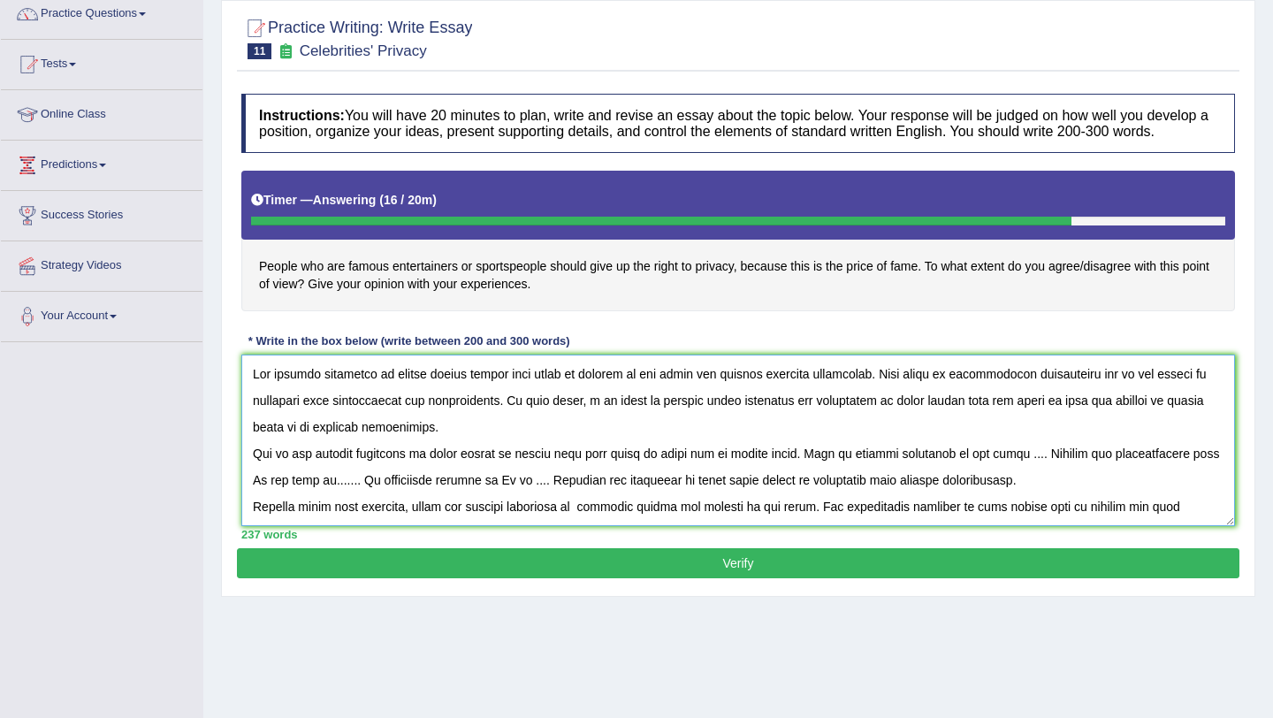
click at [1058, 471] on textarea at bounding box center [738, 439] width 994 height 171
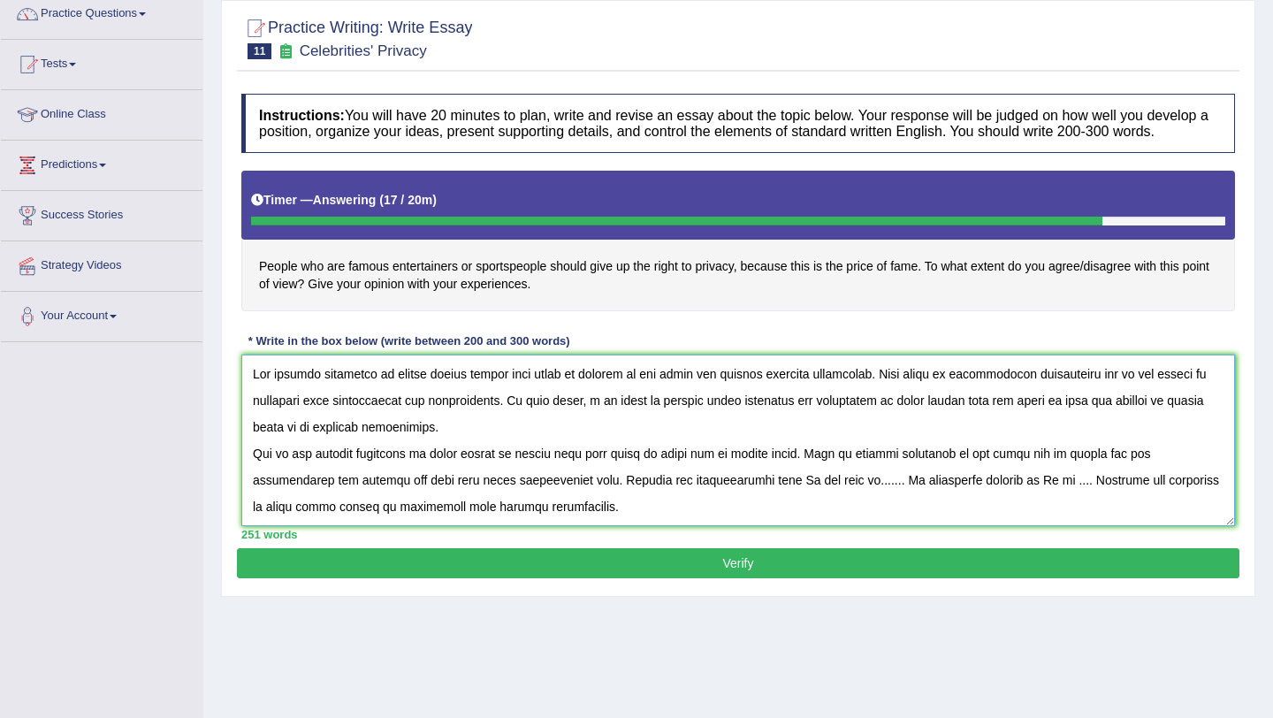
click at [791, 498] on textarea at bounding box center [738, 439] width 994 height 171
click at [1030, 503] on textarea at bounding box center [738, 439] width 994 height 171
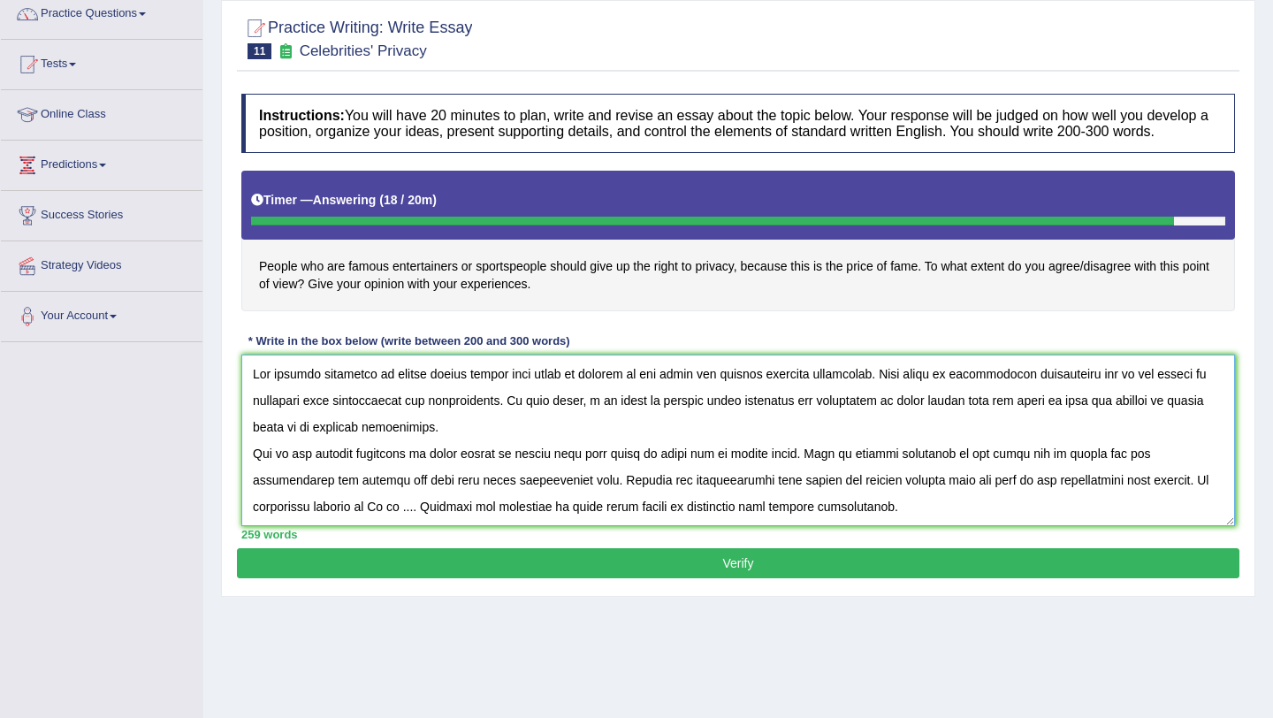
click at [1151, 499] on textarea at bounding box center [738, 439] width 994 height 171
click at [996, 499] on textarea at bounding box center [738, 439] width 994 height 171
click at [1054, 498] on textarea at bounding box center [738, 439] width 994 height 171
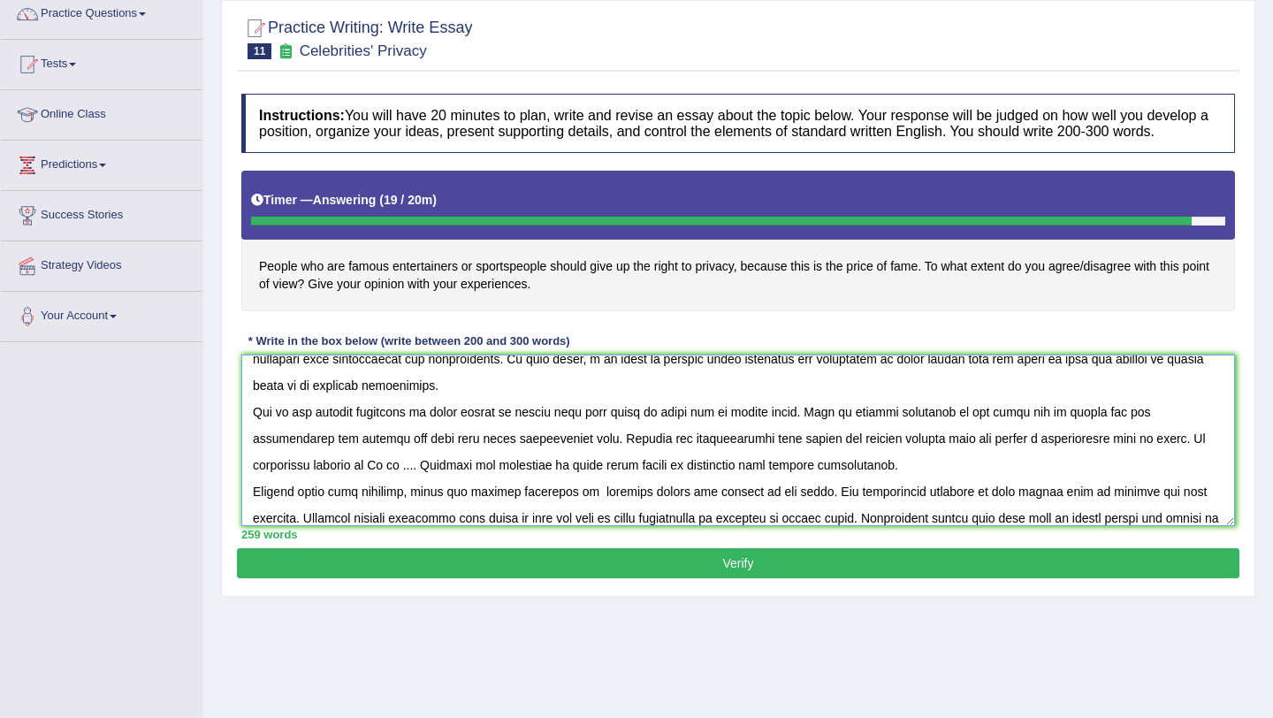
scroll to position [56, 0]
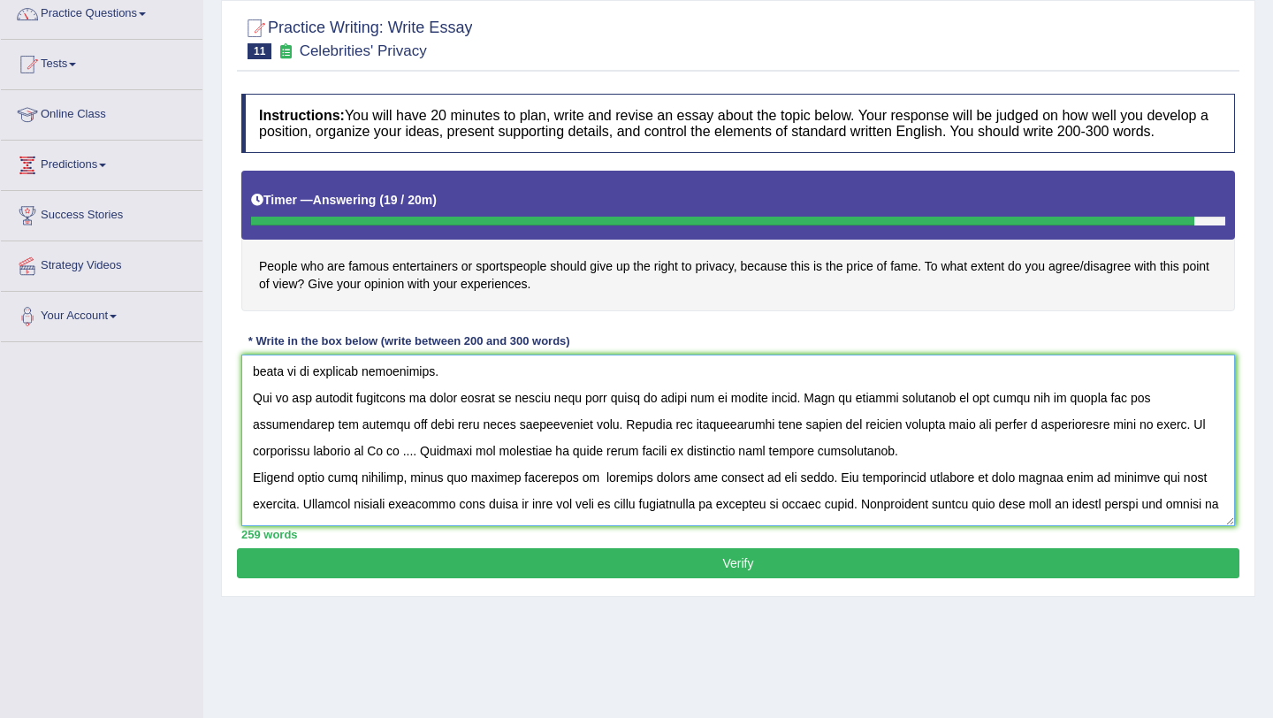
click at [378, 469] on textarea at bounding box center [738, 439] width 994 height 171
click at [472, 476] on textarea at bounding box center [738, 439] width 994 height 171
type textarea "The growing influence of famous people should have right to privacy on our live…"
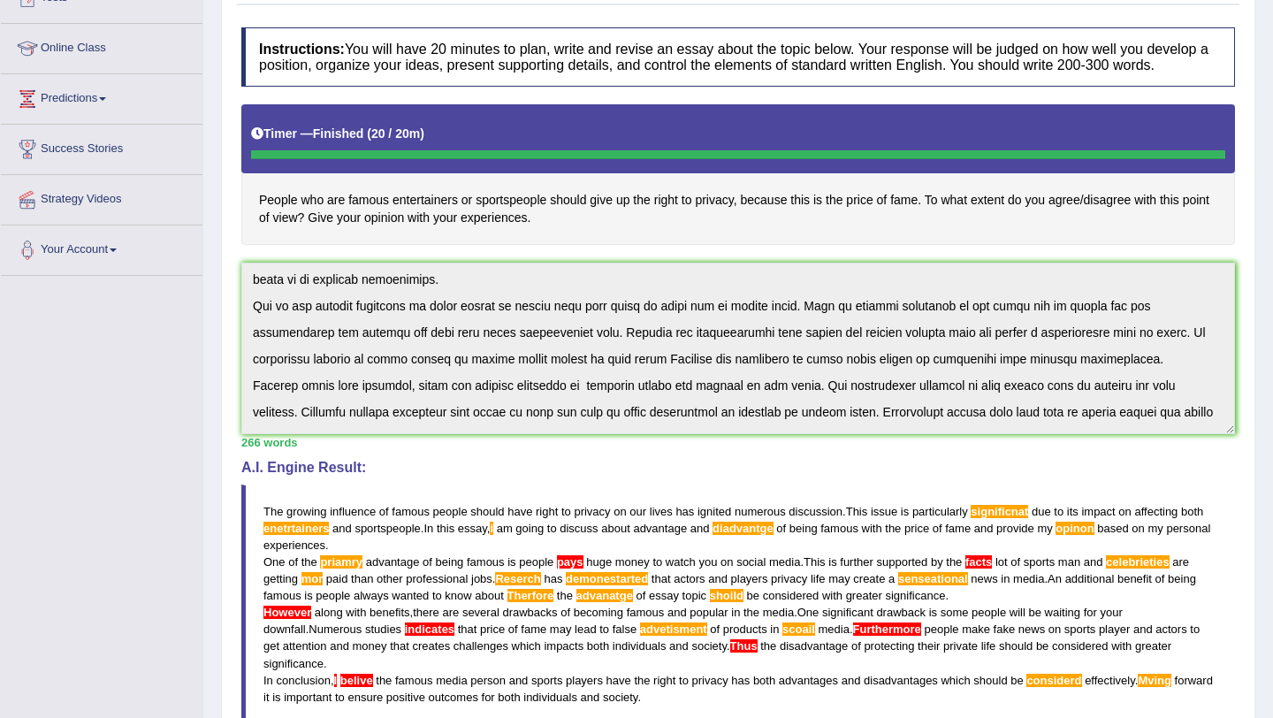
scroll to position [572, 0]
